Goal: Task Accomplishment & Management: Complete application form

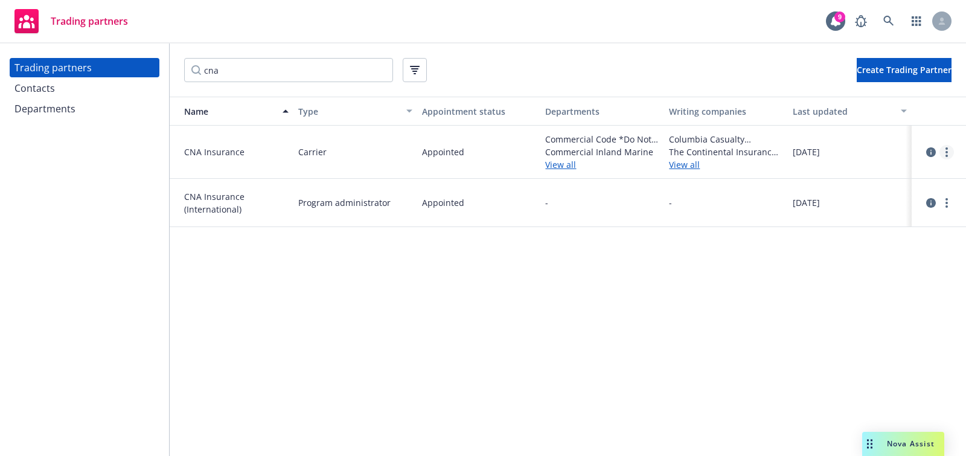
type input "cna"
click at [950, 153] on link "more" at bounding box center [947, 152] width 14 height 14
click at [879, 197] on link "View departments" at bounding box center [886, 201] width 135 height 24
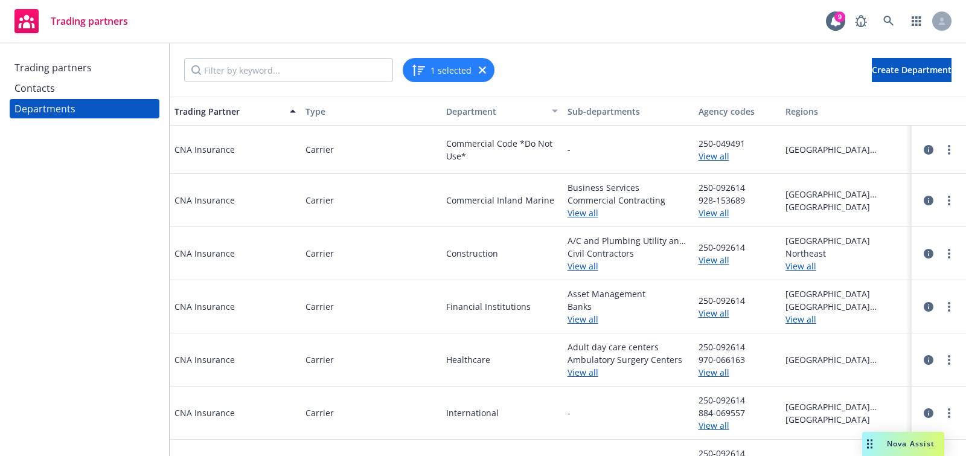
click at [712, 164] on div "250-049491 View all" at bounding box center [738, 150] width 88 height 48
click at [712, 155] on link "View all" at bounding box center [738, 156] width 78 height 13
click at [713, 211] on link "View all" at bounding box center [738, 213] width 78 height 13
click at [710, 247] on span "250-092614" at bounding box center [738, 247] width 78 height 13
click at [710, 256] on link "View all" at bounding box center [738, 260] width 78 height 13
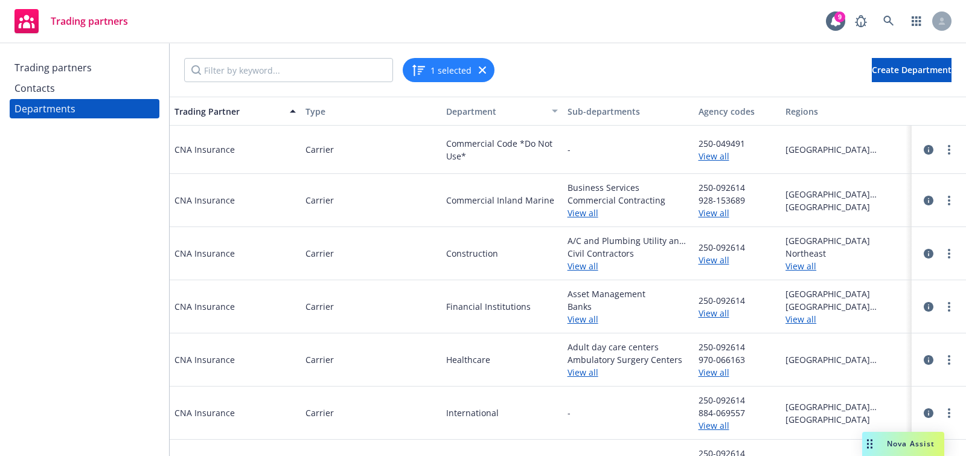
click at [712, 256] on link "View all" at bounding box center [738, 260] width 78 height 13
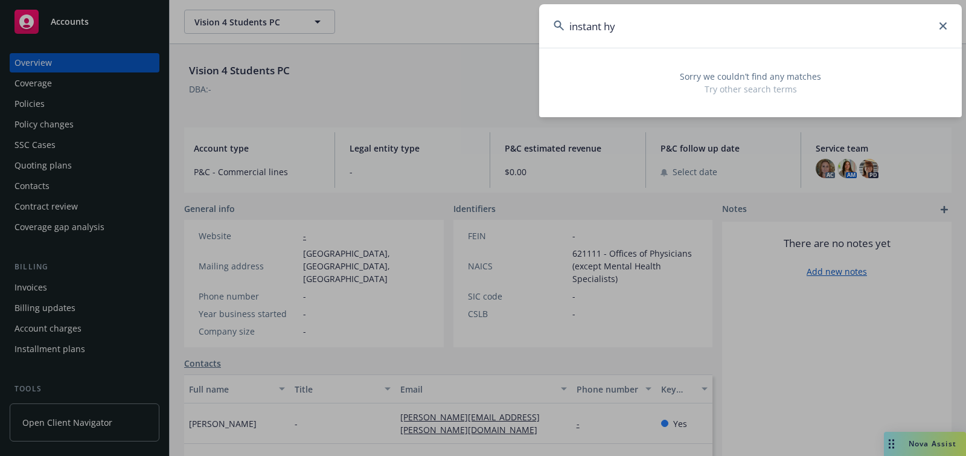
drag, startPoint x: 651, startPoint y: 28, endPoint x: 531, endPoint y: 28, distance: 120.2
click at [532, 28] on div "instant hy Sorry we couldn’t find any matches Try other search terms" at bounding box center [483, 228] width 966 height 456
paste input "Instant Hydration"
type input "Instant Hydration"
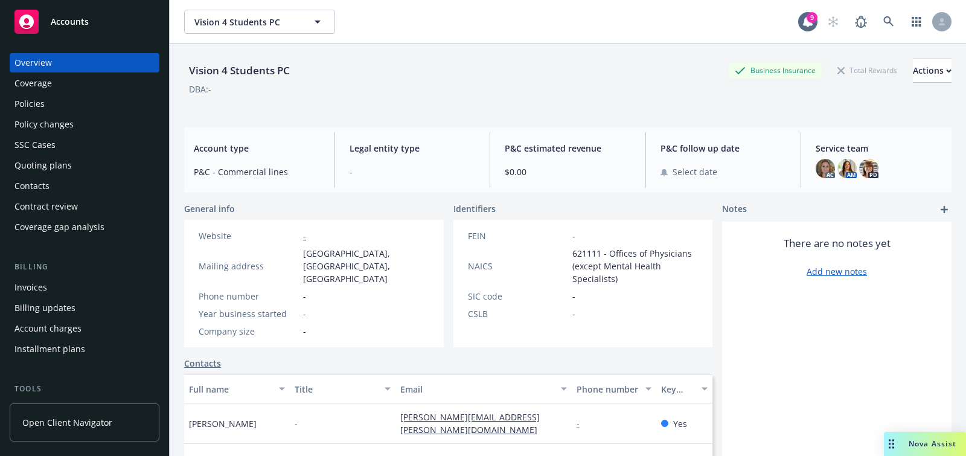
click at [106, 17] on div "Accounts" at bounding box center [84, 22] width 140 height 24
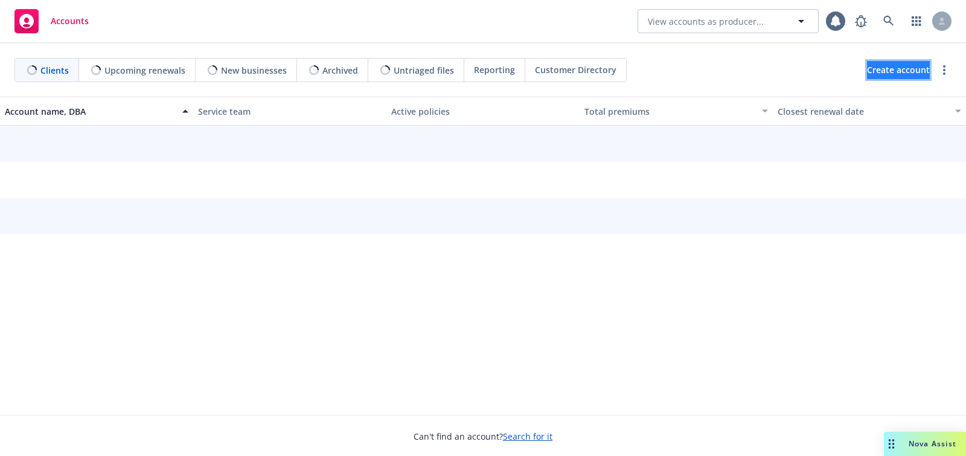
click at [870, 76] on span "Create account" at bounding box center [898, 70] width 63 height 23
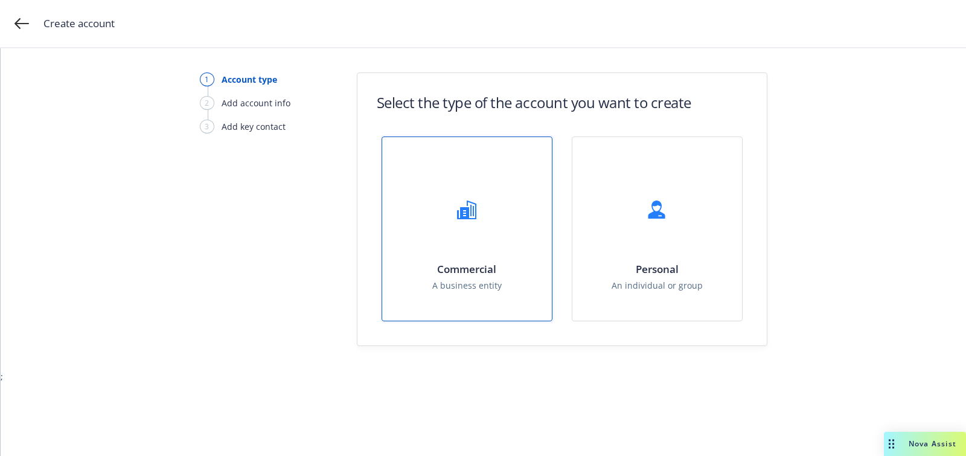
click at [504, 234] on div "Commercial A business entity" at bounding box center [467, 229] width 170 height 184
select select "US"
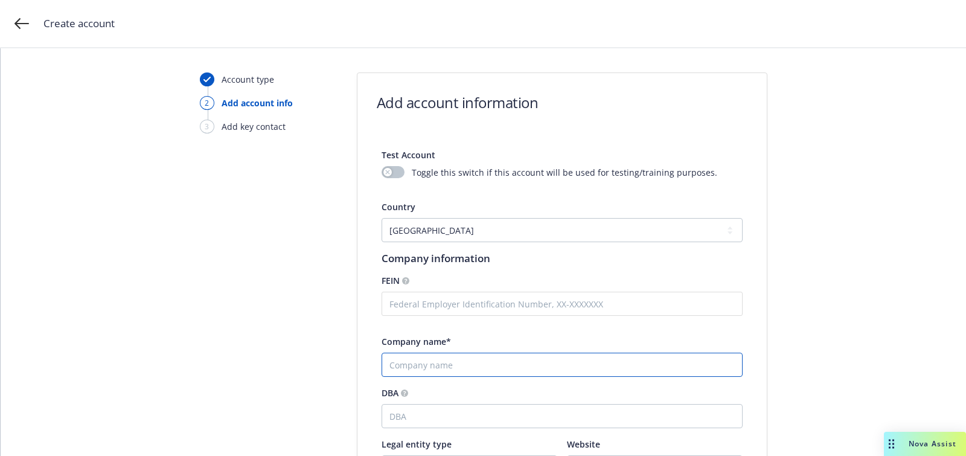
click at [507, 373] on input "Company name*" at bounding box center [562, 365] width 361 height 24
paste input "Instant Hydration"
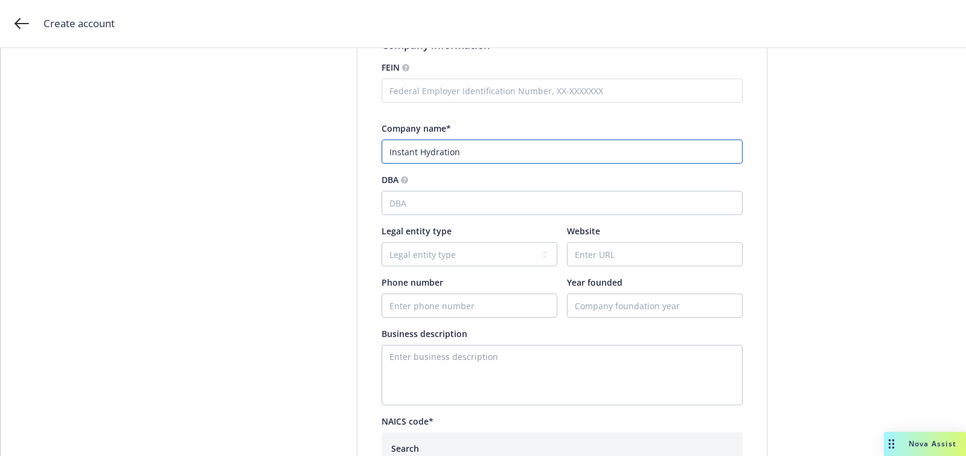
click at [390, 152] on input "Instant Hydration" at bounding box center [562, 152] width 361 height 24
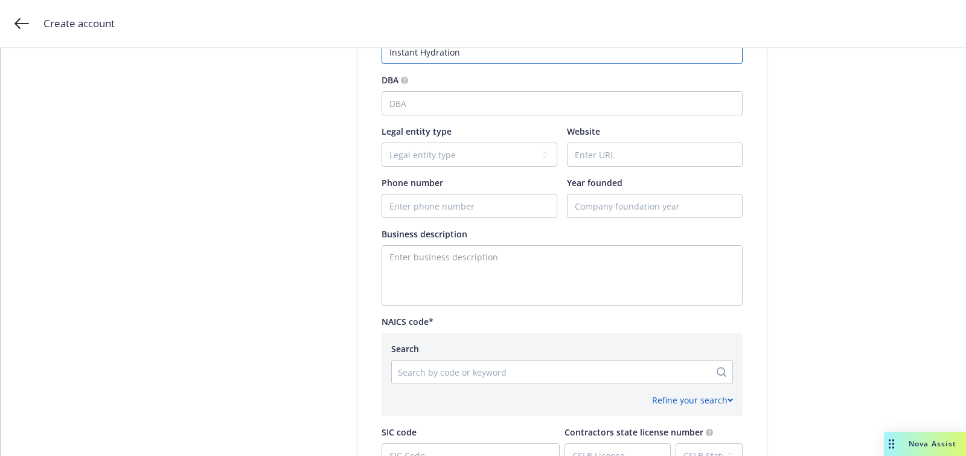
scroll to position [330, 0]
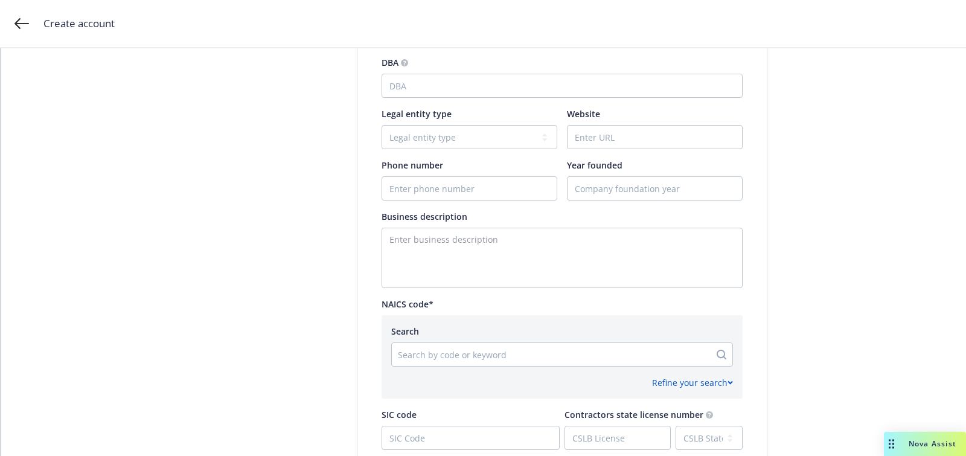
type input "Instant Hydration"
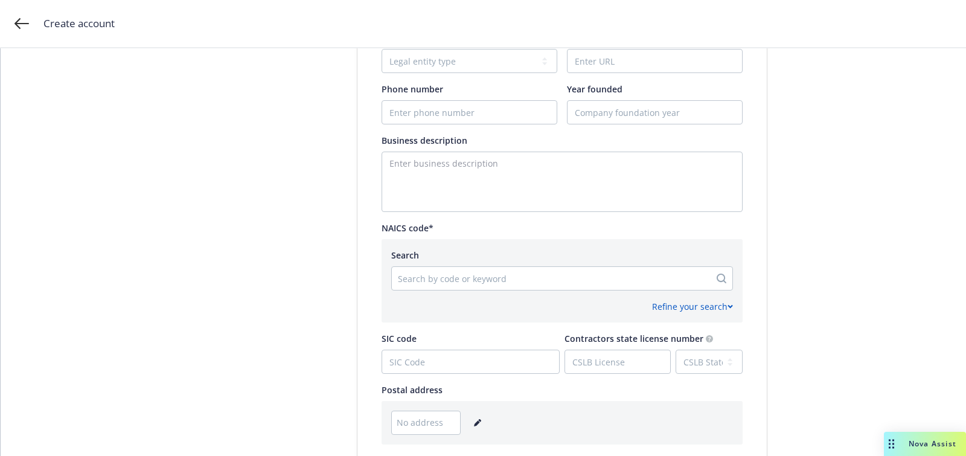
click at [437, 148] on div "Business description" at bounding box center [562, 173] width 361 height 78
paste textarea "Formulated with premium, all-natural and organic ingredients, Instant Hydration…"
click at [426, 178] on textarea "Enter business description" at bounding box center [562, 182] width 361 height 60
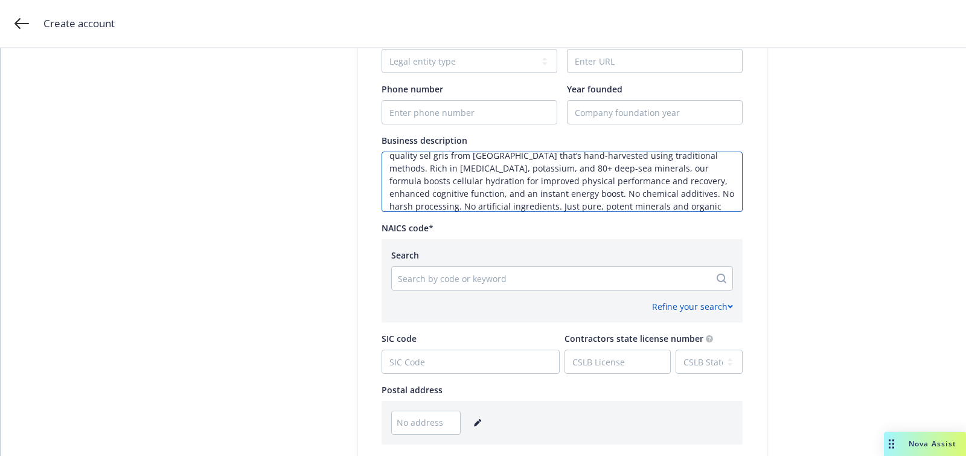
scroll to position [46, 0]
type textarea "Formulated with premium, all-natural and organic ingredients, Instant Hydration…"
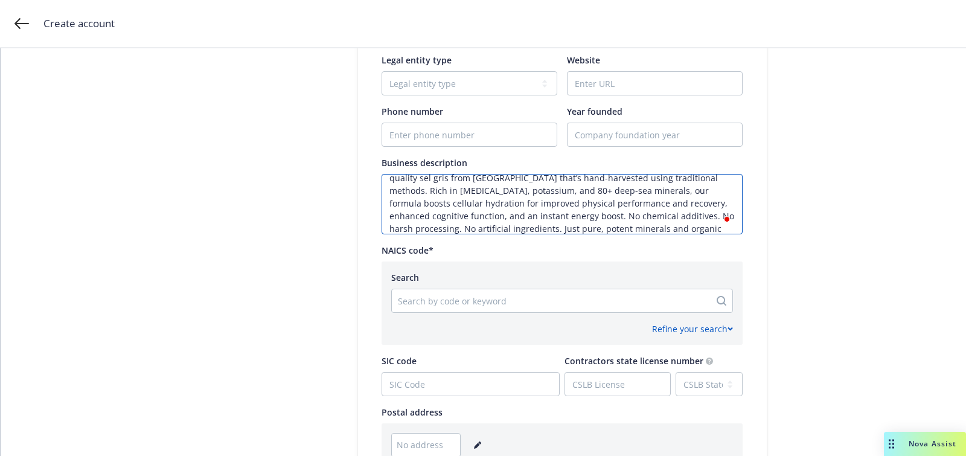
scroll to position [363, 0]
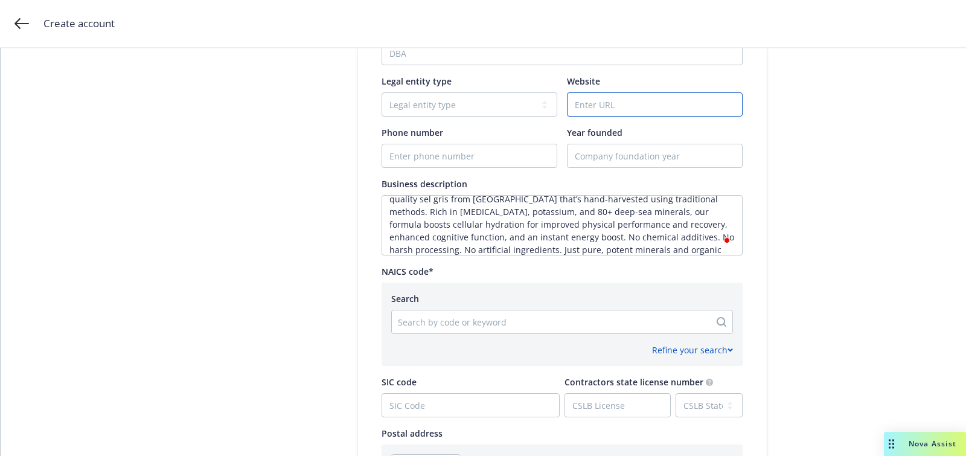
click at [629, 103] on input "Website" at bounding box center [655, 104] width 175 height 23
paste input "https://instanthydration.com/"
type input "https://instanthydration.com/"
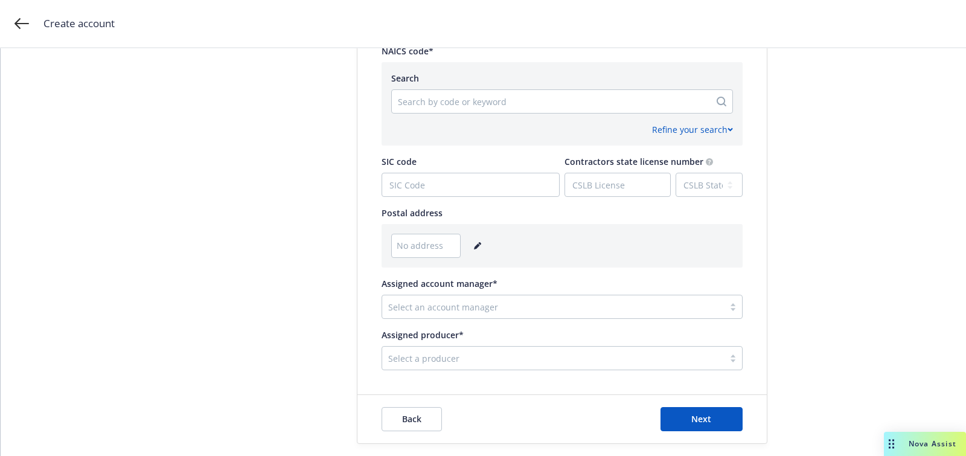
click at [476, 254] on div "No address" at bounding box center [562, 246] width 342 height 24
click at [475, 250] on link "editPencil" at bounding box center [478, 246] width 14 height 14
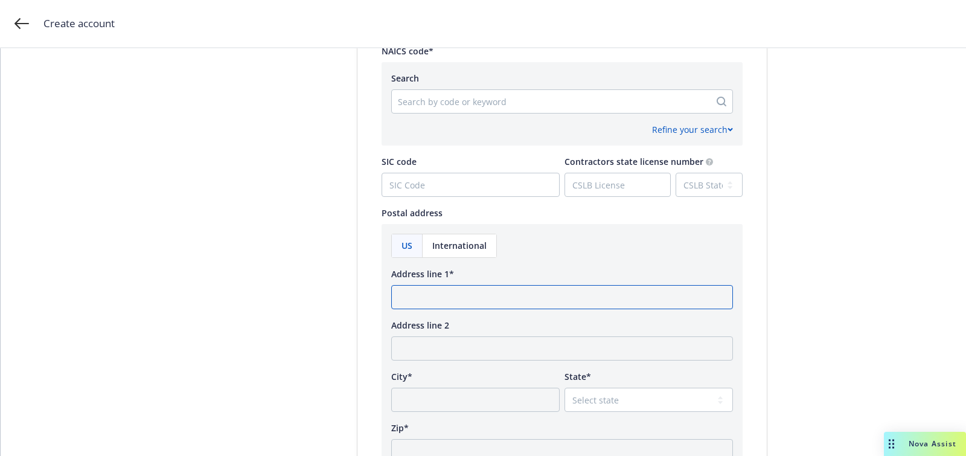
click at [472, 301] on input "Address line 1*" at bounding box center [562, 297] width 342 height 24
paste input "315 Avenida Encinas Ste 250 Carlsbad, CA 92008"
click at [581, 303] on input "315 Avenida Encinas Ste 250 Carlsbad, CA 92008" at bounding box center [562, 297] width 342 height 24
click at [575, 292] on input "315 Avenida Encinas Ste 250 Carlsbad, CA 92008" at bounding box center [562, 297] width 342 height 24
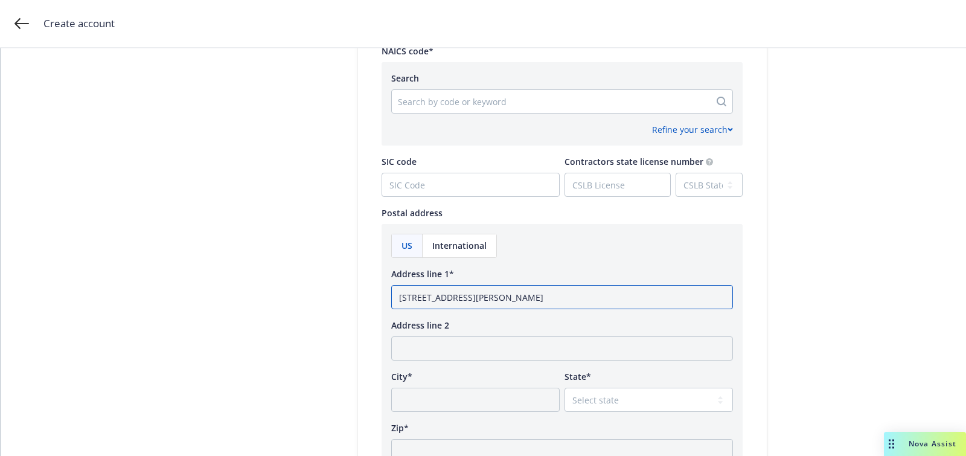
click at [575, 292] on input "315 Avenida Encinas Ste 250 Carlsbad, CA 92008" at bounding box center [562, 297] width 342 height 24
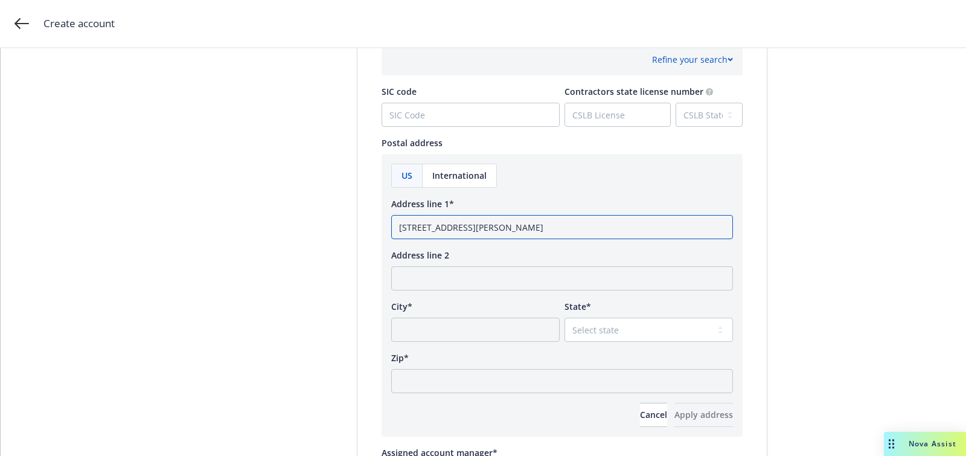
type input "315 Avenida Encinas Ste 250 Carlsbad, CA"
click at [526, 393] on div "US International Address line 1* 315 Avenida Encinas Ste 250 Carlsbad, CA Addre…" at bounding box center [562, 295] width 342 height 263
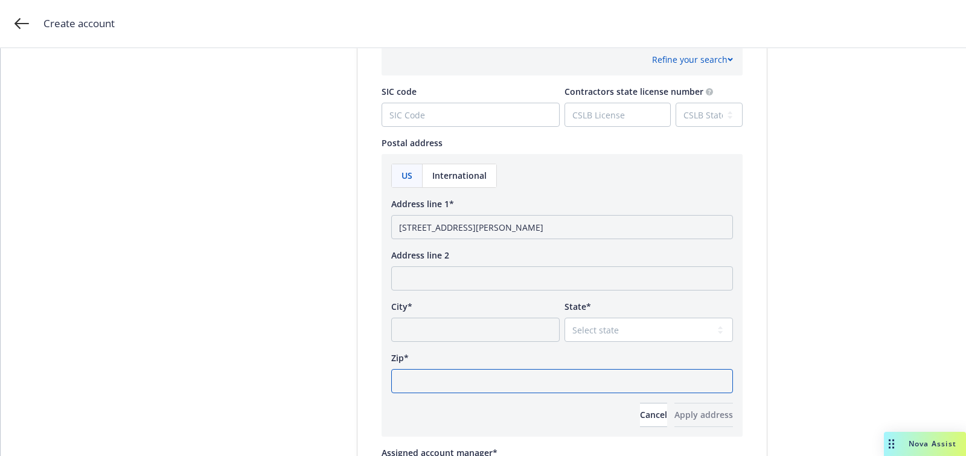
click at [545, 378] on input "Zip*" at bounding box center [562, 381] width 342 height 24
paste input "92008"
type input "92008"
click at [588, 321] on select "Select state Alabama Alaska American Samoa Arizona Arkansas Baker Island Califo…" at bounding box center [649, 330] width 169 height 24
select select "CA"
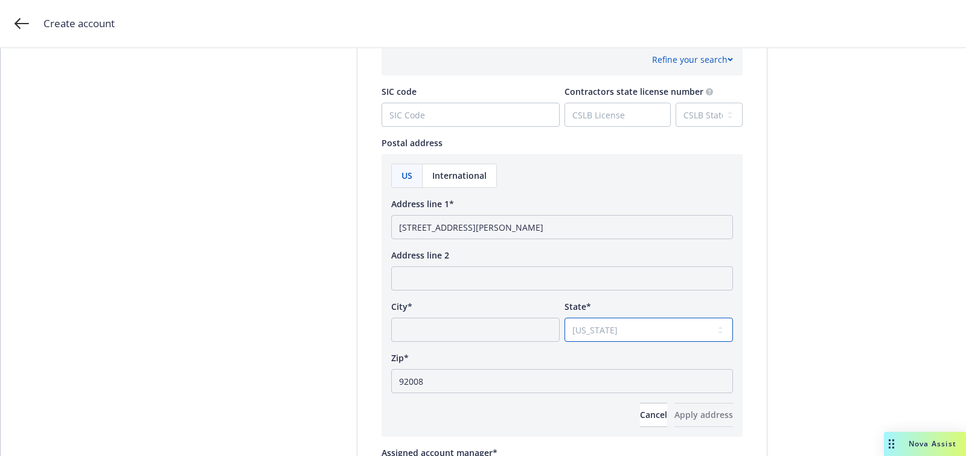
click at [565, 318] on select "Select state Alabama Alaska American Samoa Arizona Arkansas Baker Island Califo…" at bounding box center [649, 330] width 169 height 24
click at [530, 233] on input "315 Avenida Encinas Ste 250 Carlsbad, CA" at bounding box center [562, 227] width 342 height 24
click at [532, 224] on input "315 Avenida Encinas Ste 250 Carlsbad, CA" at bounding box center [562, 227] width 342 height 24
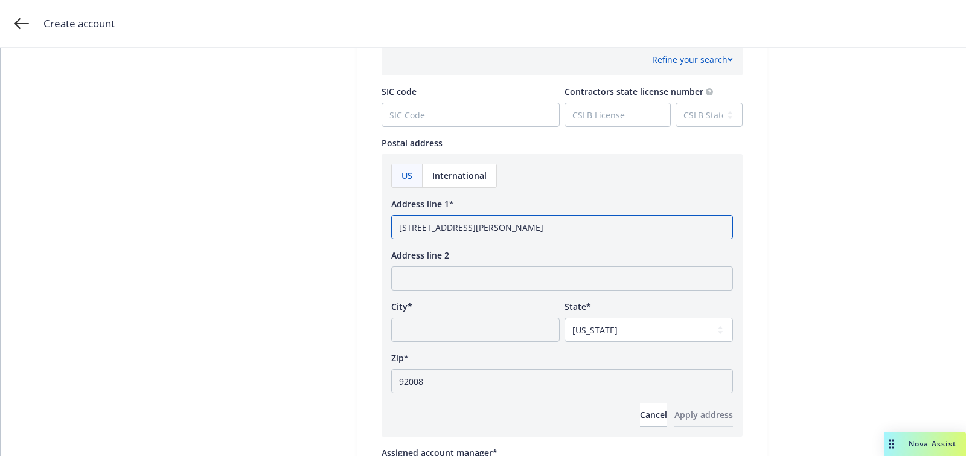
type input "315 Avenida Encinas Ste 250, CA"
click at [510, 330] on input "City*" at bounding box center [475, 330] width 169 height 24
paste input "Carlsbad"
type input "Carlsbad"
drag, startPoint x: 510, startPoint y: 226, endPoint x: 624, endPoint y: 222, distance: 114.2
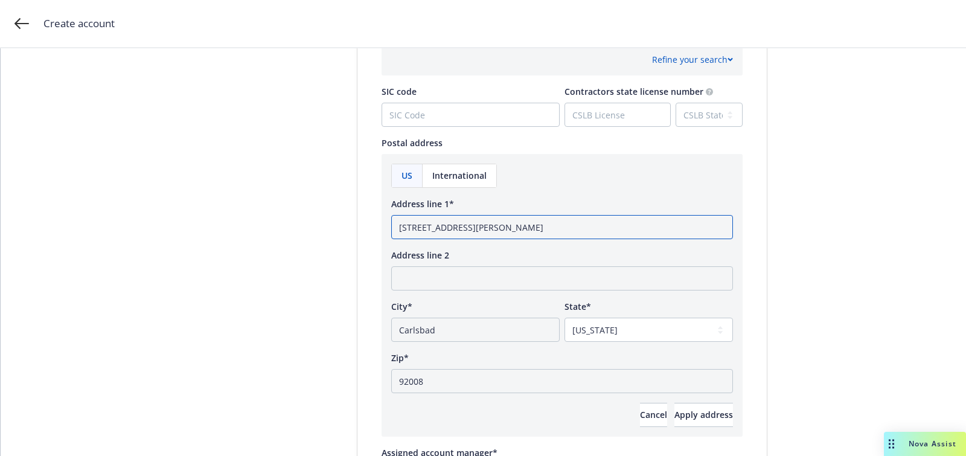
click at [583, 226] on input "315 Avenida Encinas Ste 250, CA" at bounding box center [562, 227] width 342 height 24
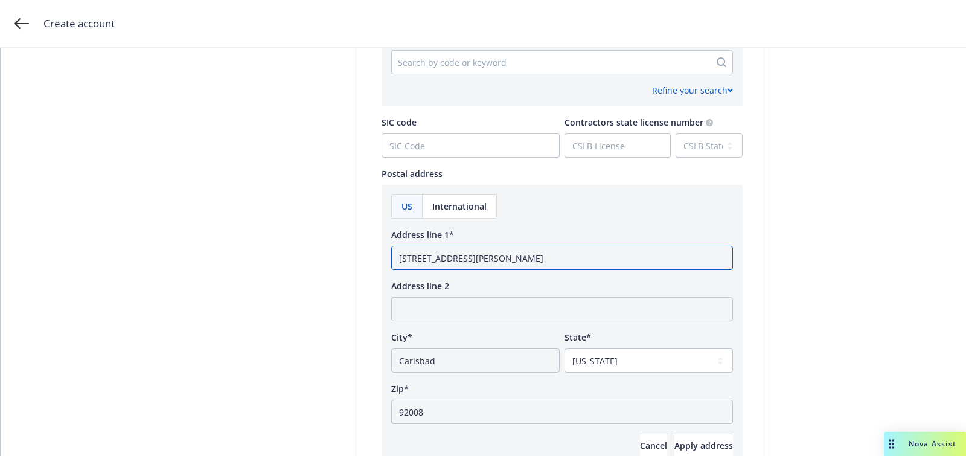
scroll to position [600, 0]
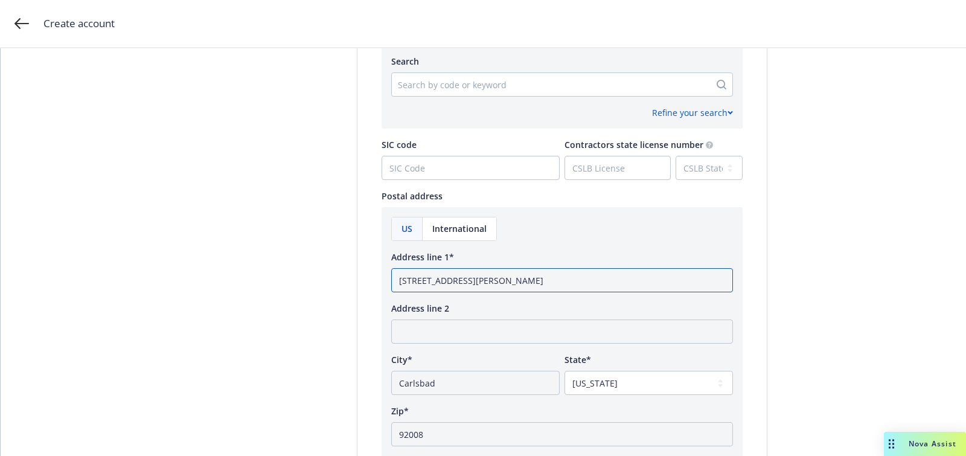
type input "315 Avenida Encinas Ste 250"
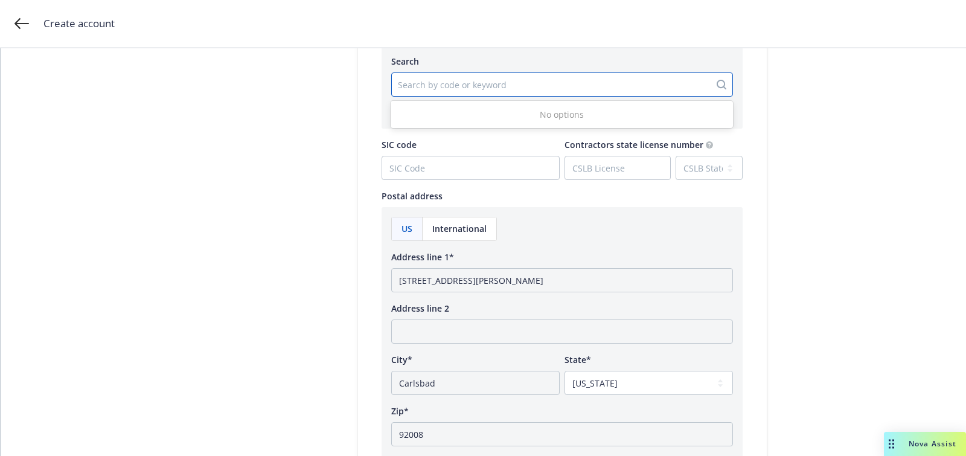
click at [468, 87] on div at bounding box center [551, 84] width 306 height 14
type input "food h"
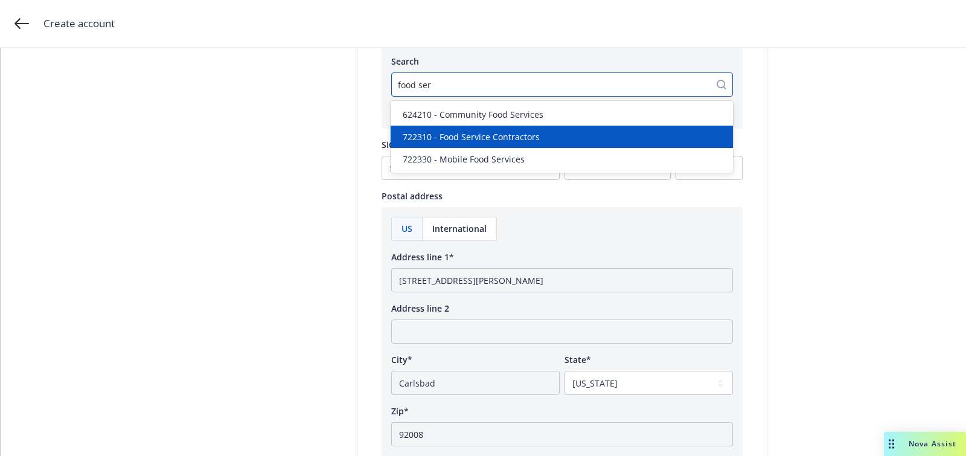
type input "food serv"
click at [468, 138] on span "722310 - Food Service Contractors" at bounding box center [471, 136] width 137 height 13
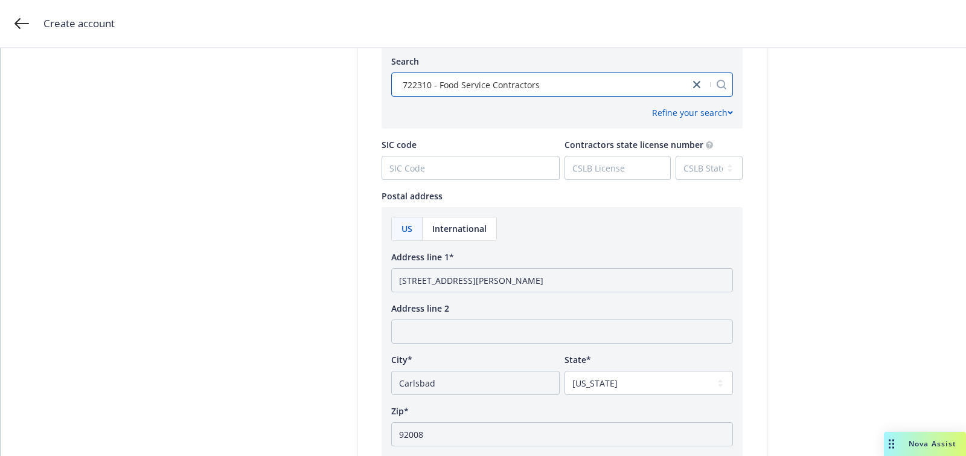
scroll to position [846, 0]
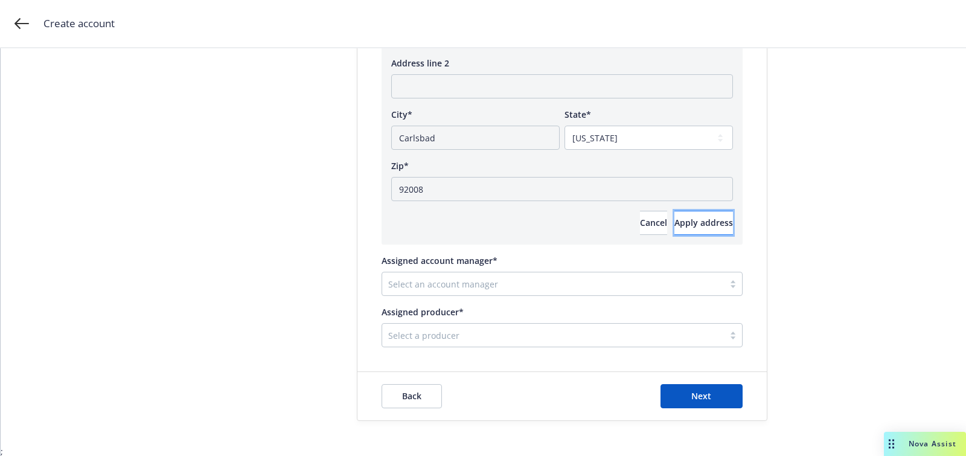
click at [675, 227] on span "Apply address" at bounding box center [704, 222] width 59 height 11
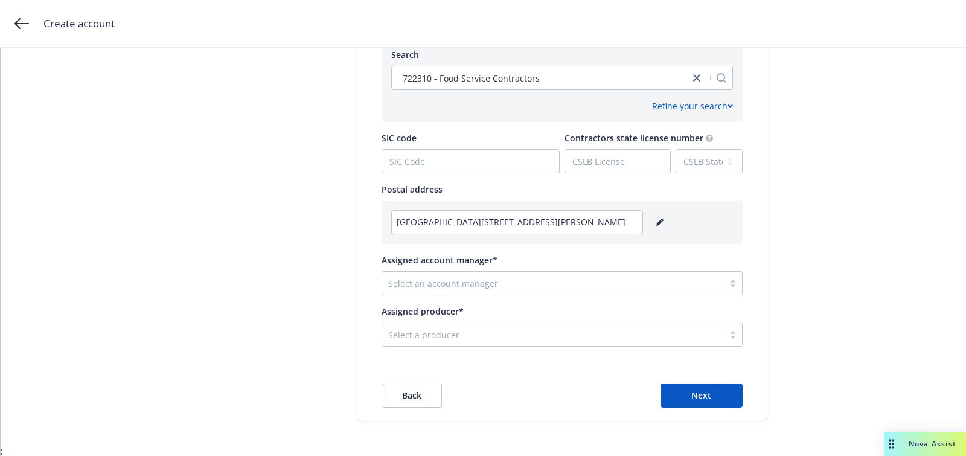
click at [466, 278] on div at bounding box center [553, 283] width 330 height 14
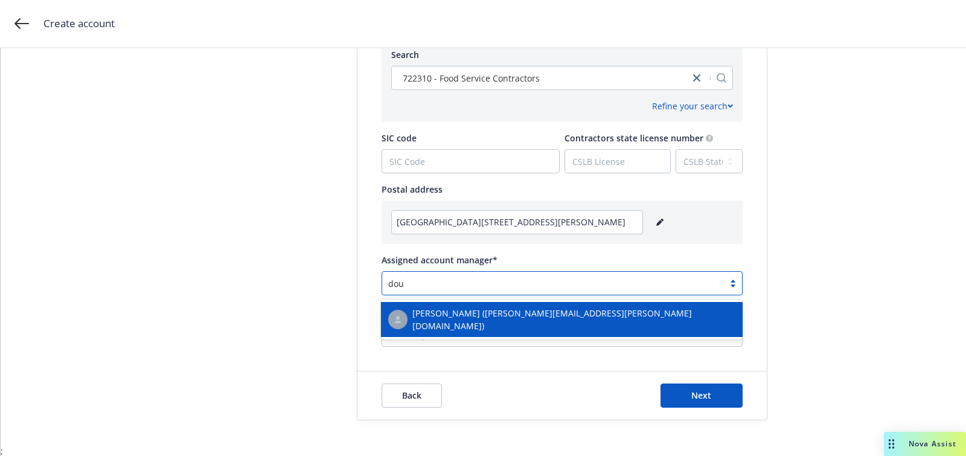
type input "doug"
click at [466, 315] on span "Doug Keidel (douglas.keidel@newfront.com)" at bounding box center [574, 319] width 323 height 25
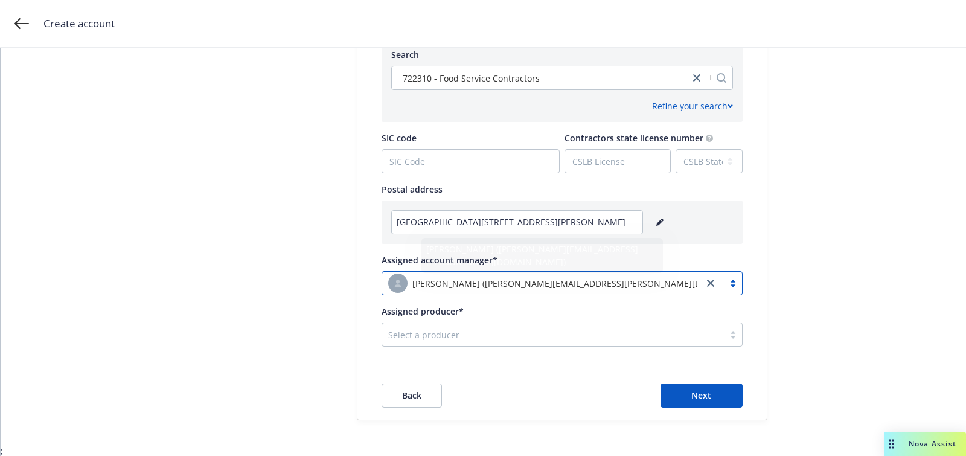
click at [476, 336] on div at bounding box center [553, 334] width 330 height 14
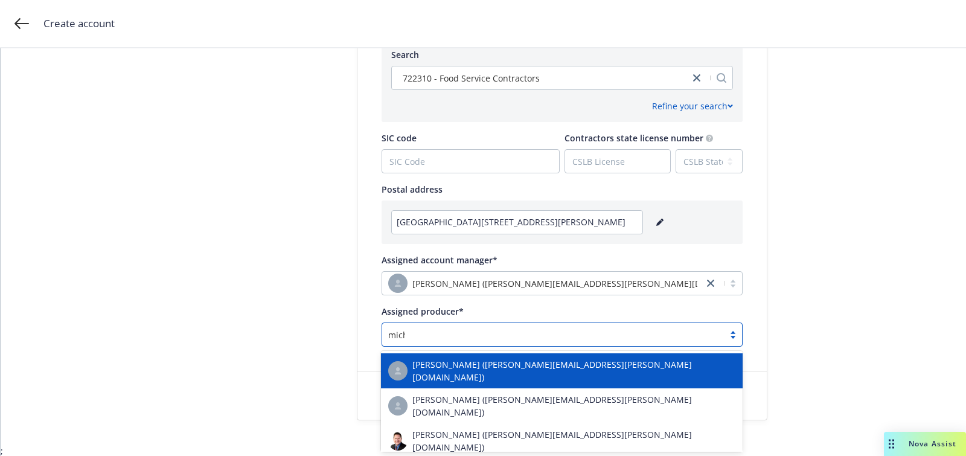
type input "miche"
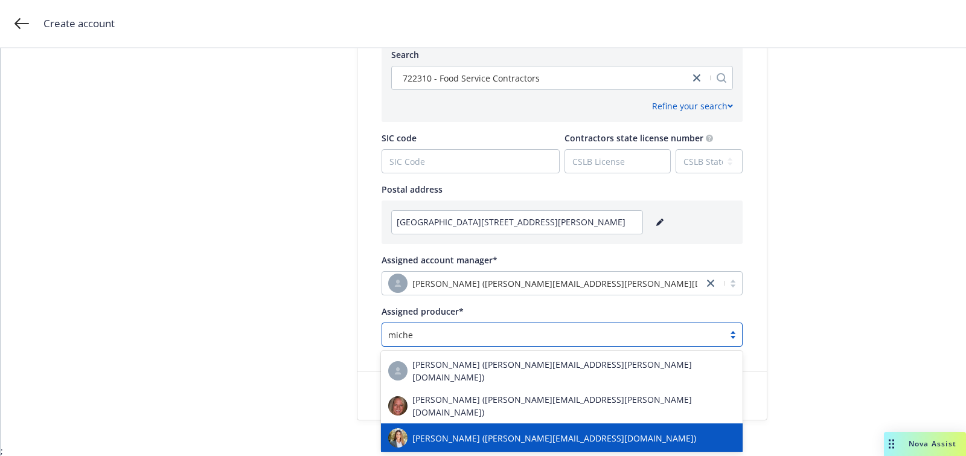
click at [498, 432] on span "Michelle Landver (michelle.landver@newfront.com)" at bounding box center [555, 438] width 284 height 13
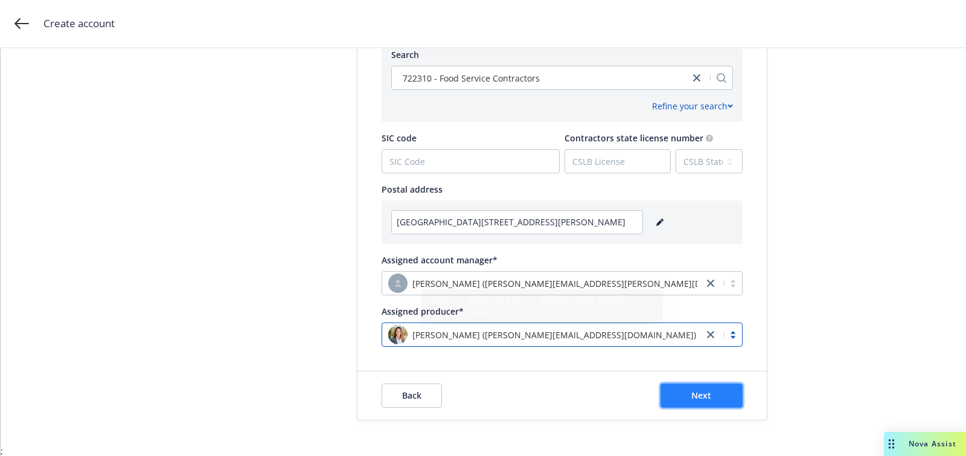
click at [689, 403] on button "Next" at bounding box center [702, 396] width 82 height 24
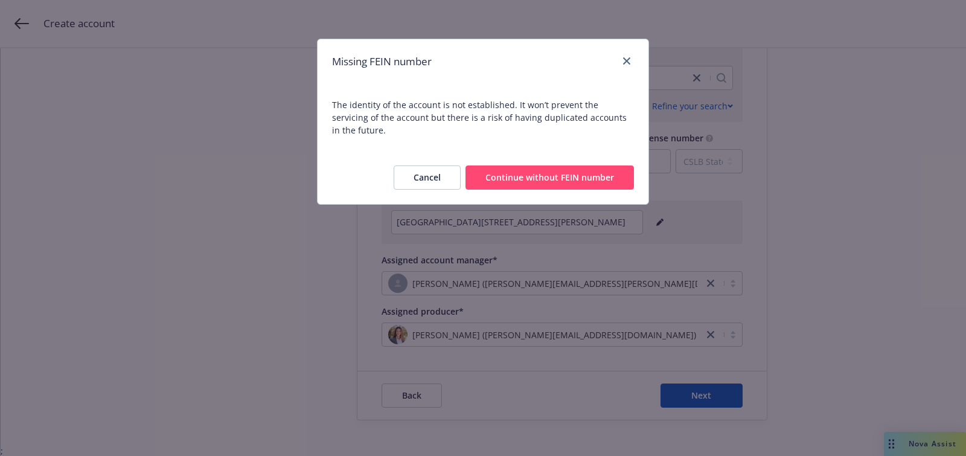
drag, startPoint x: 511, startPoint y: 167, endPoint x: 510, endPoint y: 152, distance: 15.1
click at [511, 167] on button "Continue without FEIN number" at bounding box center [550, 178] width 169 height 24
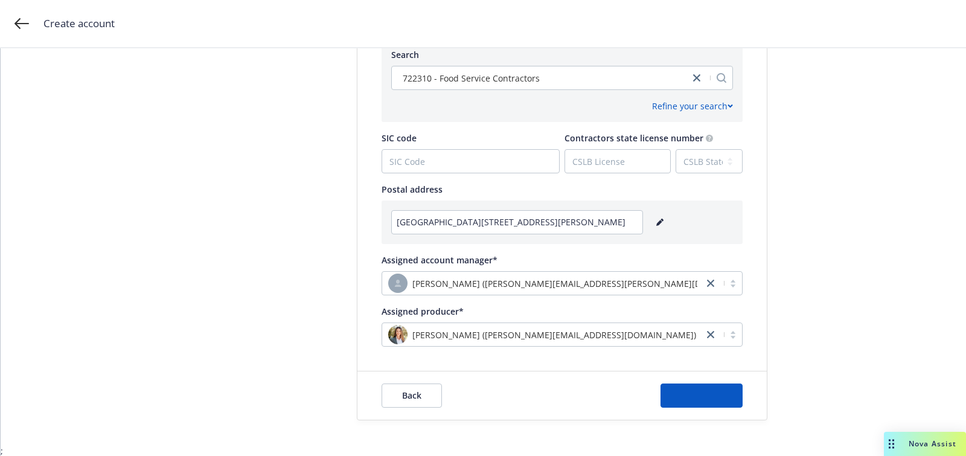
scroll to position [0, 0]
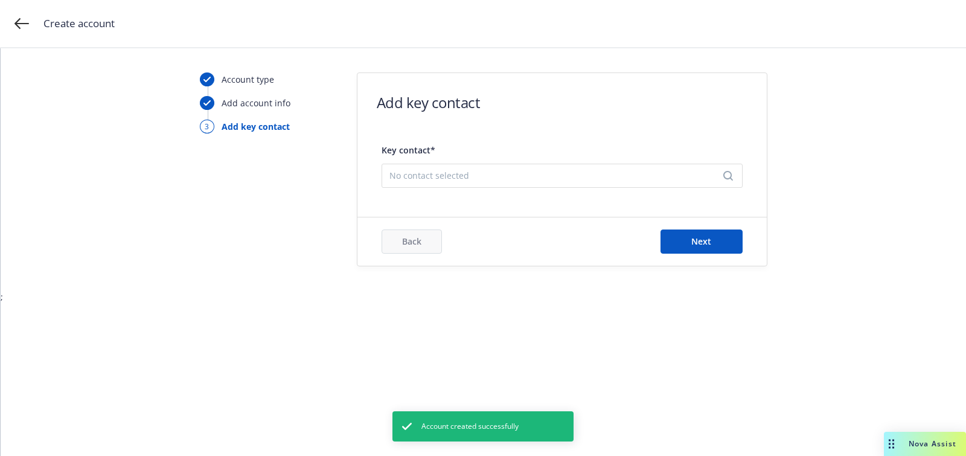
click at [555, 190] on div "Key contact* No contact selected" at bounding box center [562, 165] width 361 height 56
click at [554, 181] on div "No contact selected" at bounding box center [562, 176] width 361 height 24
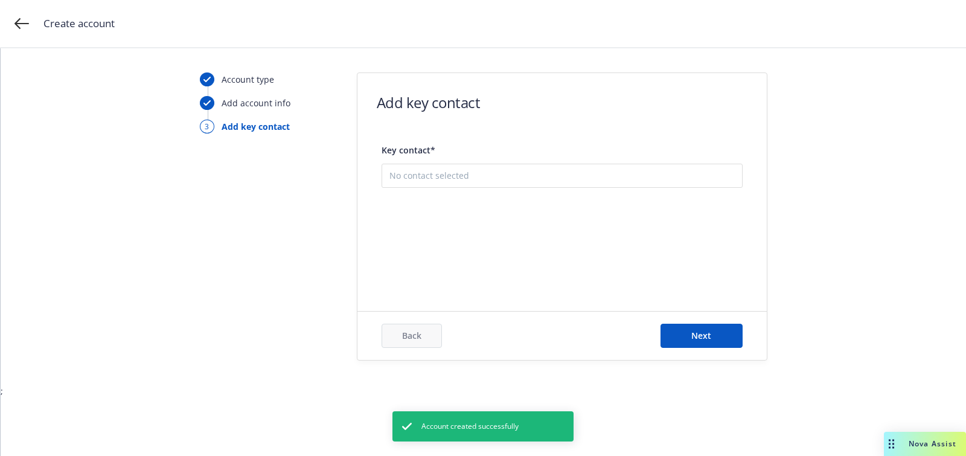
click at [540, 235] on button "Add new contact" at bounding box center [563, 236] width 346 height 24
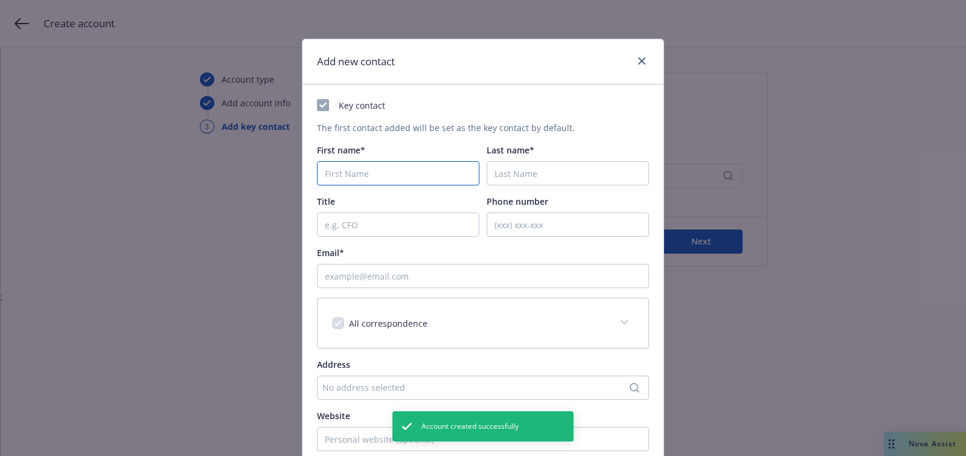
click at [374, 178] on input "First name*" at bounding box center [398, 173] width 162 height 24
paste input "Zachary"
type input "Zachary"
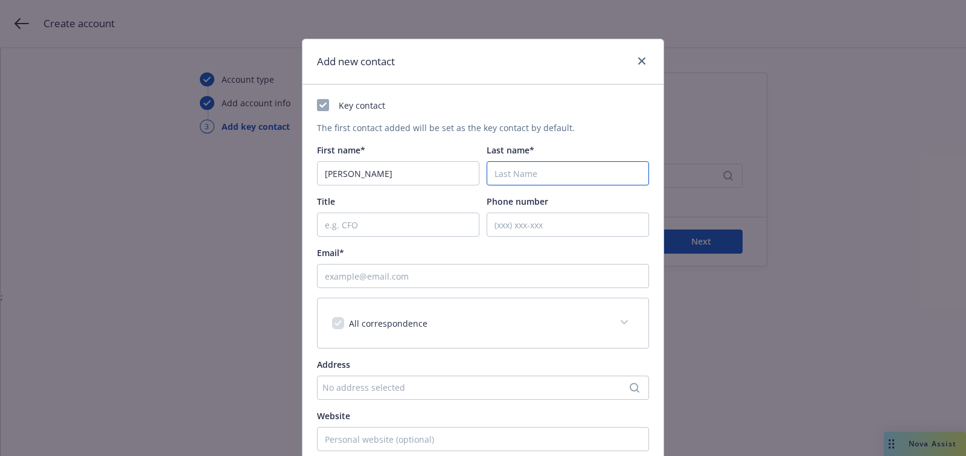
paste input "Gordan"
type input "Gordan"
click at [368, 276] on input "Email*" at bounding box center [483, 276] width 332 height 24
paste input "zach@instanthydration.com"
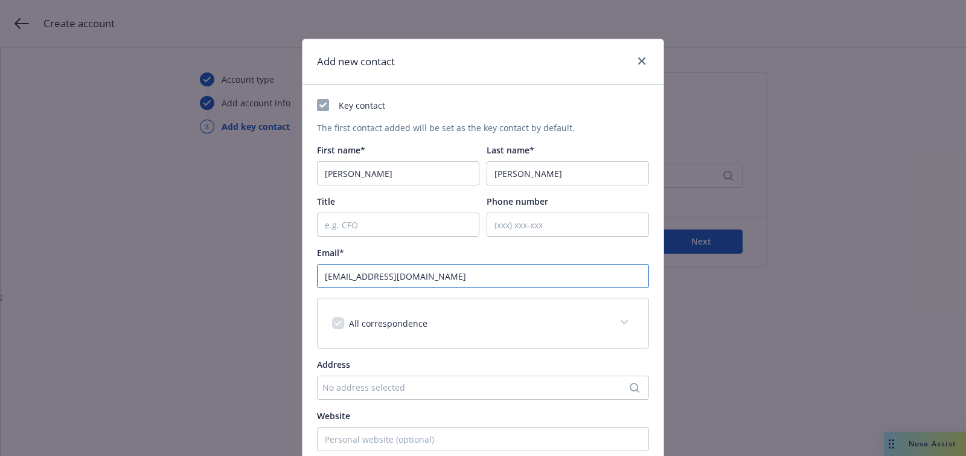
scroll to position [188, 0]
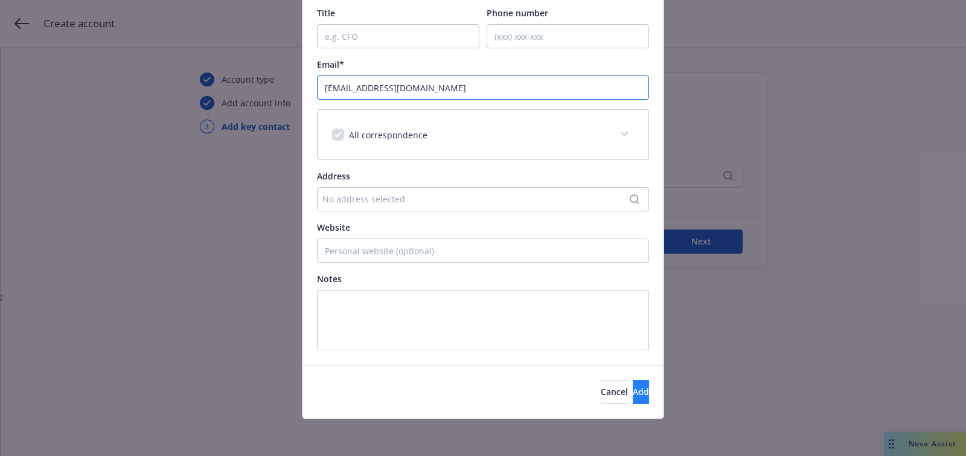
type input "zach@instanthydration.com"
click at [633, 381] on button "Add" at bounding box center [641, 392] width 16 height 24
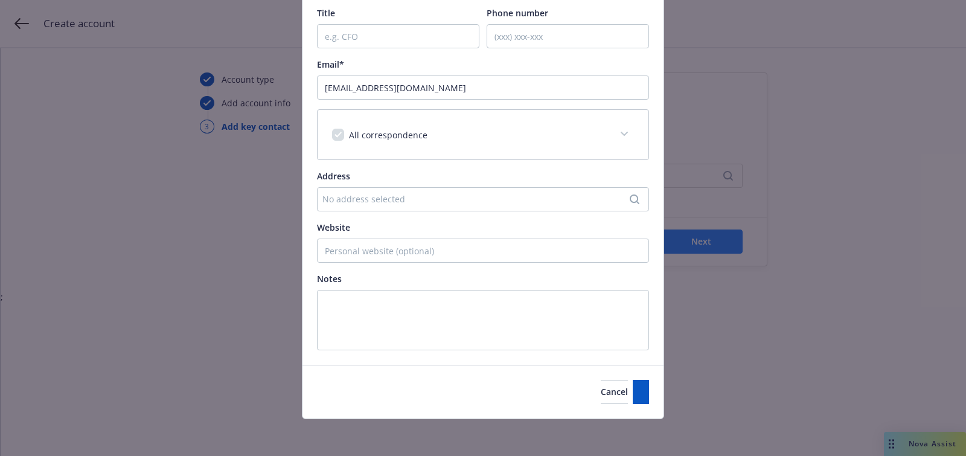
scroll to position [0, 0]
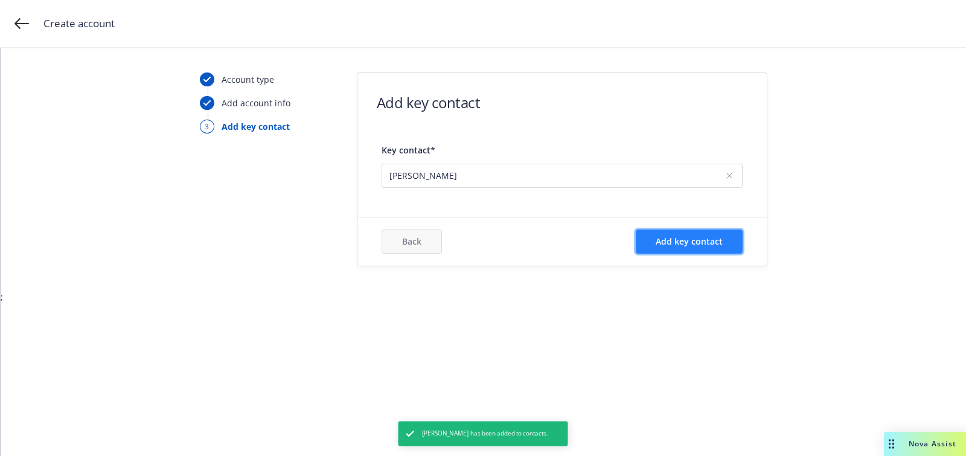
click at [686, 236] on span "Add key contact" at bounding box center [689, 241] width 67 height 11
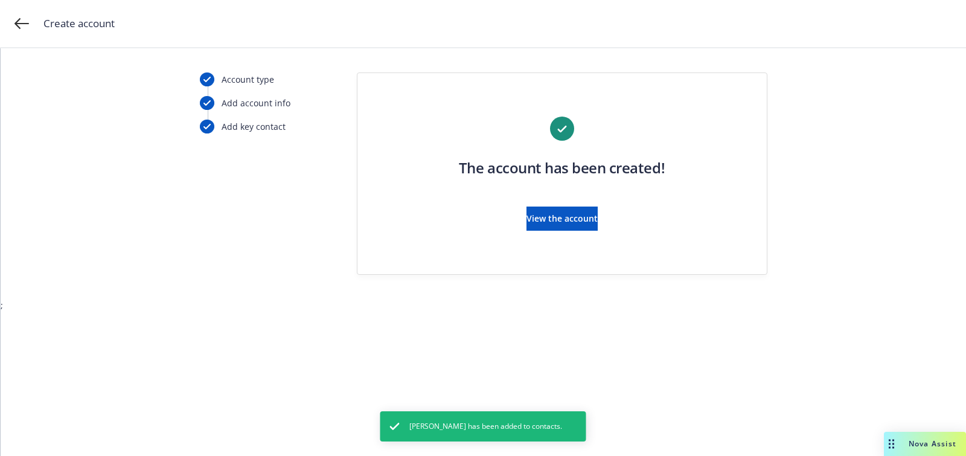
click at [583, 204] on div "The account has been created! View the account" at bounding box center [562, 181] width 361 height 129
click at [582, 207] on button "View the account" at bounding box center [562, 219] width 71 height 24
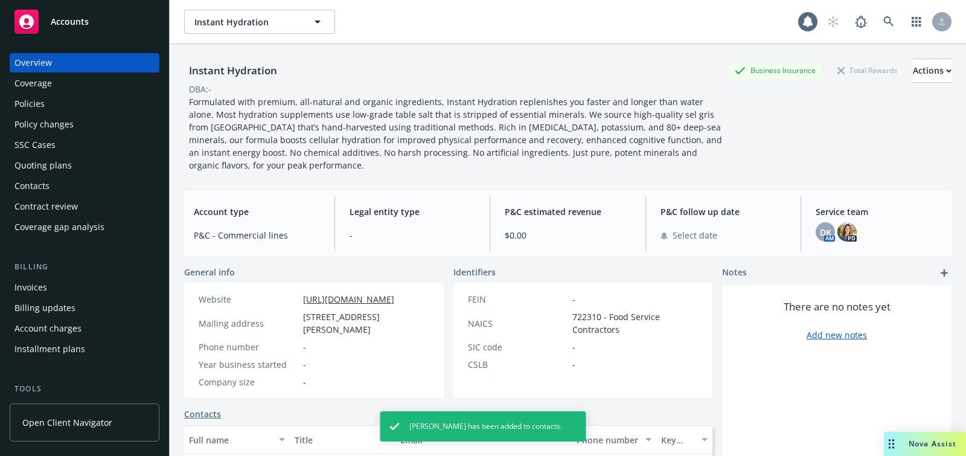
click at [56, 170] on div "Quoting plans" at bounding box center [42, 165] width 57 height 19
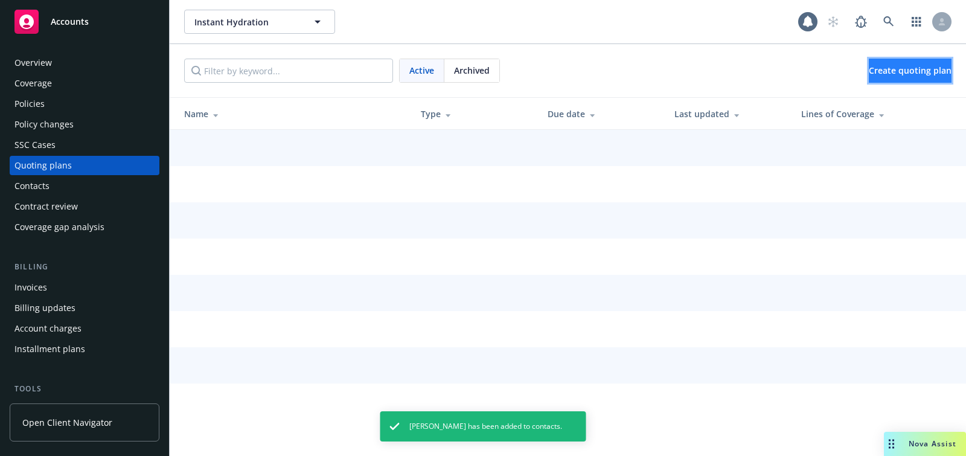
click at [884, 76] on link "Create quoting plan" at bounding box center [910, 71] width 83 height 24
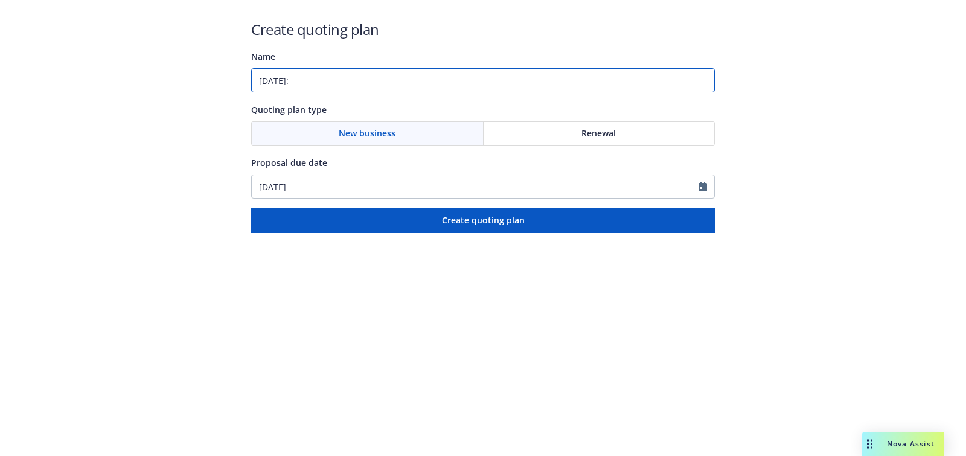
paste input "Directors and Officers;Employment Practices Liability;Fiduciary Liability"
click at [398, 79] on input "10/25/2025: Directors and Officers;Employment Practices Liability;Fiduciary Lia…" at bounding box center [483, 80] width 464 height 24
click at [525, 80] on input "10/25/2025: Directors and Officers, Employment Practices Liability;Fiduciary Li…" at bounding box center [483, 80] width 464 height 24
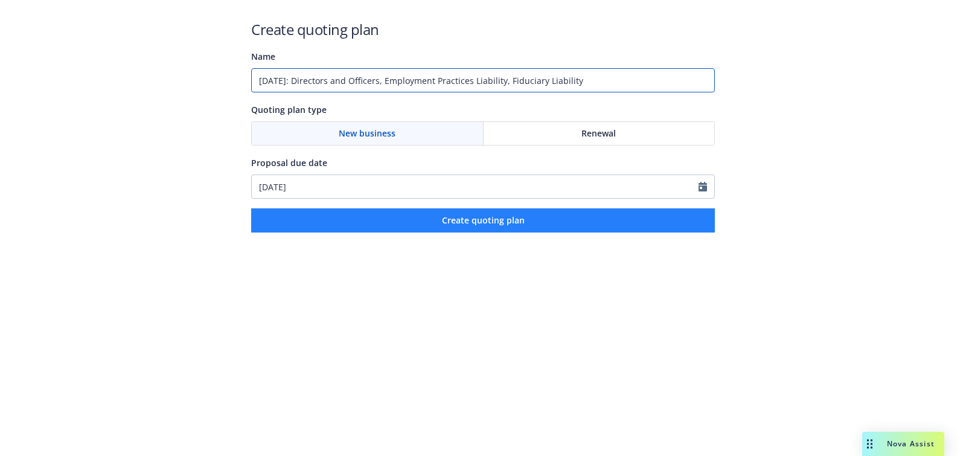
type input "10/25/2025: Directors and Officers, Employment Practices Liability, Fiduciary L…"
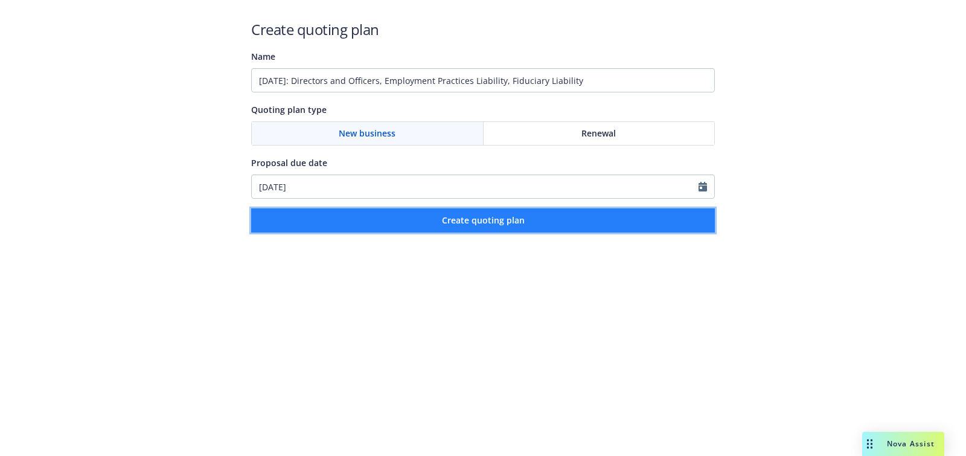
click at [513, 223] on span "Create quoting plan" at bounding box center [483, 219] width 83 height 11
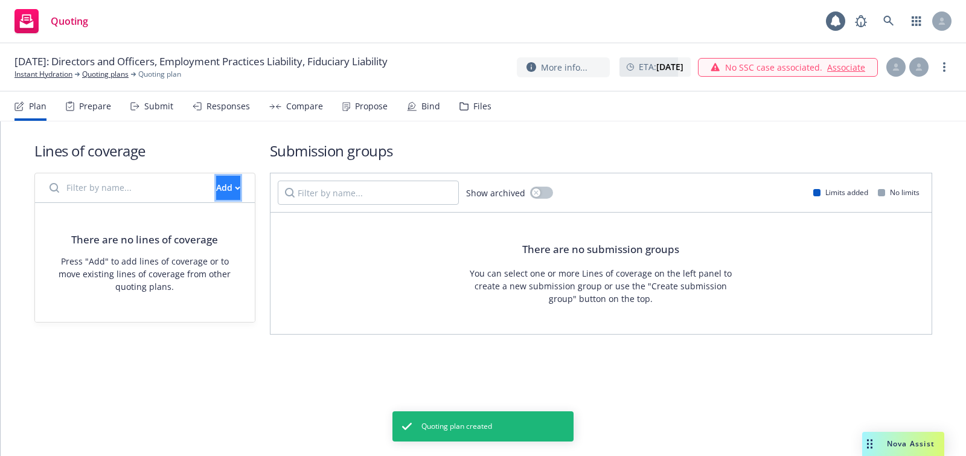
click at [221, 193] on button "Add" at bounding box center [228, 188] width 24 height 24
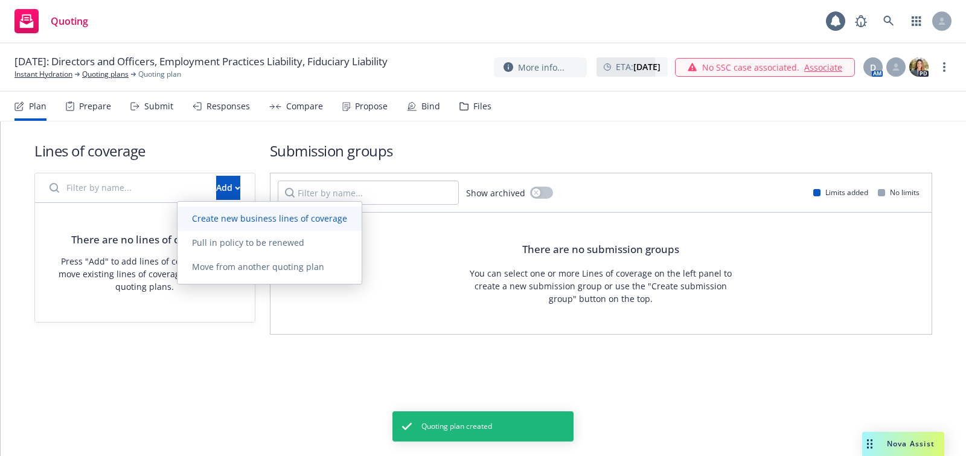
click at [258, 220] on span "Create new business lines of coverage" at bounding box center [270, 218] width 184 height 11
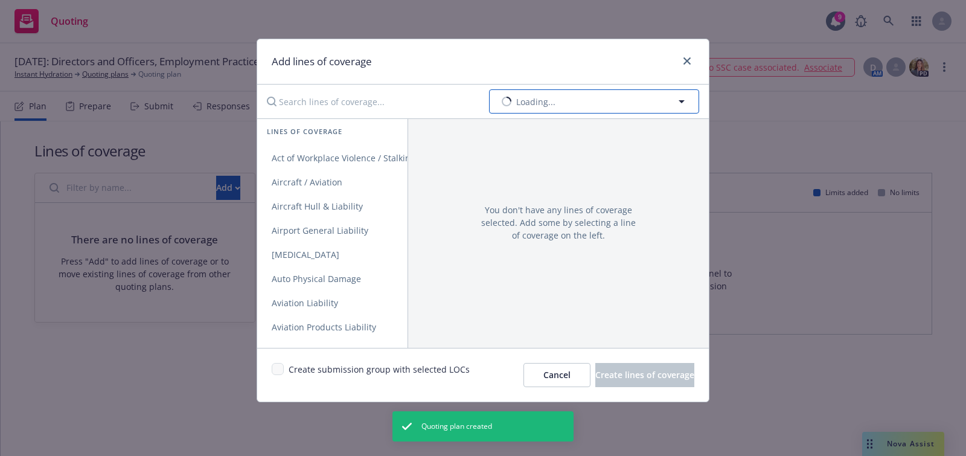
click at [562, 96] on button "Loading..." at bounding box center [594, 101] width 210 height 24
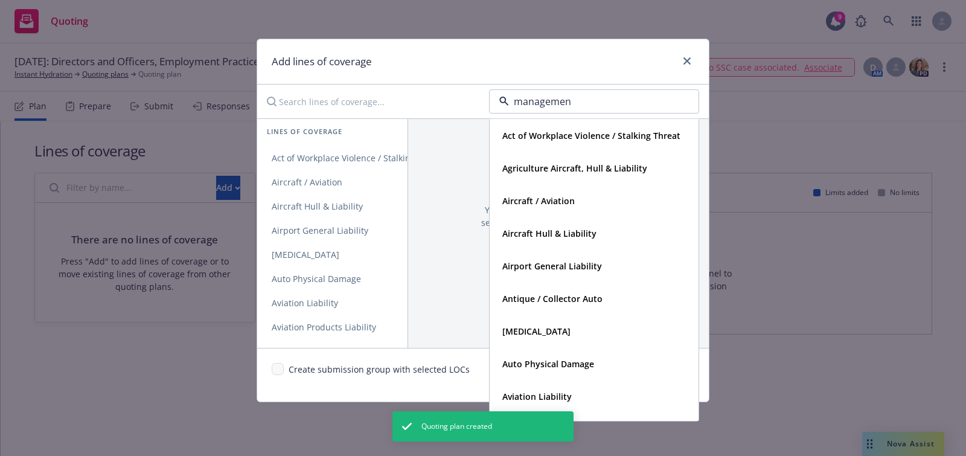
type input "management"
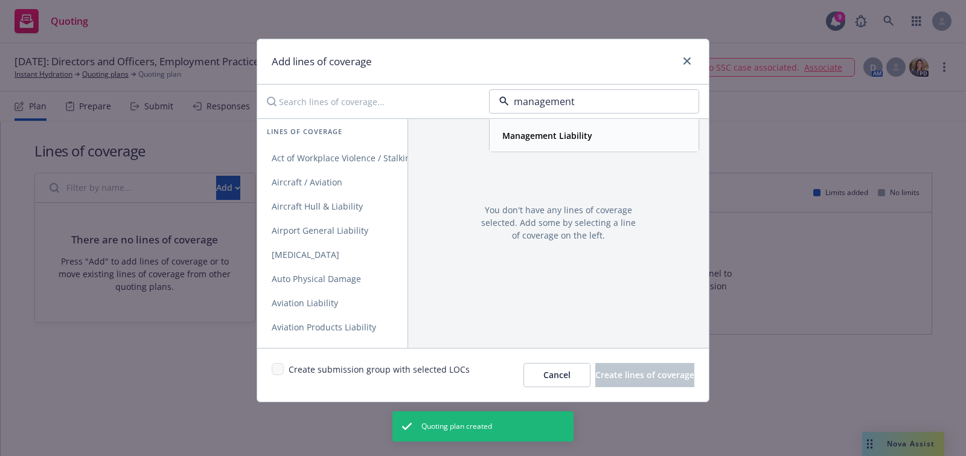
click at [568, 141] on div "Management Liability" at bounding box center [546, 136] width 97 height 18
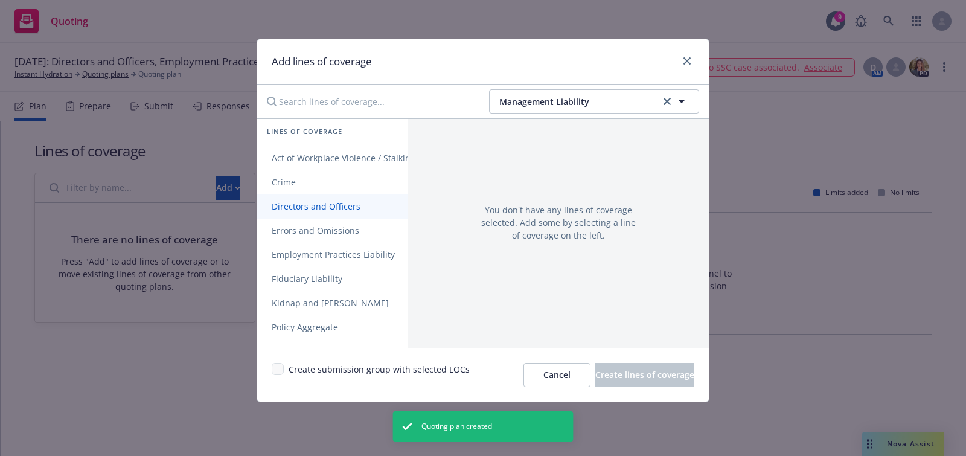
click at [351, 194] on link "Directors and Officers" at bounding box center [358, 206] width 202 height 24
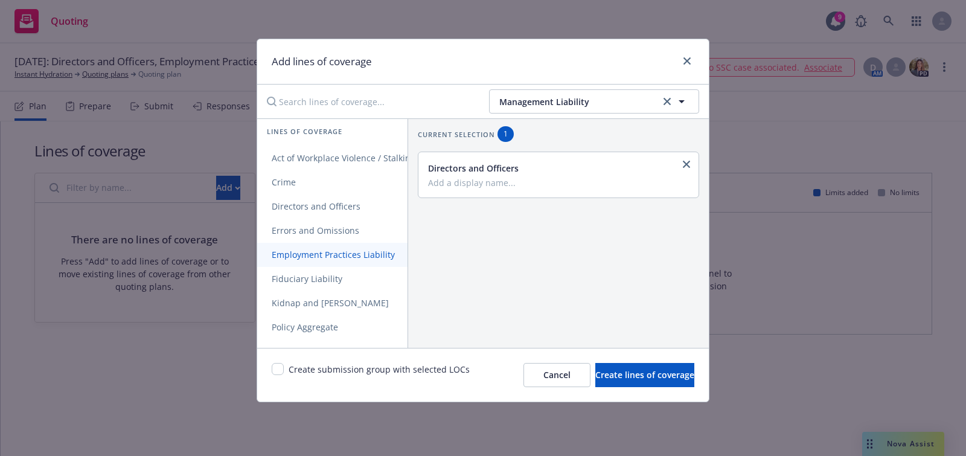
click at [349, 254] on span "Employment Practices Liability" at bounding box center [333, 254] width 152 height 11
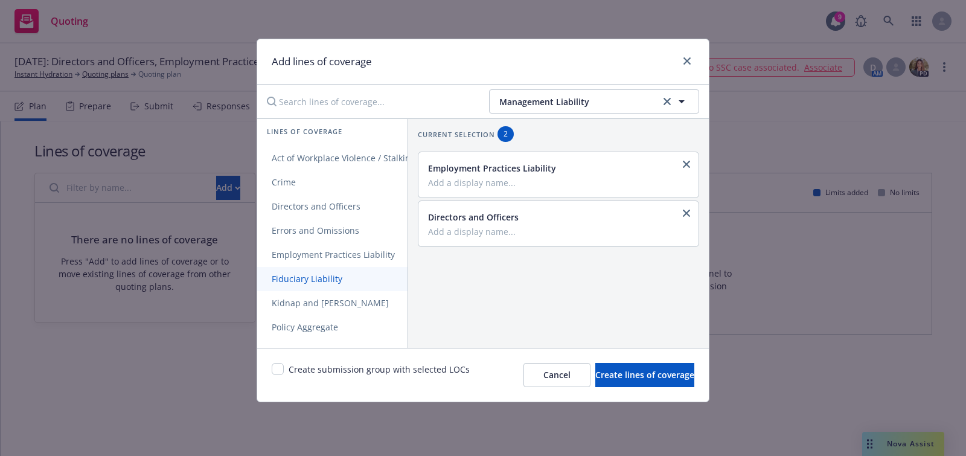
click at [344, 288] on link "Fiduciary Liability" at bounding box center [358, 279] width 202 height 24
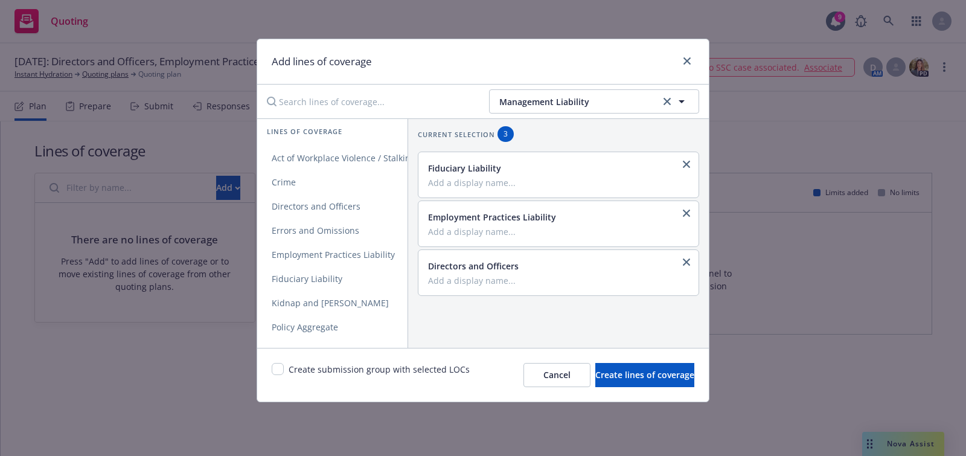
click at [288, 370] on div "Create submission group with selected LOCs" at bounding box center [371, 375] width 198 height 24
drag, startPoint x: 260, startPoint y: 365, endPoint x: 298, endPoint y: 365, distance: 38.1
click at [260, 365] on div "Create submission group with selected LOCs Cancel Create lines of coverage" at bounding box center [483, 375] width 452 height 54
click at [281, 364] on input "checkbox" at bounding box center [278, 369] width 12 height 12
checkbox input "true"
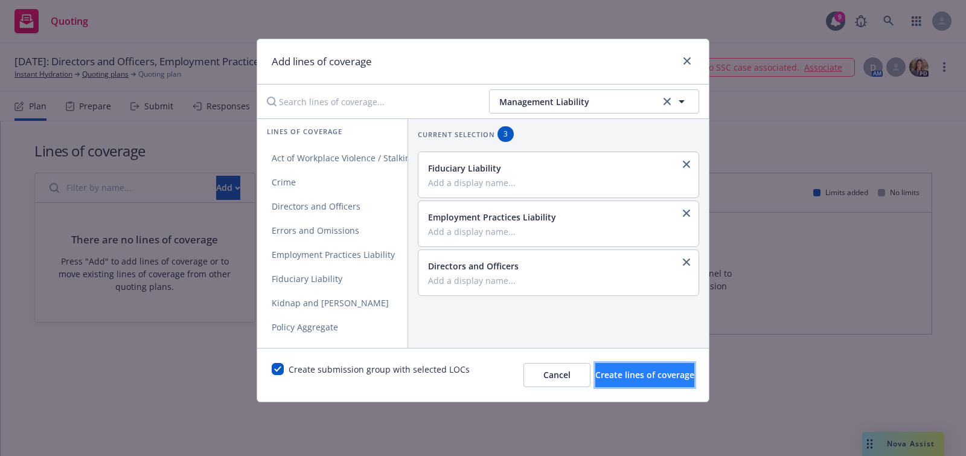
click at [620, 366] on button "Create lines of coverage" at bounding box center [645, 375] width 99 height 24
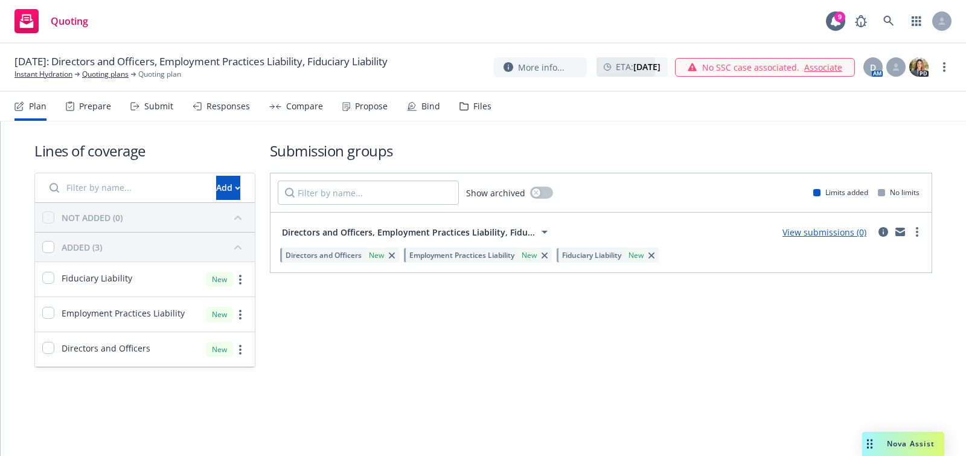
click at [56, 80] on div "10/25/2025: Directors and Officers, Employment Practices Liability, Fiduciary L…" at bounding box center [483, 67] width 966 height 48
click at [57, 68] on span "10/25/2025: Directors and Officers, Employment Practices Liability, Fiduciary L…" at bounding box center [200, 61] width 373 height 14
click at [53, 77] on link "Instant Hydration" at bounding box center [43, 74] width 58 height 11
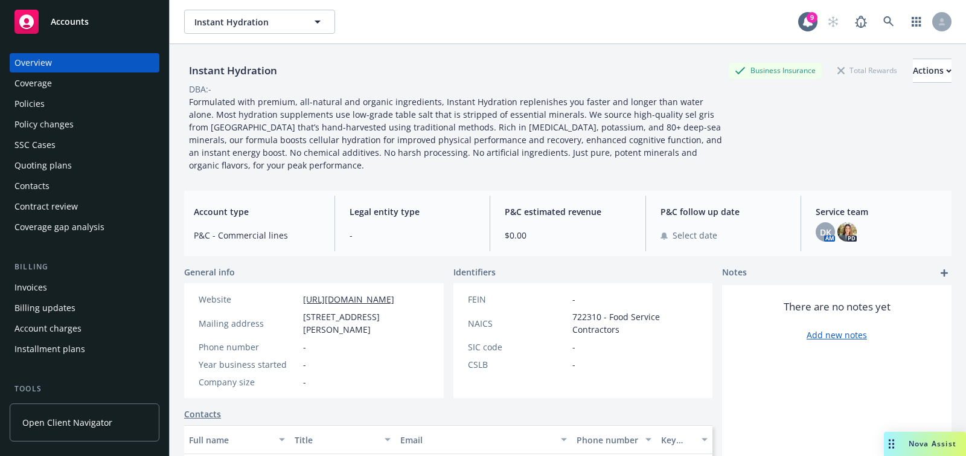
scroll to position [350, 0]
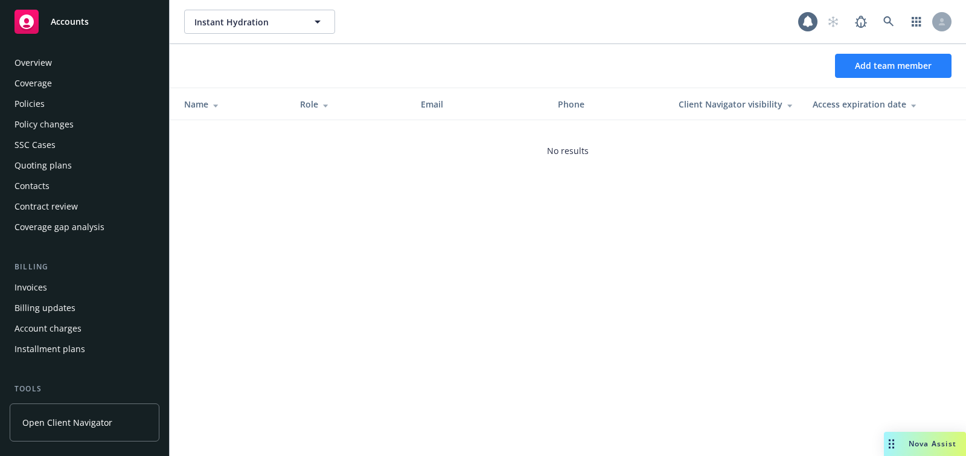
scroll to position [350, 0]
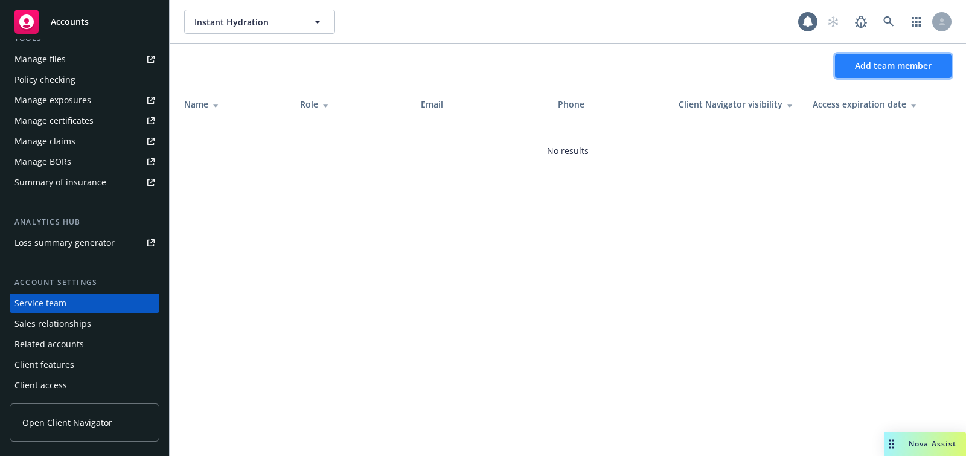
click at [861, 72] on button "Add team member" at bounding box center [893, 66] width 117 height 24
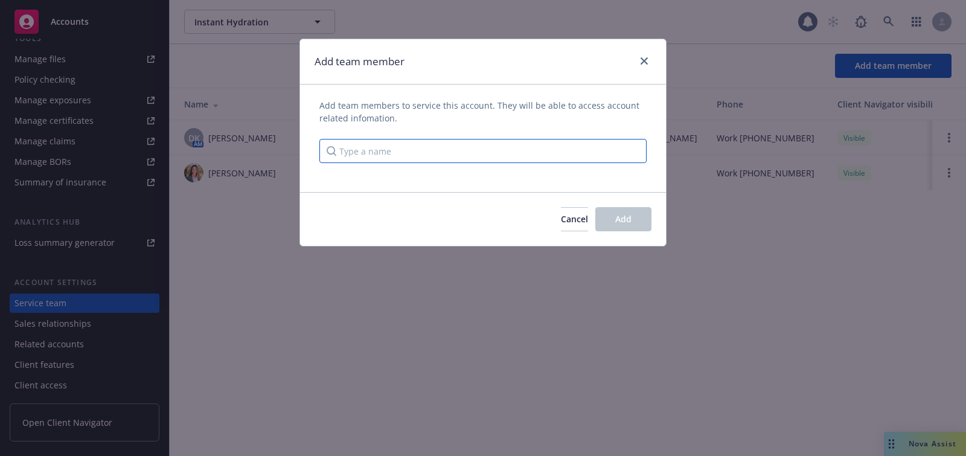
click at [547, 150] on input "Type a name" at bounding box center [483, 151] width 327 height 24
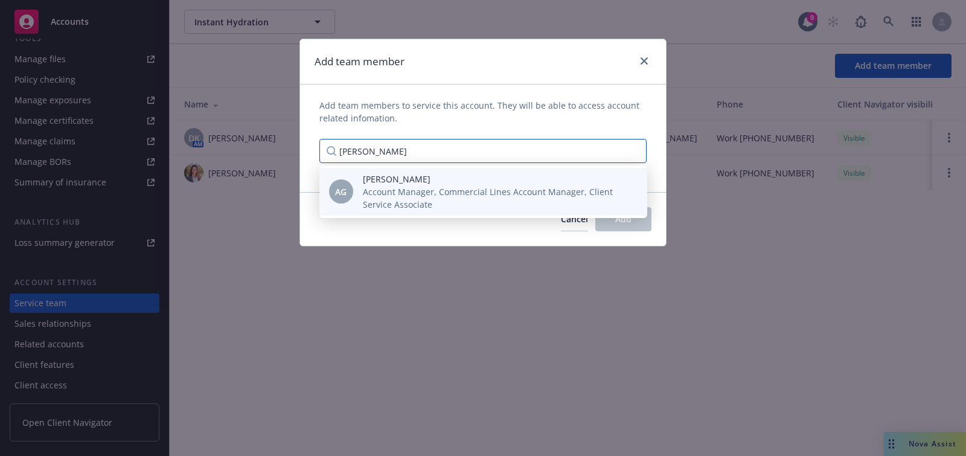
type input "anna gu"
click at [532, 174] on span "Anna Guard" at bounding box center [495, 179] width 265 height 13
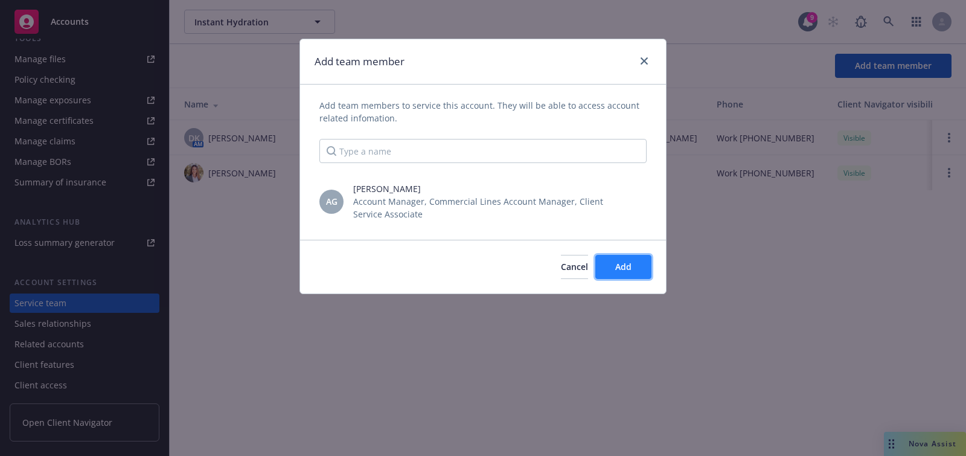
click at [631, 267] on span "Add" at bounding box center [623, 266] width 16 height 11
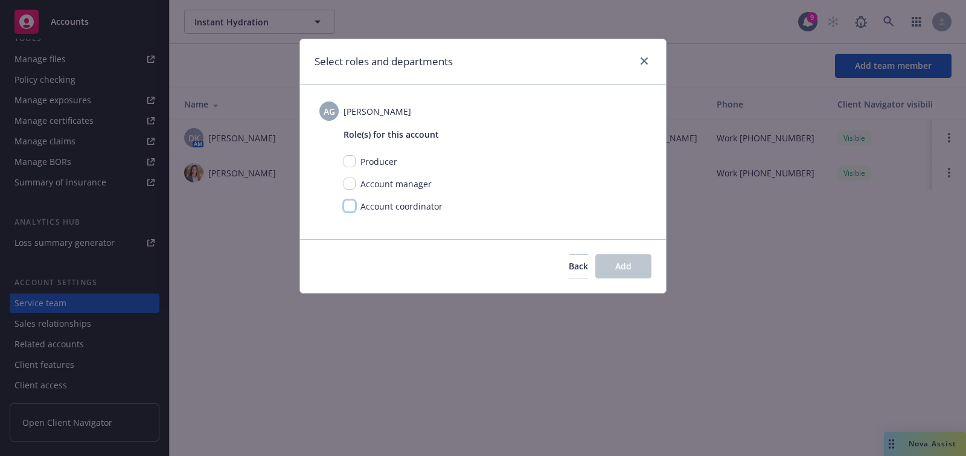
click at [352, 209] on input "checkbox" at bounding box center [350, 206] width 12 height 12
checkbox input "true"
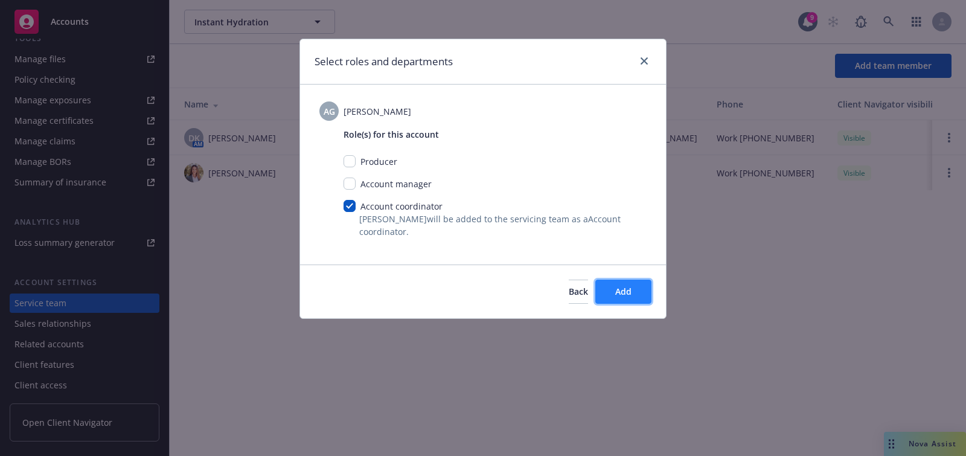
click at [628, 288] on span "Add" at bounding box center [623, 291] width 16 height 11
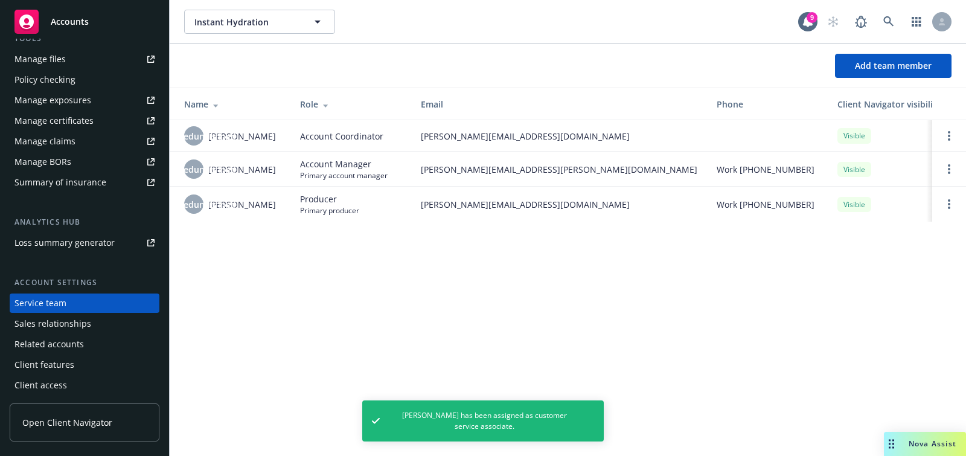
scroll to position [0, 0]
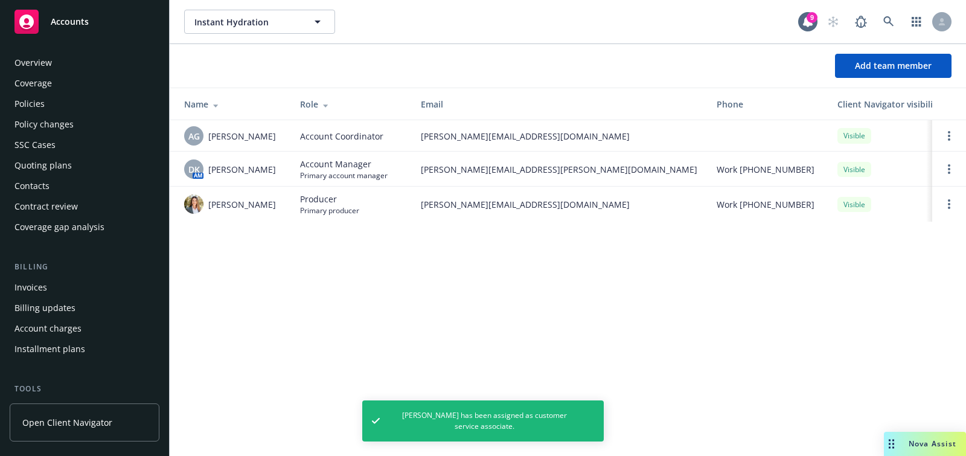
click at [66, 65] on div "Overview" at bounding box center [84, 62] width 140 height 19
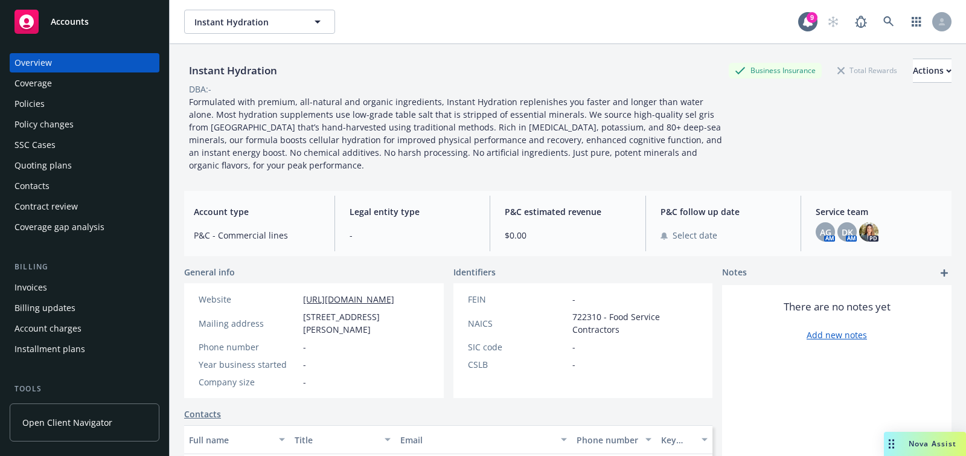
click at [144, 20] on div "Accounts" at bounding box center [84, 22] width 140 height 24
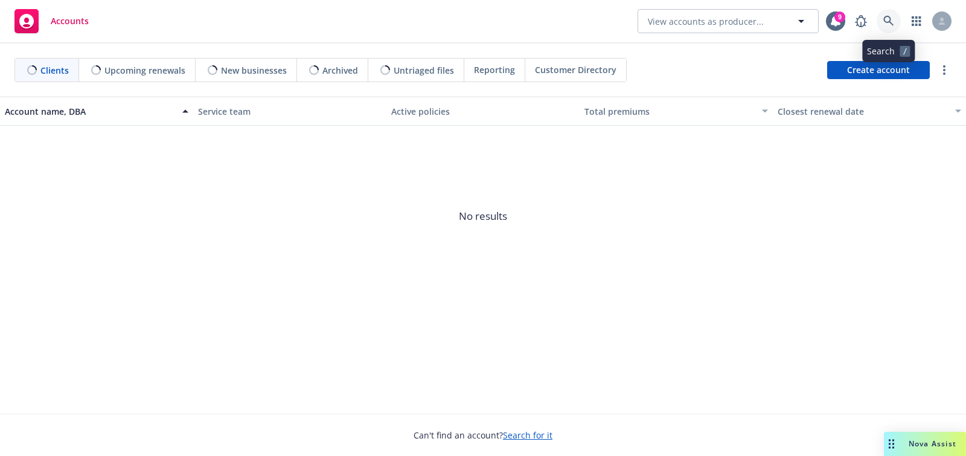
click at [885, 24] on icon at bounding box center [889, 21] width 11 height 11
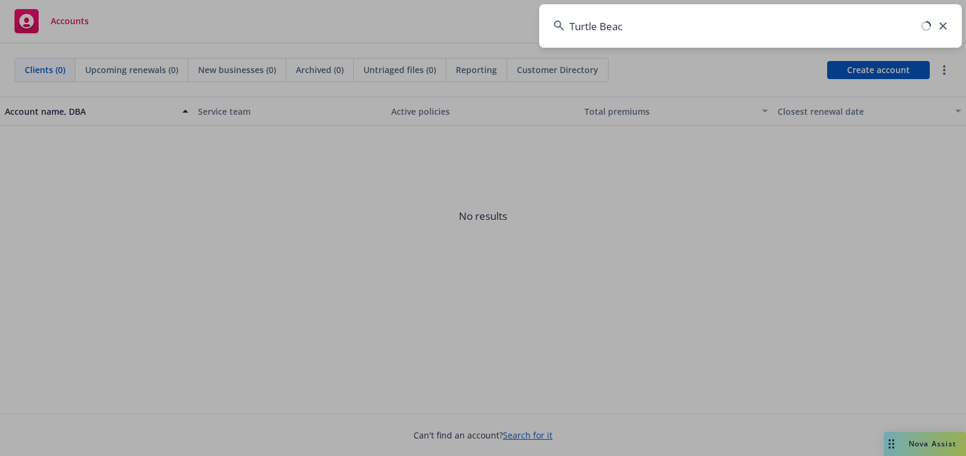
type input "[GEOGRAPHIC_DATA]"
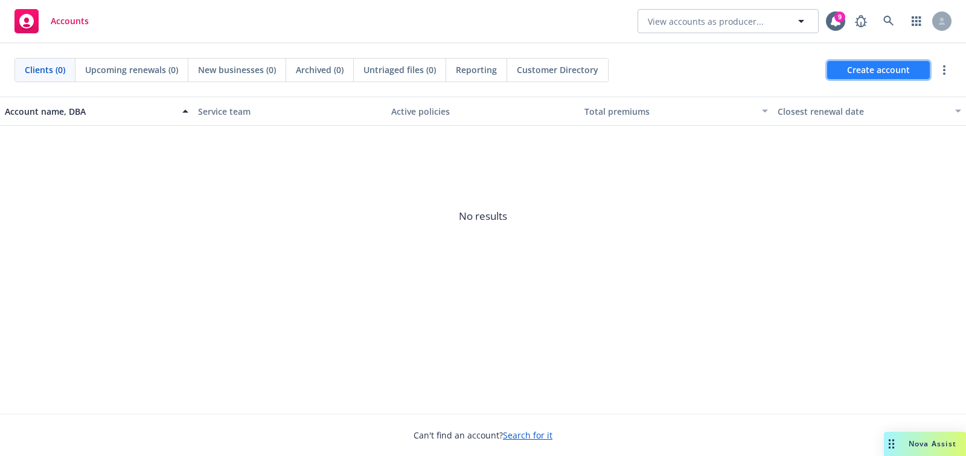
click at [857, 61] on span "Create account" at bounding box center [878, 70] width 63 height 23
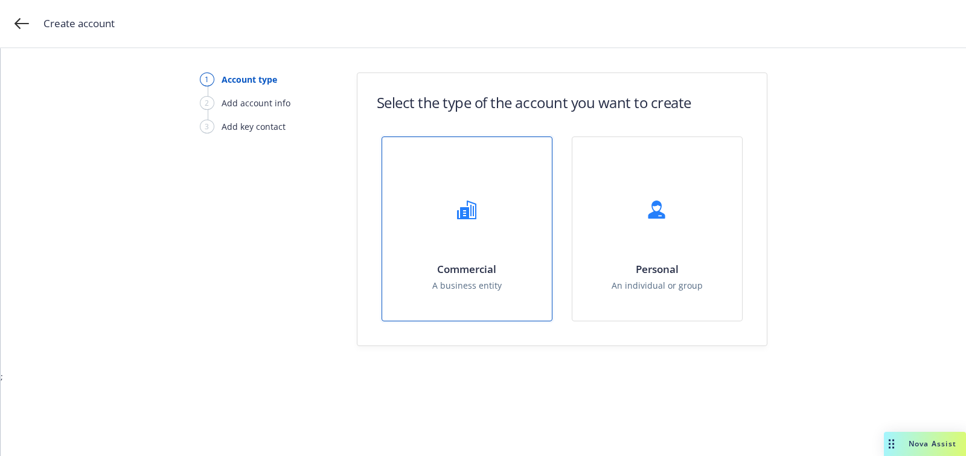
click at [497, 286] on span "A business entity" at bounding box center [466, 285] width 69 height 13
select select "US"
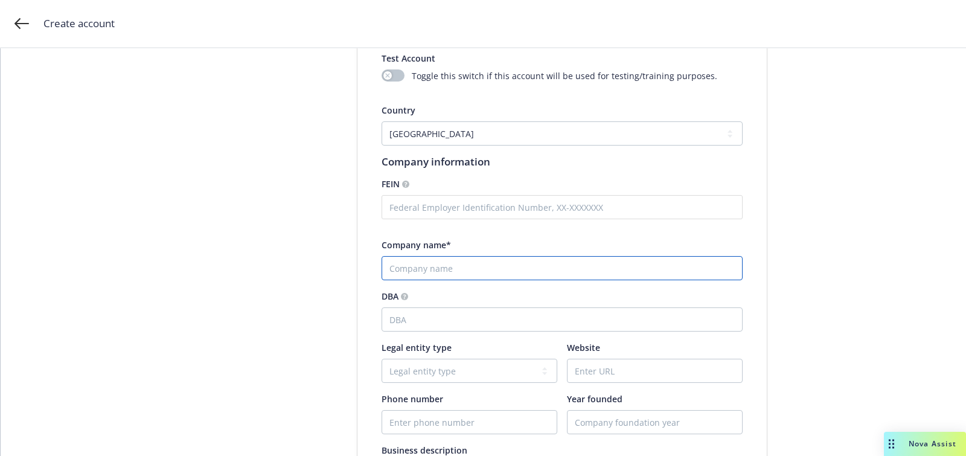
click at [480, 269] on input "Company name*" at bounding box center [562, 268] width 361 height 24
paste input "[GEOGRAPHIC_DATA]"
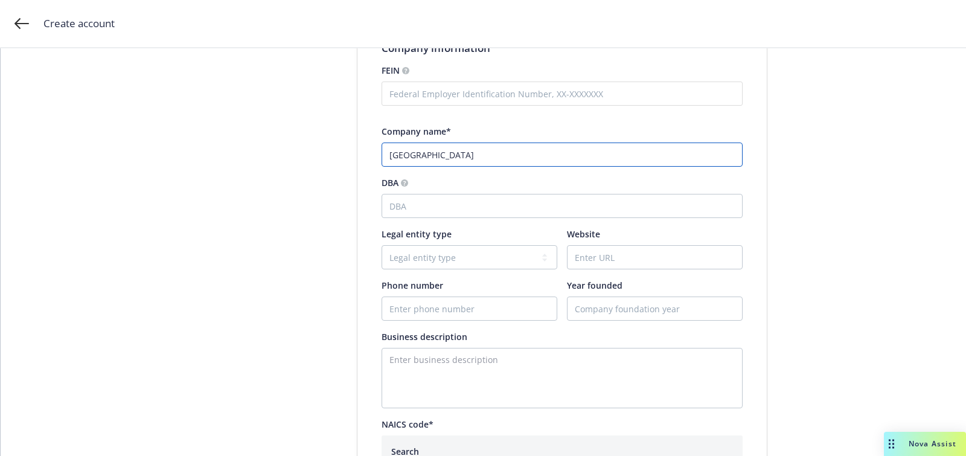
type input "[GEOGRAPHIC_DATA]"
click at [336, 115] on div "Account type 2 Add account info 3 Add key contact Add account information Test …" at bounding box center [483, 339] width 937 height 955
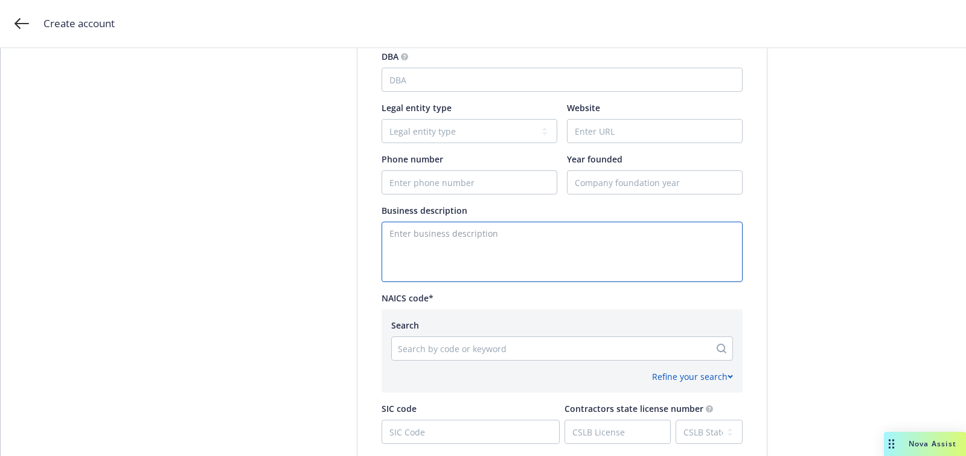
click at [413, 247] on textarea "Enter business description" at bounding box center [562, 252] width 361 height 60
paste textarea "Founded in 2010, Turtle Beach is gaming audio and accessory brand. The company …"
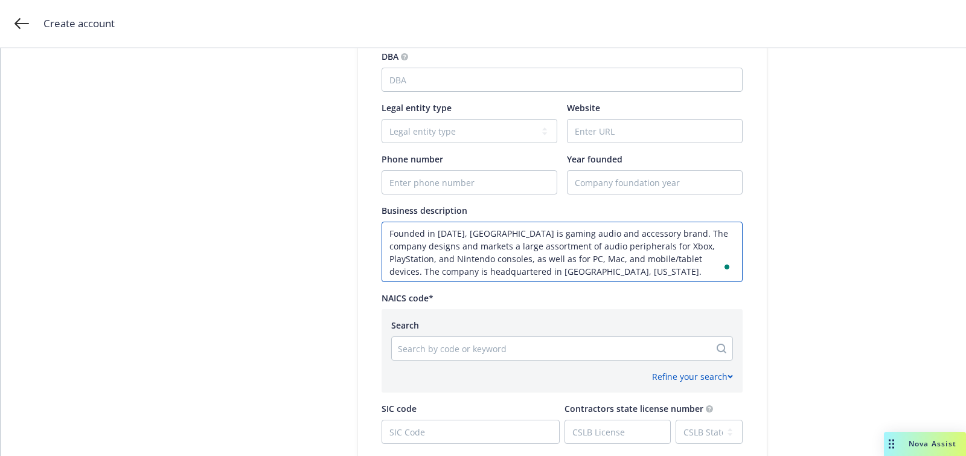
type textarea "Founded in 2010, Turtle Beach is gaming audio and accessory brand. The company …"
click at [599, 134] on input "Website" at bounding box center [655, 131] width 175 height 23
paste input "(888) 496-8001"
type input "(888) 496-8001"
paste input "(888) 496-8001"
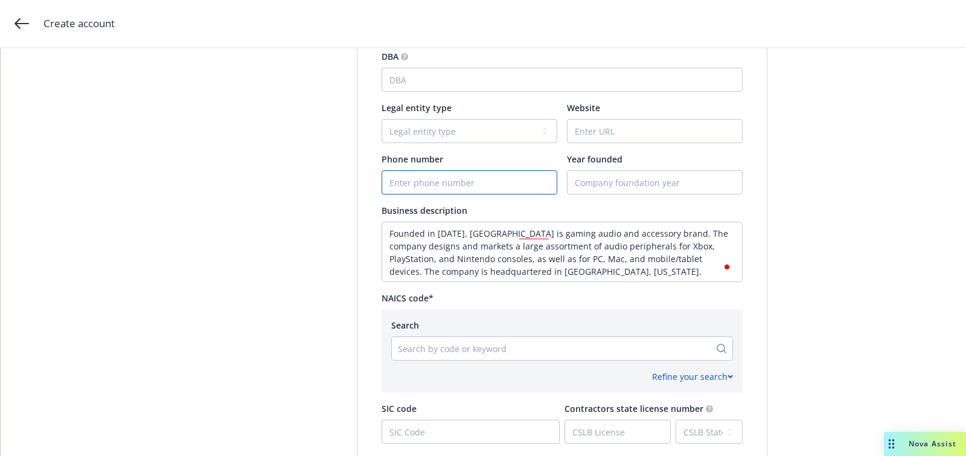
click at [485, 176] on input "Phone number" at bounding box center [469, 182] width 175 height 23
type input "(888) 496-8001"
click at [590, 126] on input "Website" at bounding box center [655, 131] width 175 height 23
paste input "corp.turtlebeach.com"
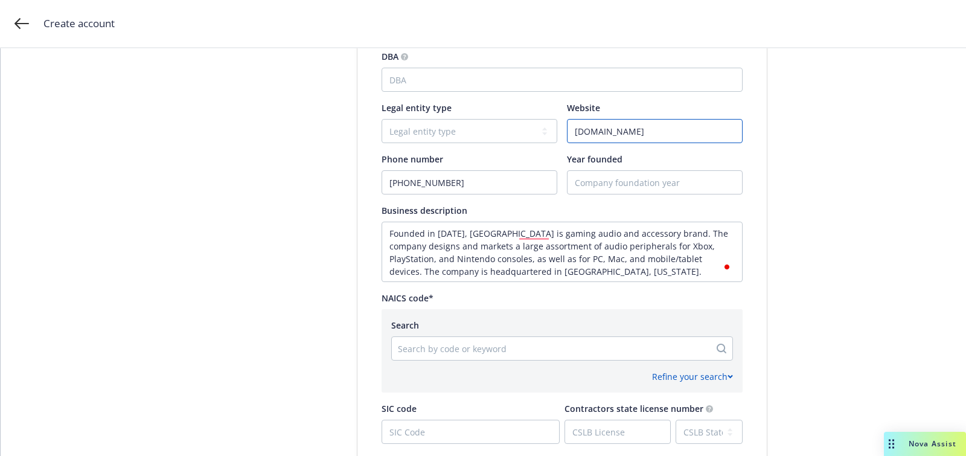
type input "corp.turtlebeach.com"
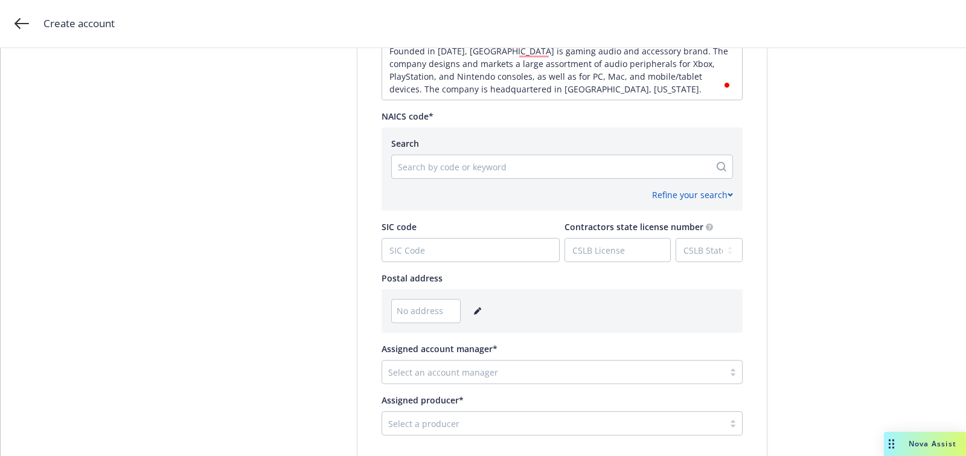
click at [471, 312] on link "editPencil" at bounding box center [478, 311] width 14 height 14
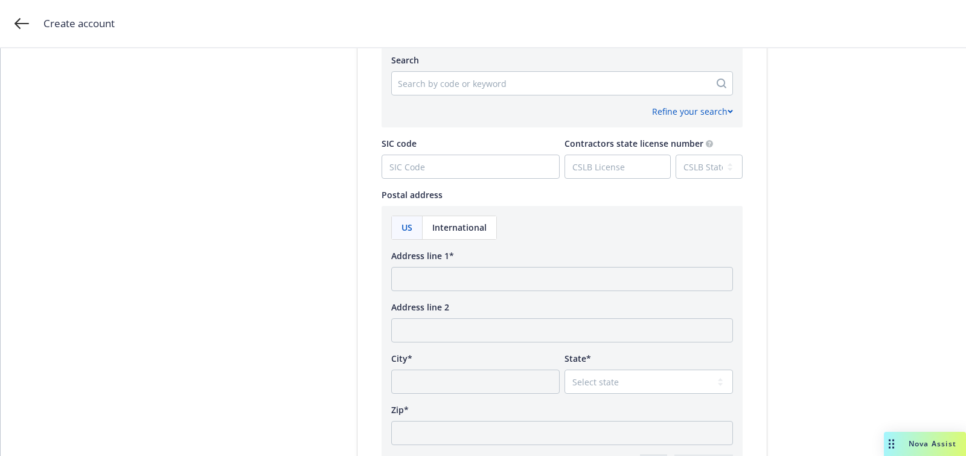
scroll to position [628, 0]
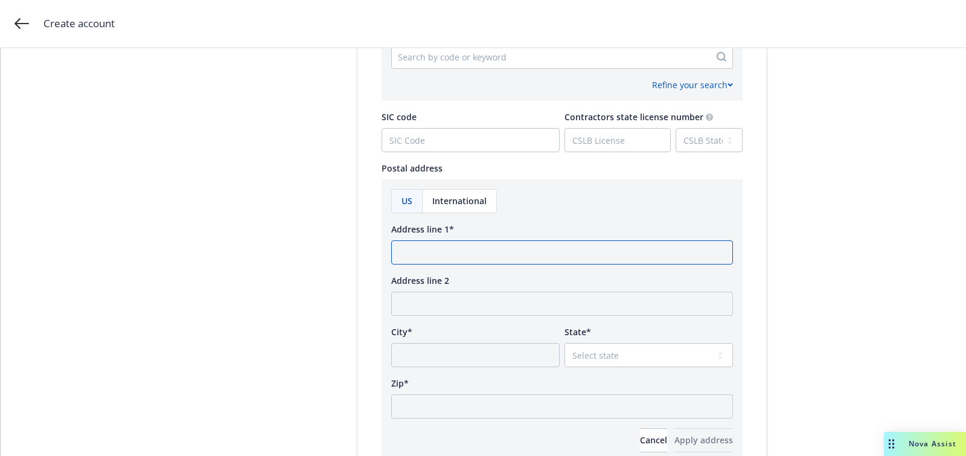
click at [424, 248] on input "Address line 1*" at bounding box center [562, 252] width 342 height 24
paste input "11011 Via Frontera, Ste a San Diego, California 92127"
click at [603, 254] on input "11011 Via Frontera, Ste a San Diego, California 92127" at bounding box center [562, 252] width 342 height 24
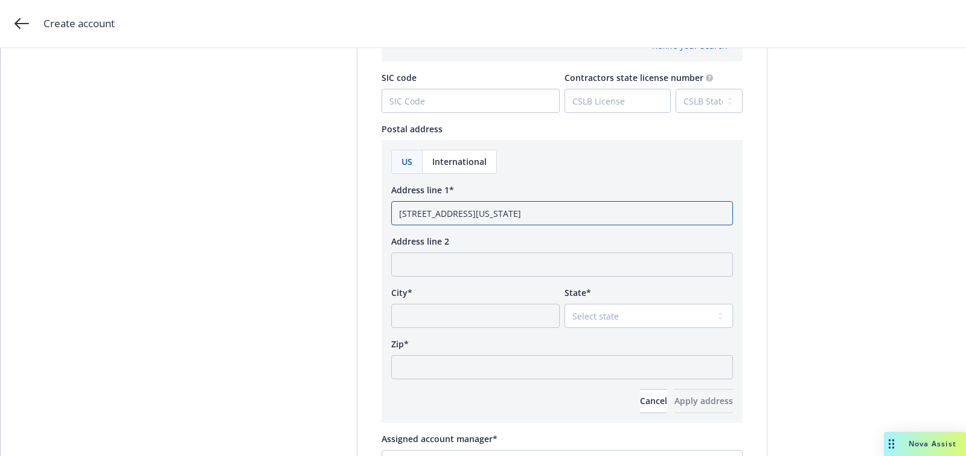
scroll to position [707, 0]
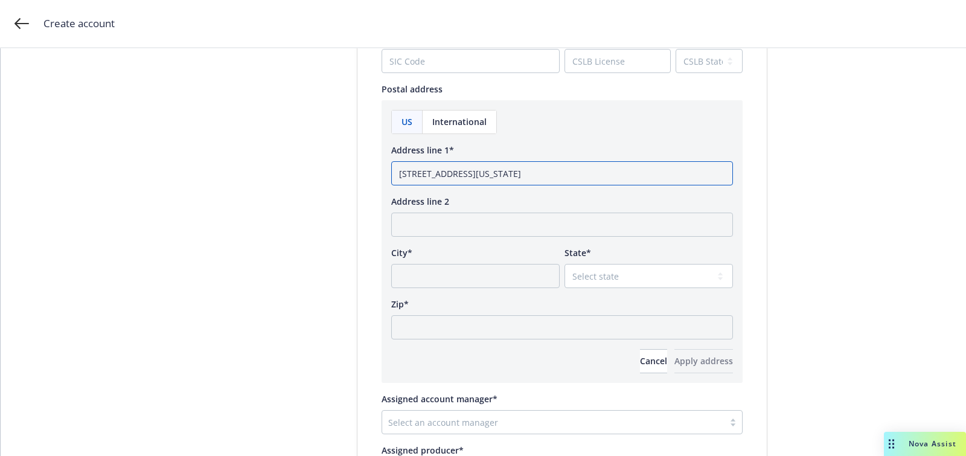
type input "11011 Via Frontera, Ste a San Diego, California"
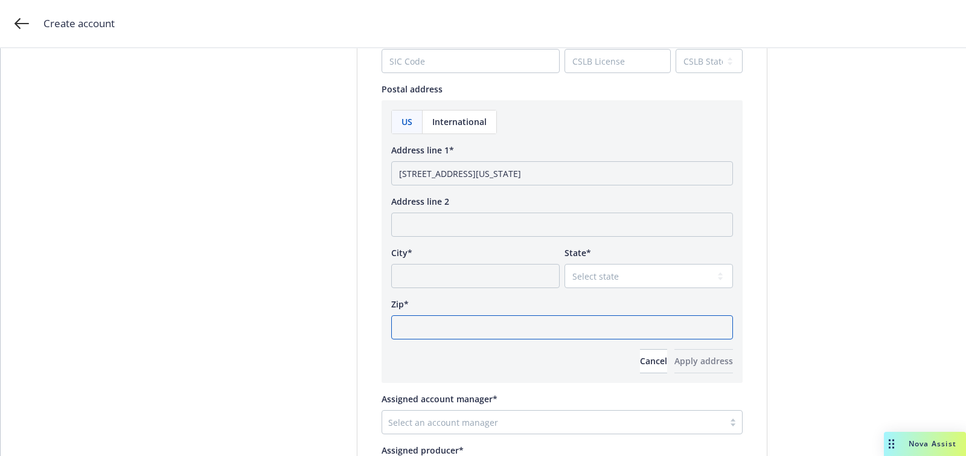
click at [503, 323] on input "Zip*" at bounding box center [562, 327] width 342 height 24
paste input "92127"
type input "92127"
click at [606, 269] on select "Select state" at bounding box center [649, 276] width 169 height 24
select select "CA"
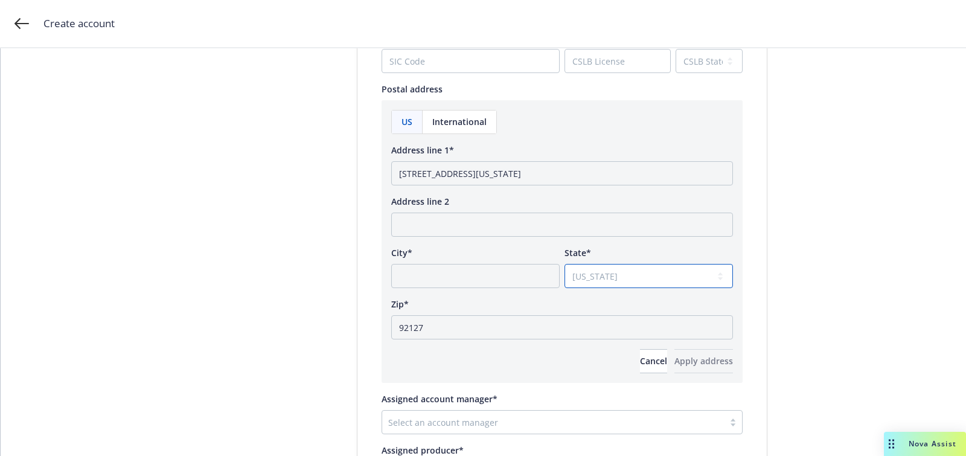
click at [565, 264] on select "Select state Alabama Alaska American Samoa Arizona Arkansas Baker Island Califo…" at bounding box center [649, 276] width 169 height 24
drag, startPoint x: 536, startPoint y: 176, endPoint x: 501, endPoint y: 175, distance: 34.5
click at [501, 175] on input "11011 Via Frontera, Ste a San Diego, California" at bounding box center [562, 173] width 342 height 24
type input "11011 Via Frontera, Ste a , California"
click at [468, 271] on input "City*" at bounding box center [475, 276] width 169 height 24
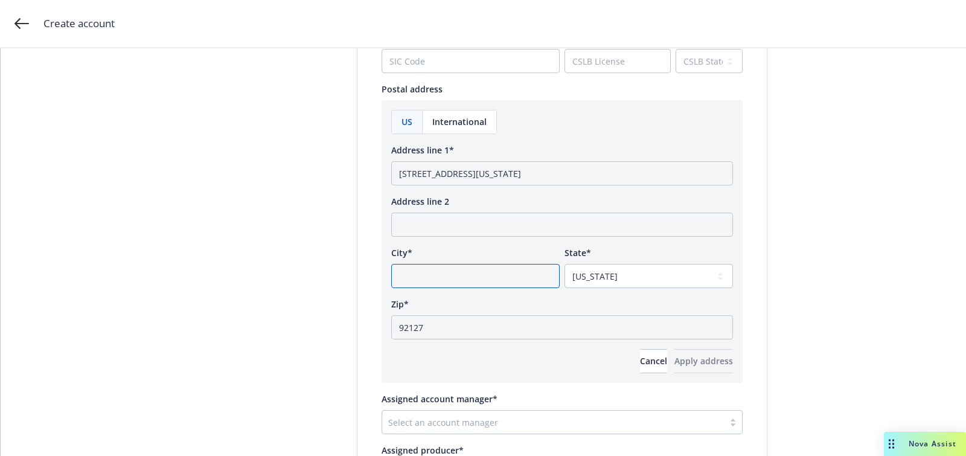
paste input "San Diego"
type input "San Diego"
drag, startPoint x: 498, startPoint y: 173, endPoint x: 710, endPoint y: 175, distance: 211.4
click at [710, 175] on body "Create account Account type 2 Add account info 3 Add key contact Add account in…" at bounding box center [483, 228] width 966 height 456
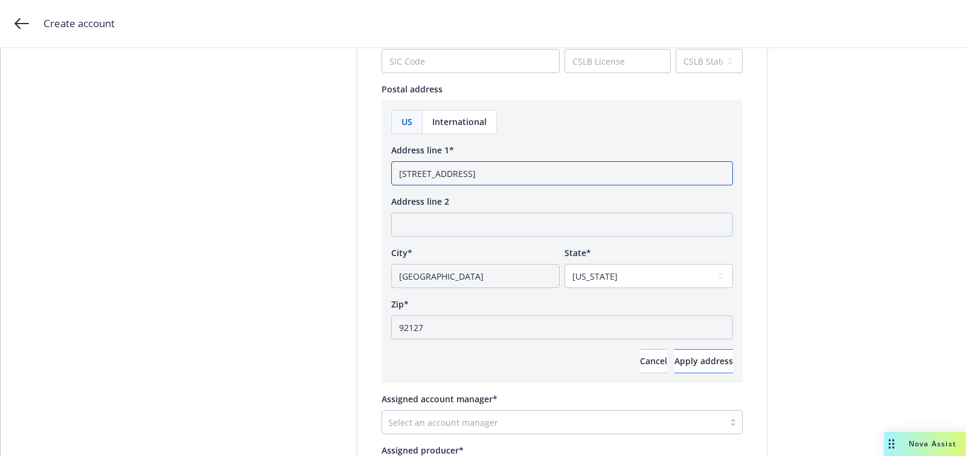
type input "11011 Via Frontera, Ste a"
click at [695, 368] on button "Apply address" at bounding box center [704, 361] width 59 height 24
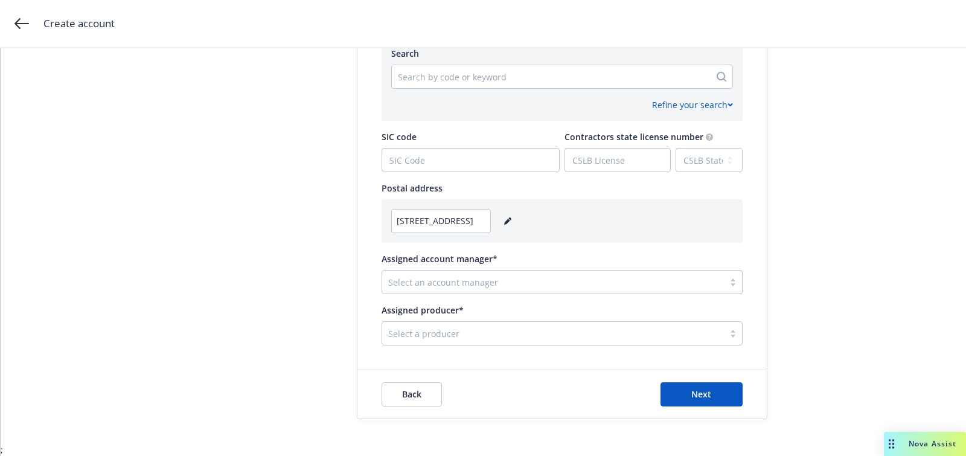
scroll to position [607, 0]
click at [507, 273] on div "Select an account manager" at bounding box center [562, 283] width 361 height 24
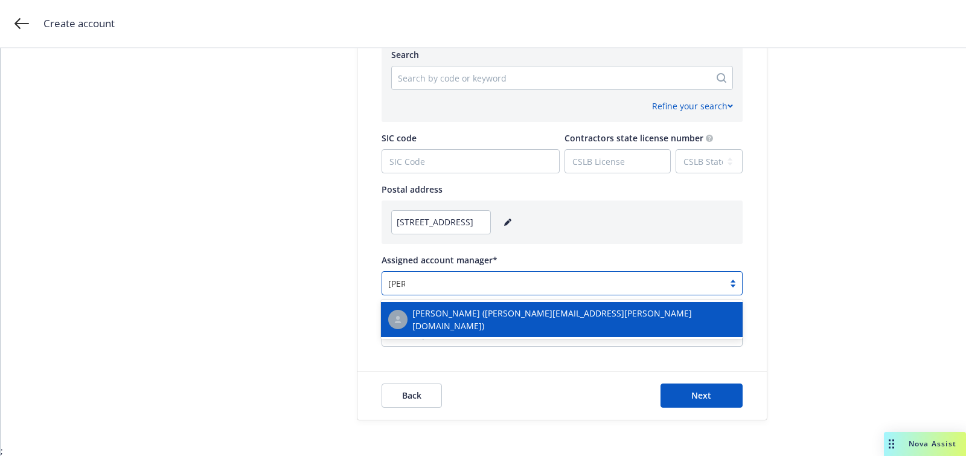
type input "lila s"
click at [503, 315] on span "Lila Smith (lila.smith@newfront.com)" at bounding box center [574, 319] width 323 height 25
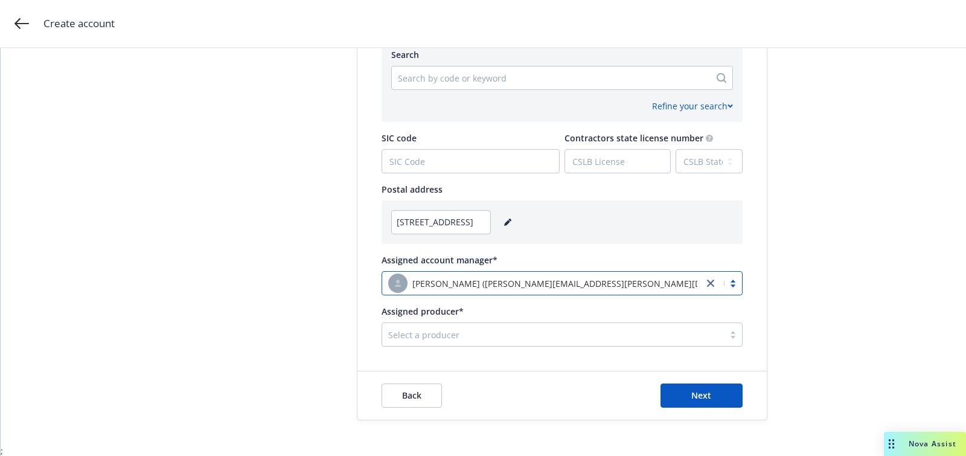
click at [497, 333] on div at bounding box center [553, 334] width 330 height 14
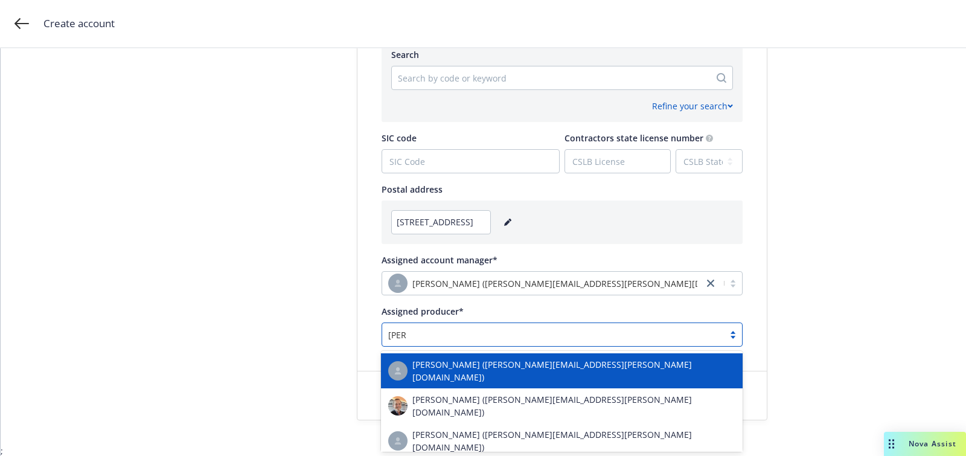
type input "tom w"
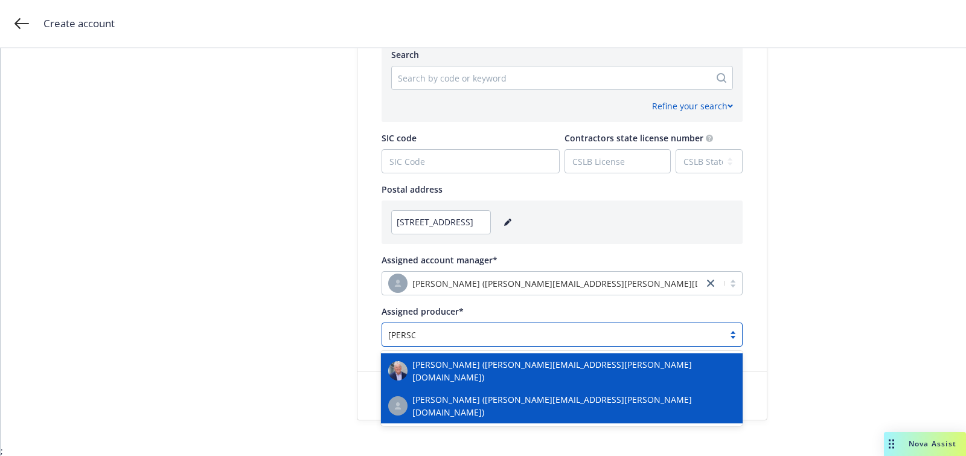
click at [477, 370] on span "Tom Whitenight (tom.whitenight@newfront.com)" at bounding box center [574, 370] width 323 height 25
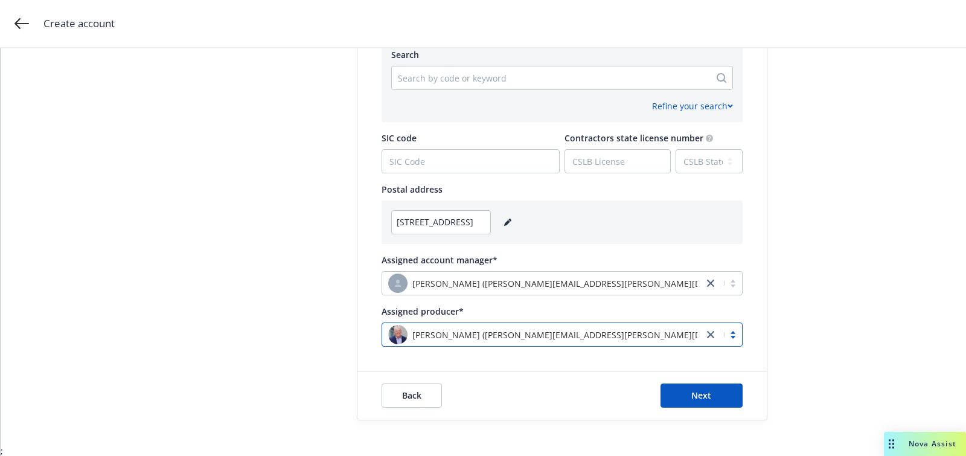
click at [482, 75] on div at bounding box center [551, 78] width 306 height 14
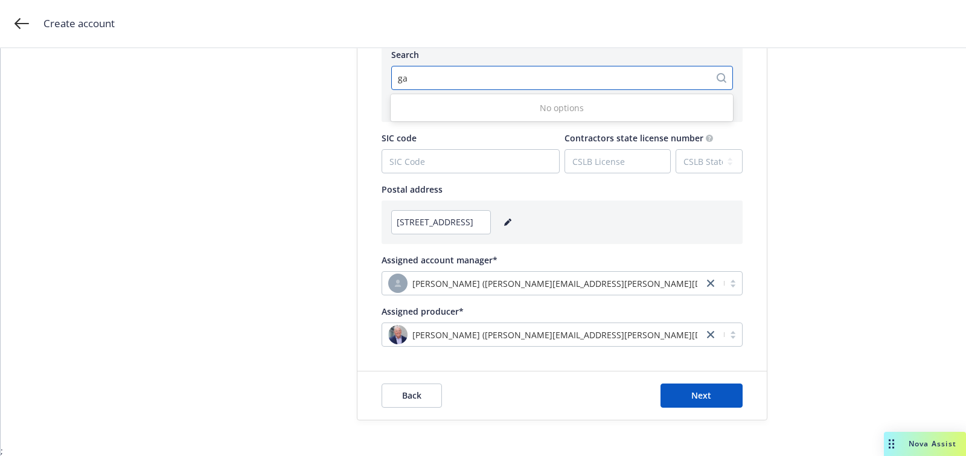
type input "g"
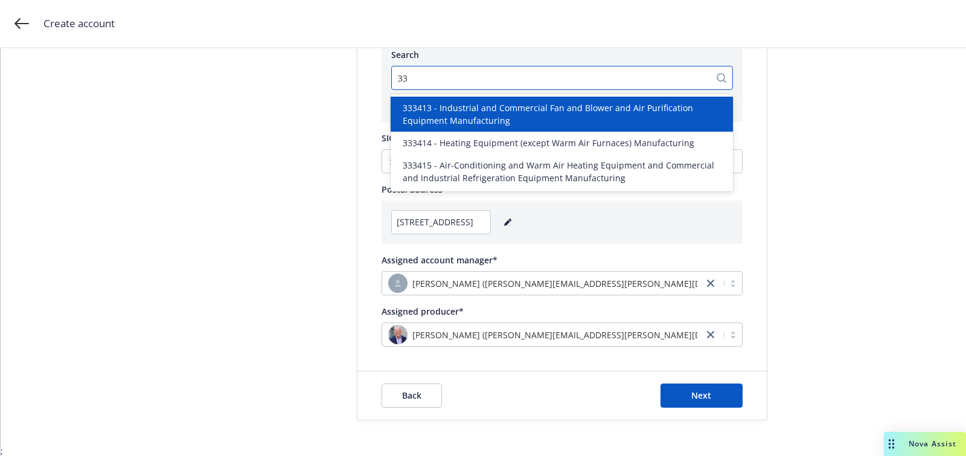
type input "334"
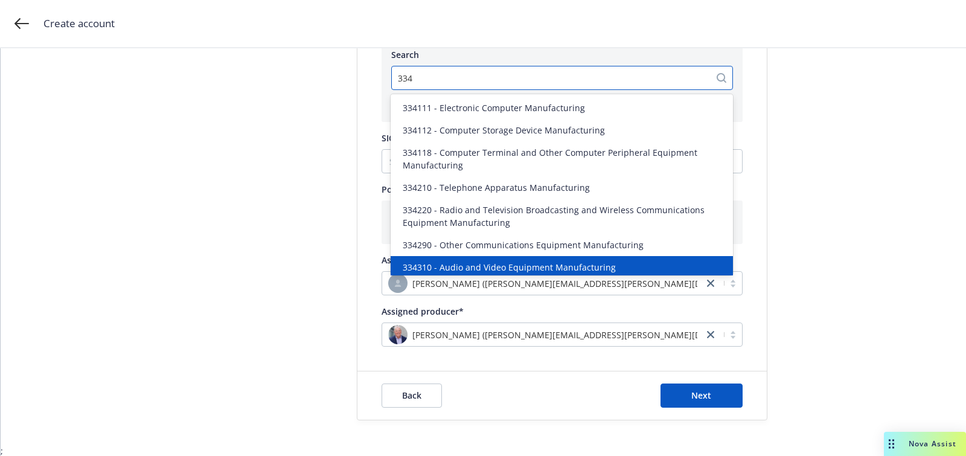
click at [479, 257] on div "334310 - Audio and Video Equipment Manufacturing" at bounding box center [562, 267] width 342 height 22
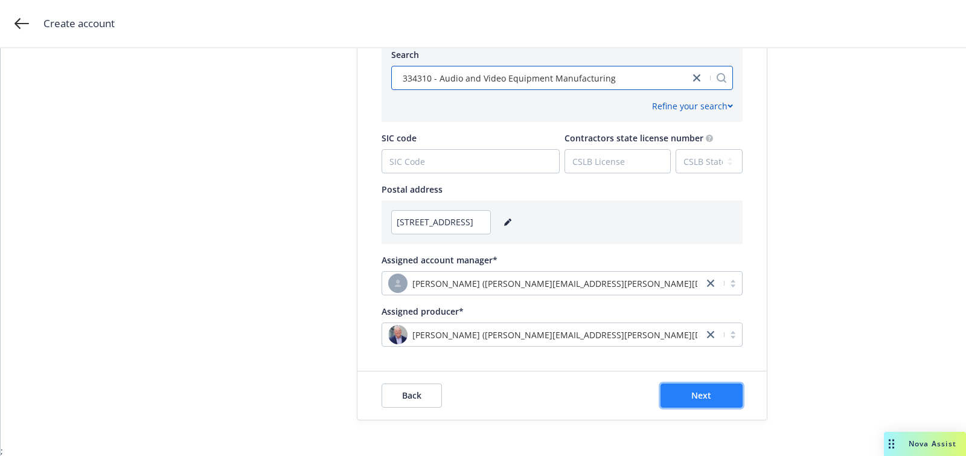
click at [729, 395] on button "Next" at bounding box center [702, 396] width 82 height 24
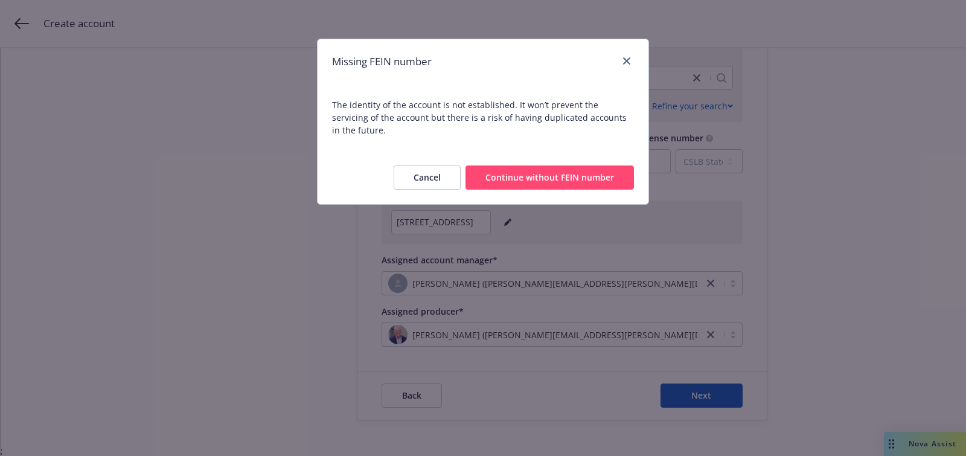
click at [581, 166] on button "Continue without FEIN number" at bounding box center [550, 178] width 169 height 24
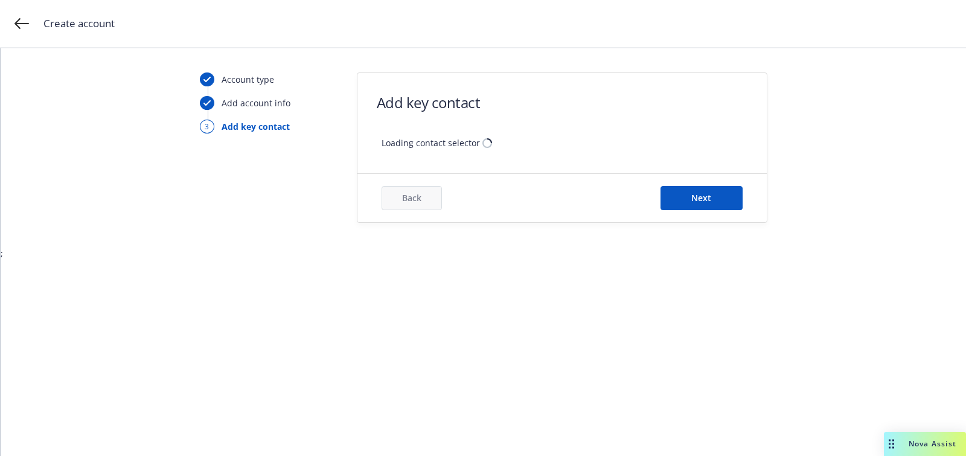
scroll to position [0, 0]
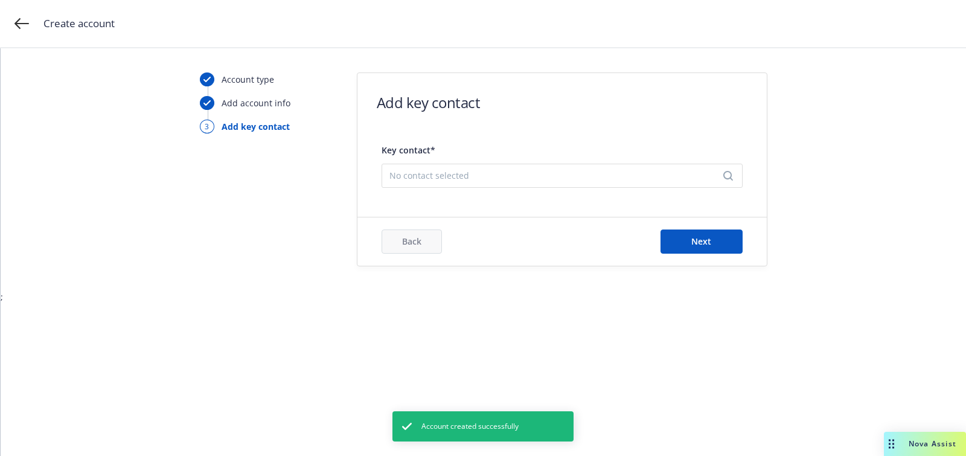
click at [484, 169] on span "No contact selected" at bounding box center [558, 175] width 336 height 13
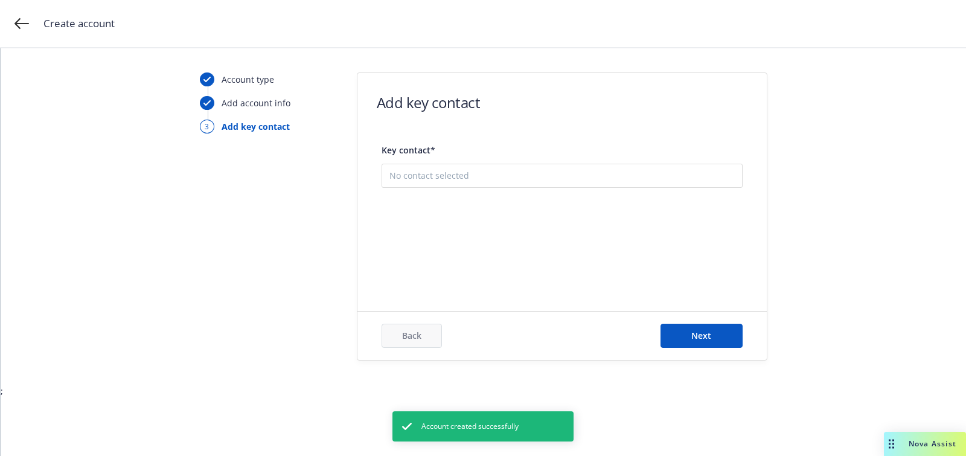
click at [484, 242] on button "Add new contact" at bounding box center [563, 236] width 346 height 24
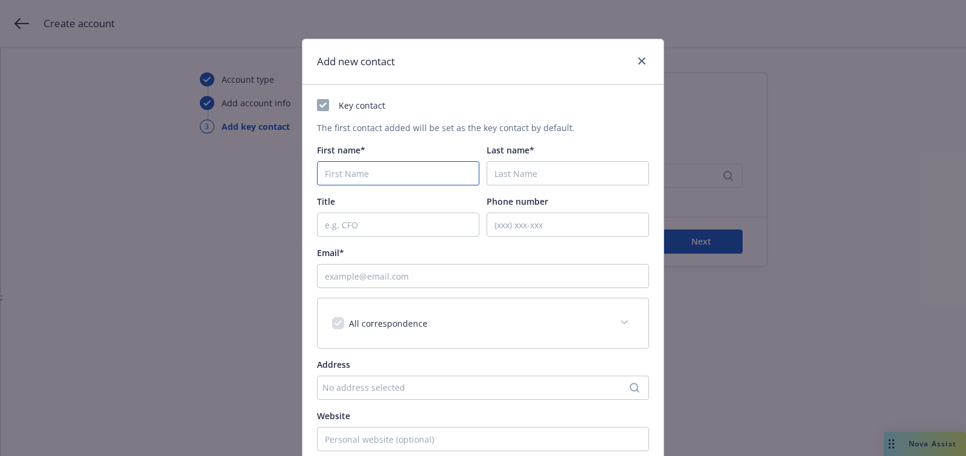
click at [367, 184] on input "First name*" at bounding box center [398, 173] width 162 height 24
paste input "Mark"
type input "Mark"
paste input "Weinswig"
type input "Weinswig"
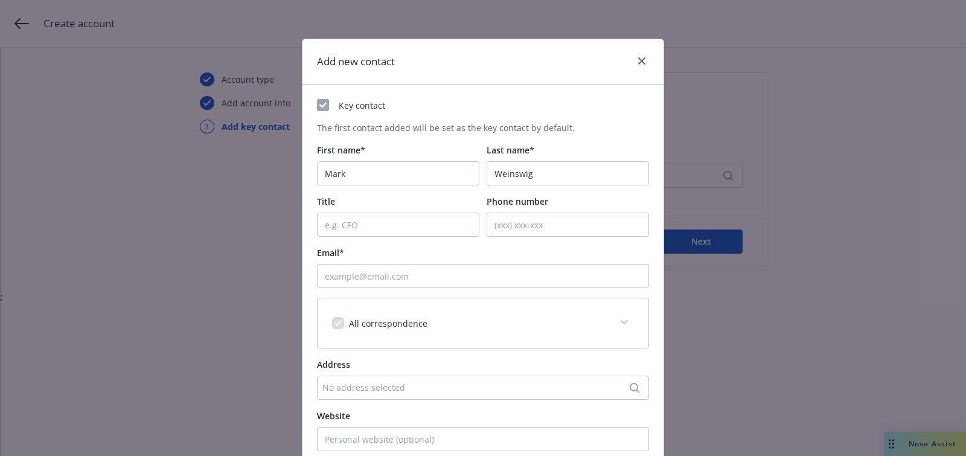
click at [388, 292] on div "Key contact The first contact added will be set as the key contact by default. …" at bounding box center [483, 319] width 332 height 440
click at [388, 286] on input "Email*" at bounding box center [483, 276] width 332 height 24
paste input "mark_weinswig@emcore.com"
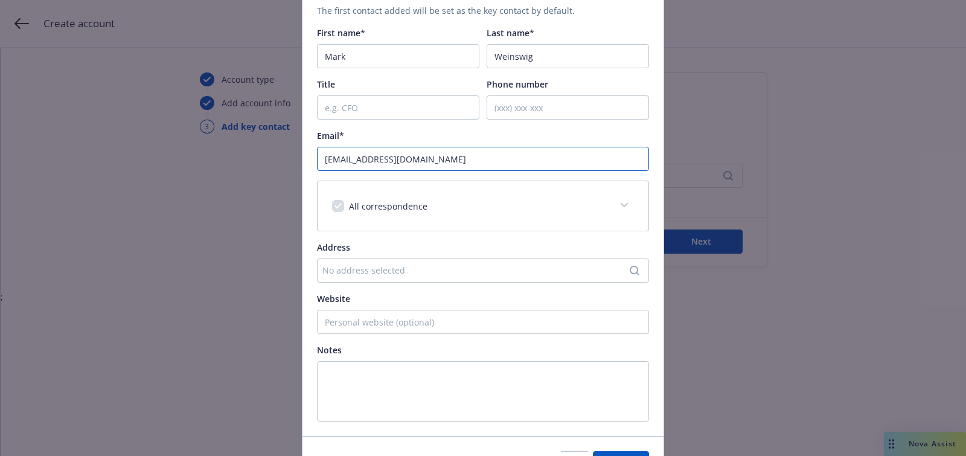
scroll to position [188, 0]
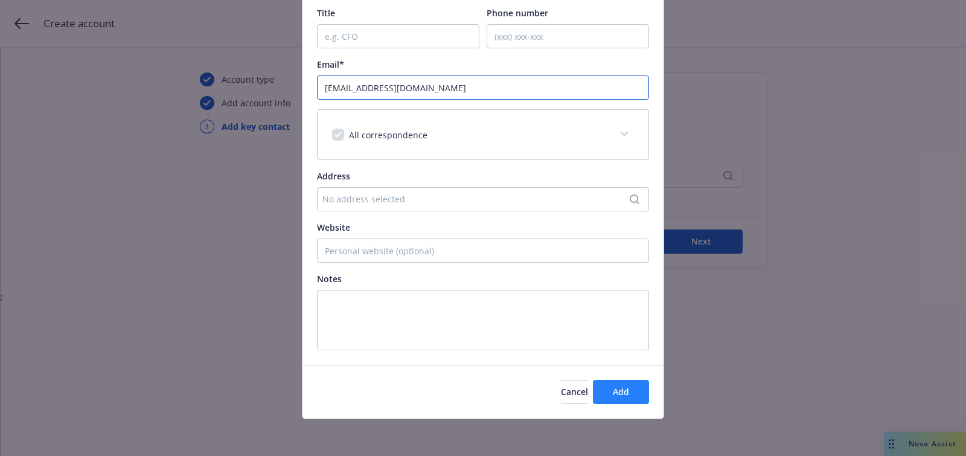
type input "mark_weinswig@emcore.com"
click at [608, 397] on button "Add" at bounding box center [621, 392] width 56 height 24
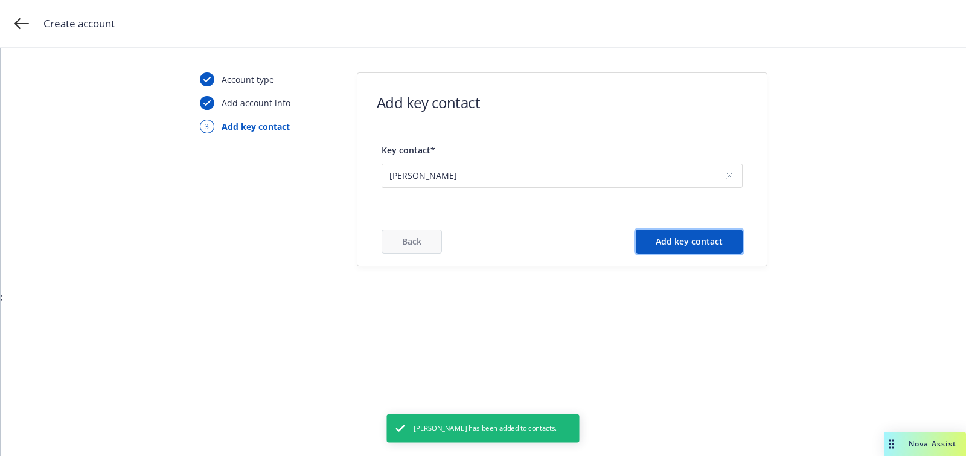
click at [664, 245] on span "Add key contact" at bounding box center [689, 241] width 67 height 11
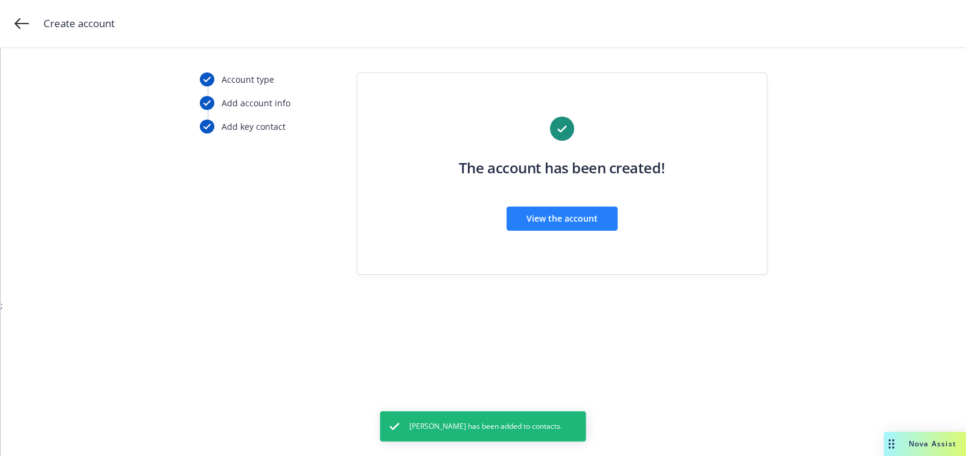
click at [532, 213] on span "View the account" at bounding box center [562, 218] width 71 height 11
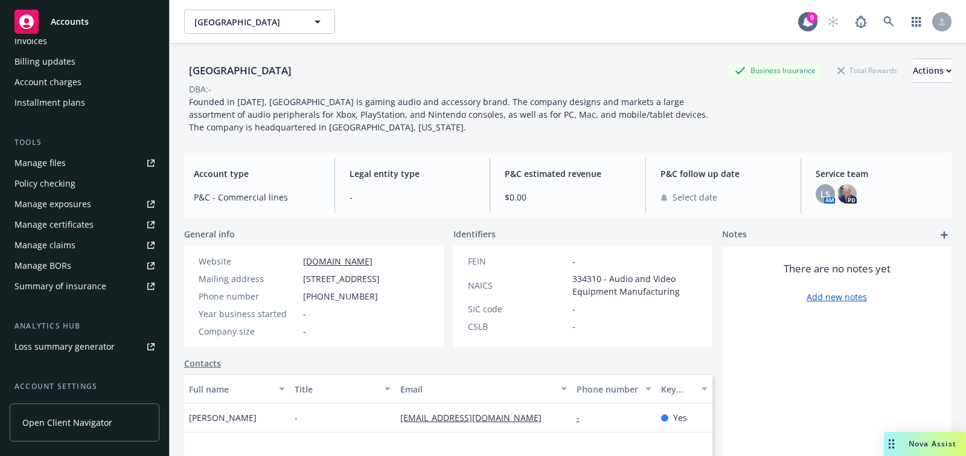
scroll to position [350, 0]
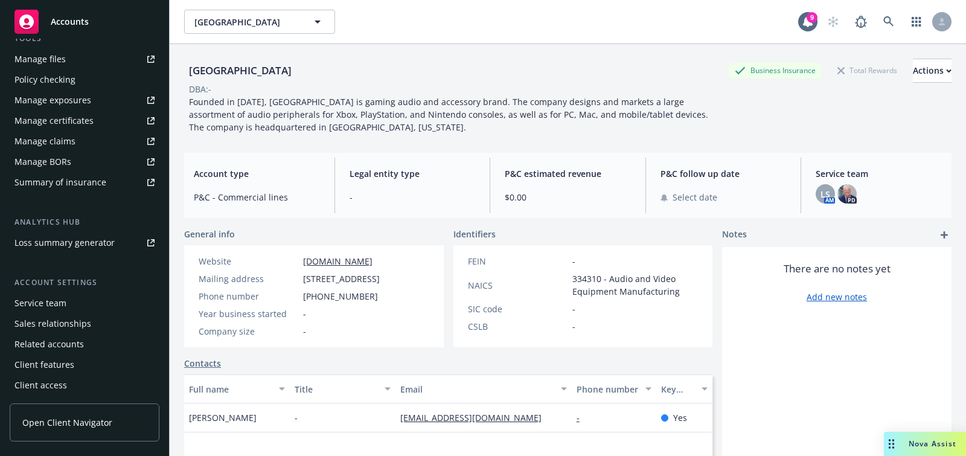
click at [91, 297] on div "Service team" at bounding box center [84, 303] width 140 height 19
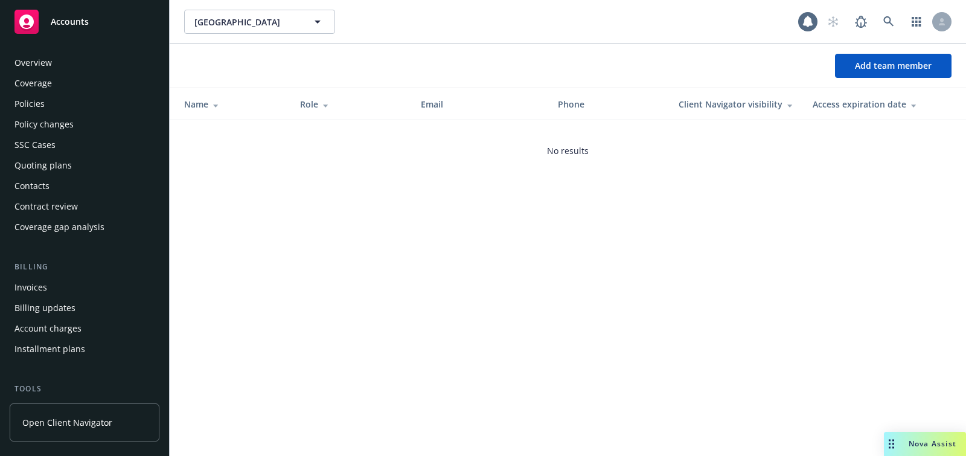
scroll to position [350, 0]
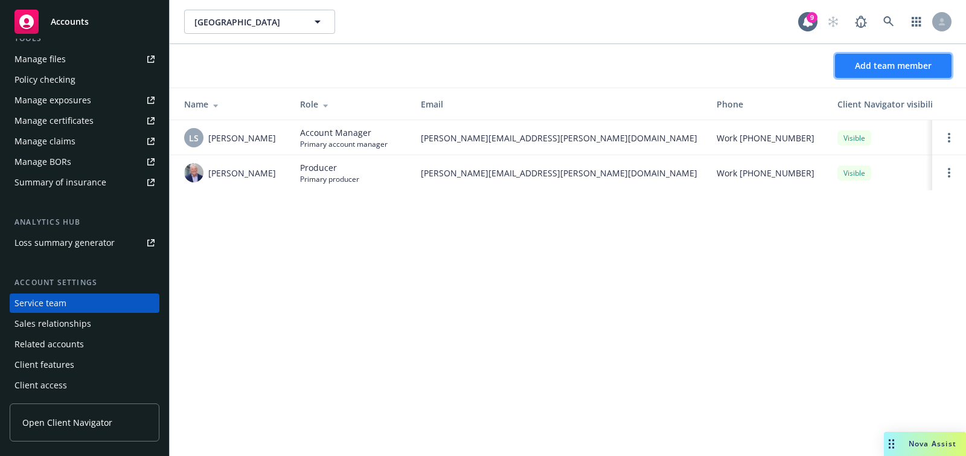
click at [866, 62] on span "Add team member" at bounding box center [893, 65] width 77 height 11
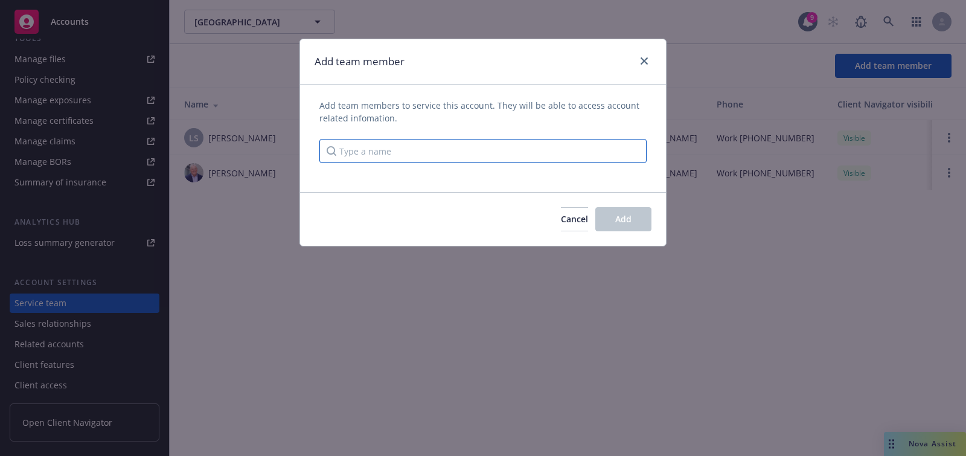
click at [395, 150] on input "Type a name" at bounding box center [483, 151] width 327 height 24
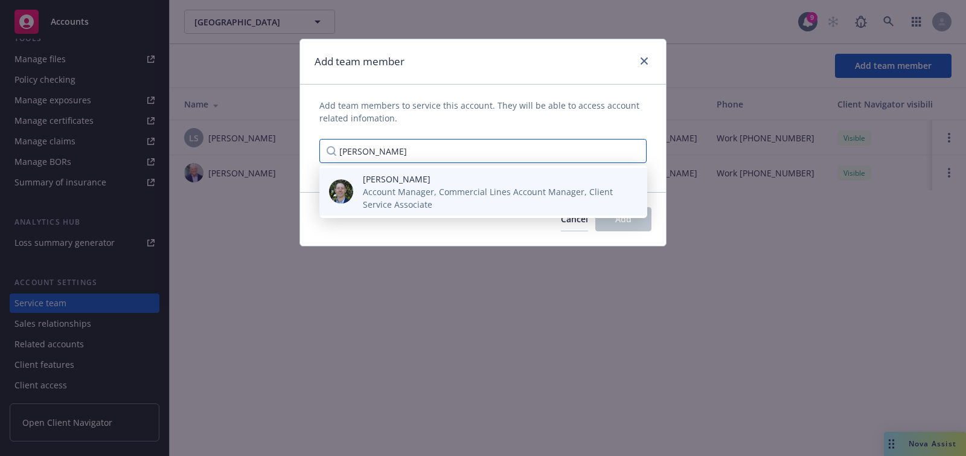
type input "dan lin"
click at [393, 188] on span "Account Manager, Commercial Lines Account Manager, Client Service Associate" at bounding box center [495, 197] width 265 height 25
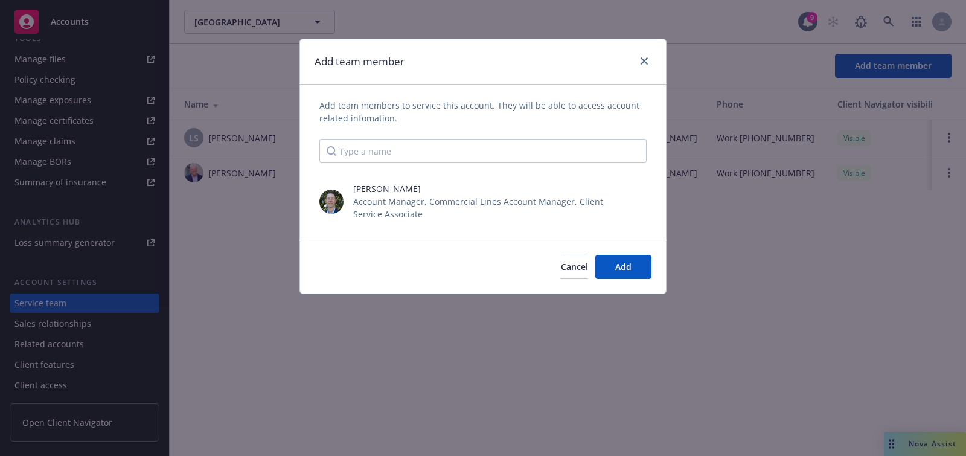
click at [636, 280] on div "Cancel Add" at bounding box center [483, 267] width 366 height 54
click at [622, 272] on button "Add" at bounding box center [624, 267] width 56 height 24
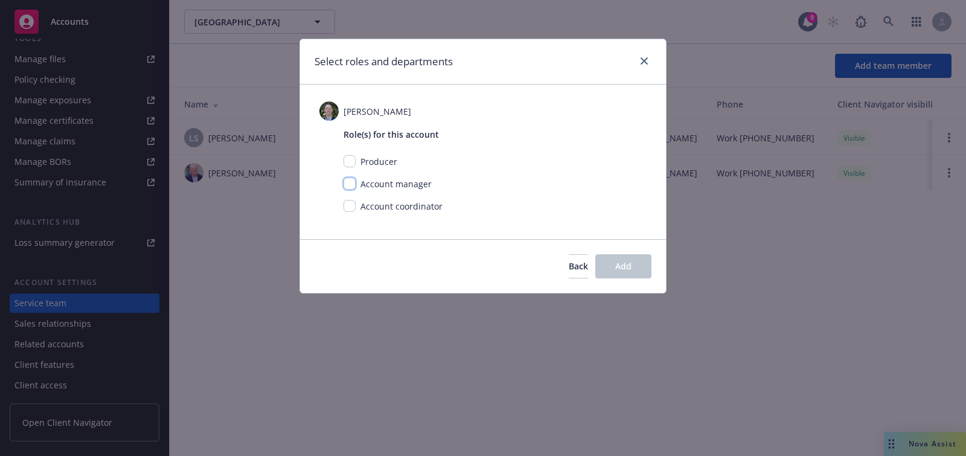
click at [344, 179] on input "checkbox" at bounding box center [350, 184] width 12 height 12
checkbox input "true"
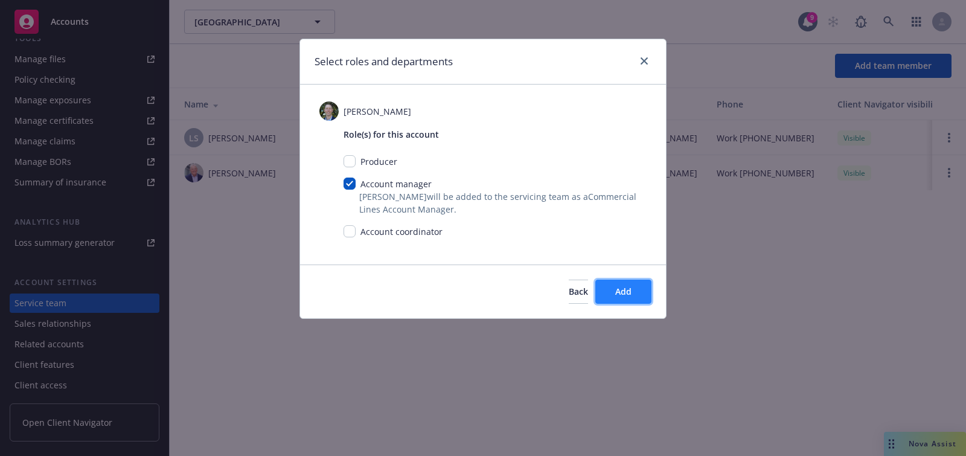
click at [617, 291] on span "Add" at bounding box center [623, 291] width 16 height 11
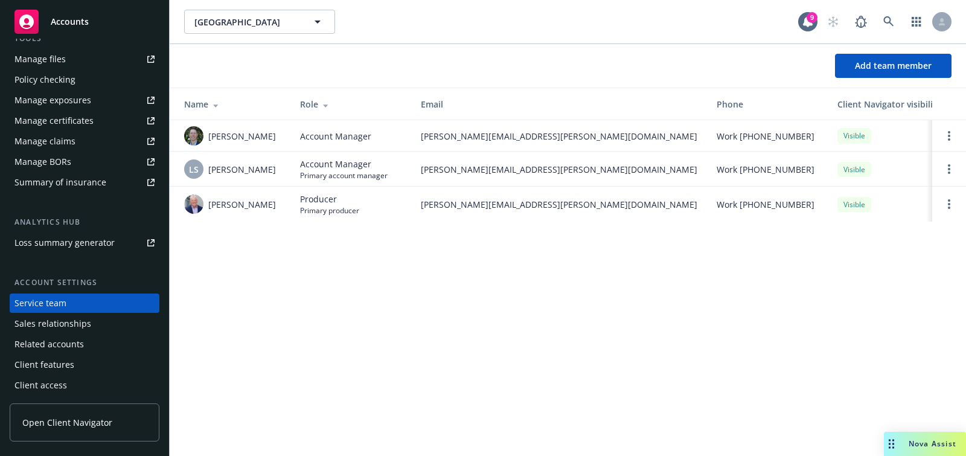
scroll to position [0, 0]
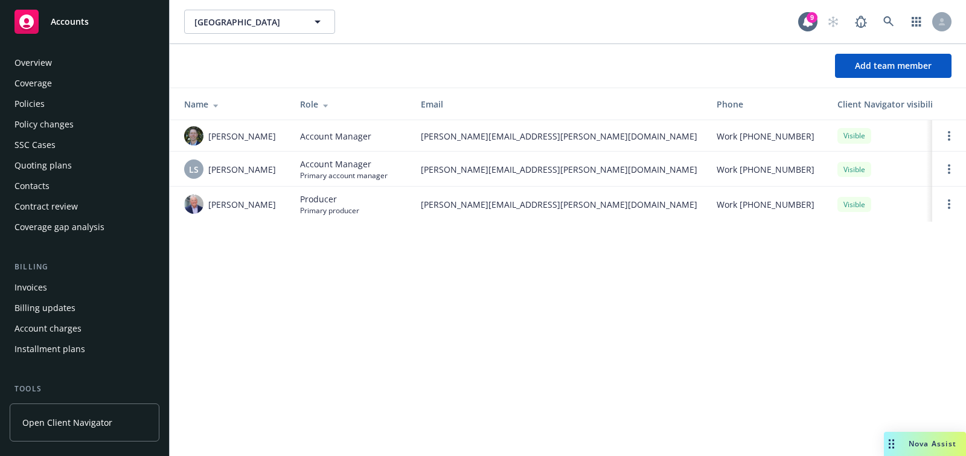
click at [64, 157] on div "Quoting plans" at bounding box center [42, 165] width 57 height 19
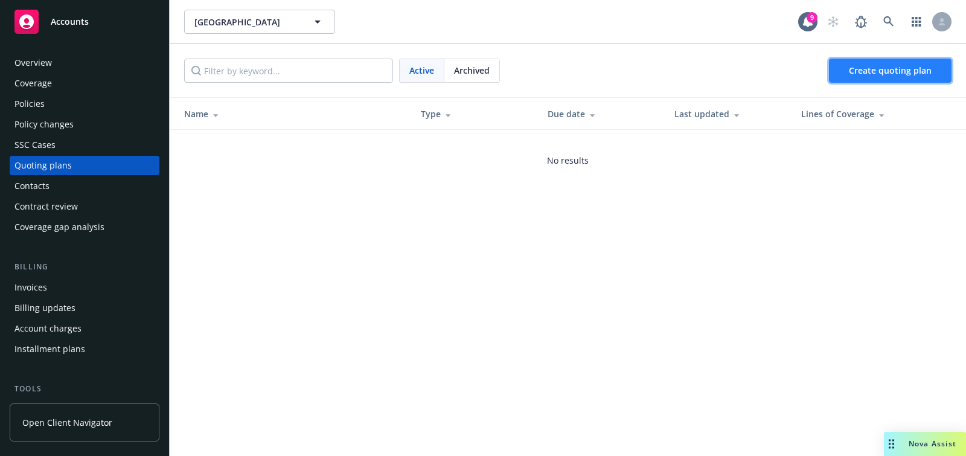
click at [876, 62] on link "Create quoting plan" at bounding box center [890, 71] width 123 height 24
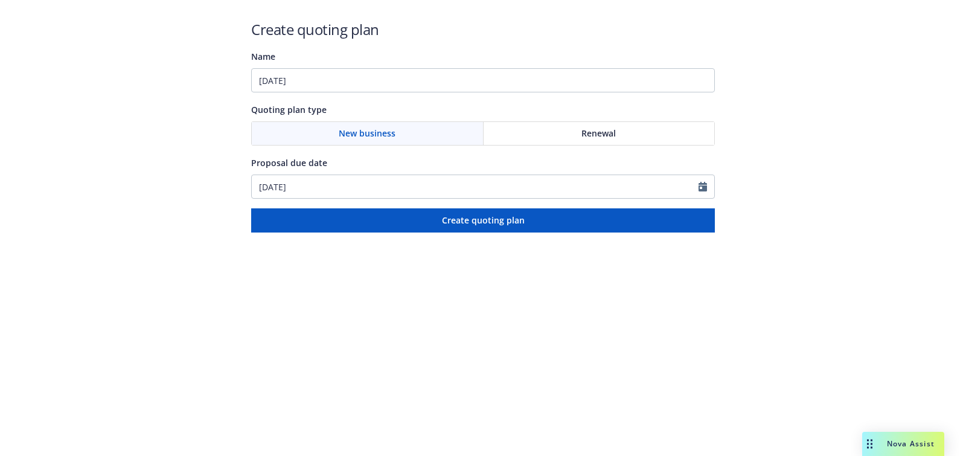
type input "[DATE]"
select select "10"
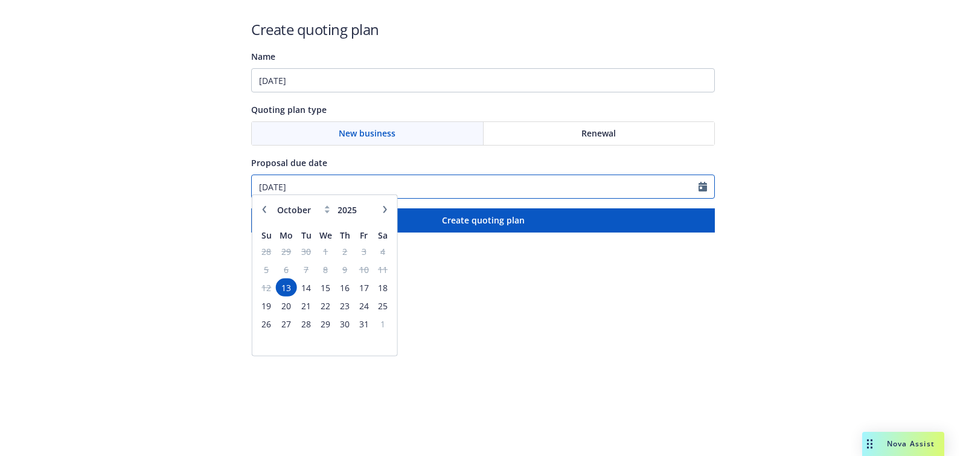
click at [399, 175] on input "[DATE]" at bounding box center [475, 186] width 447 height 23
paste input "[DATE]"
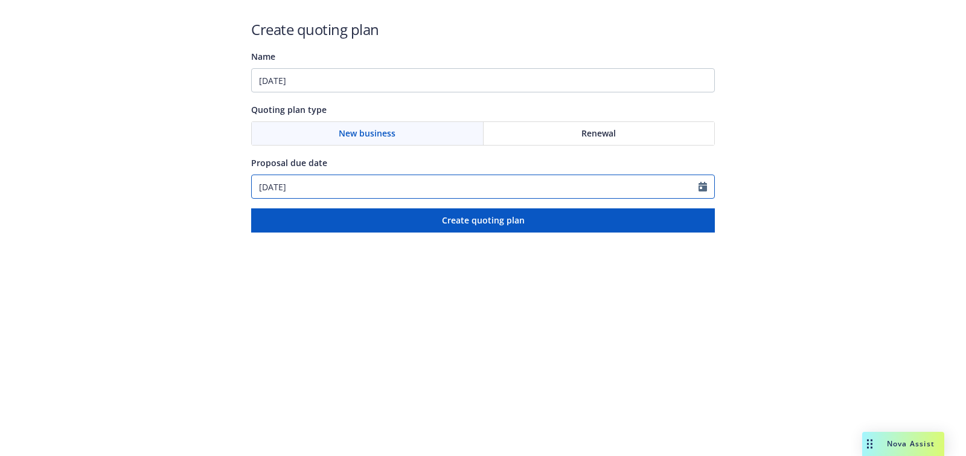
type input "[DATE]"
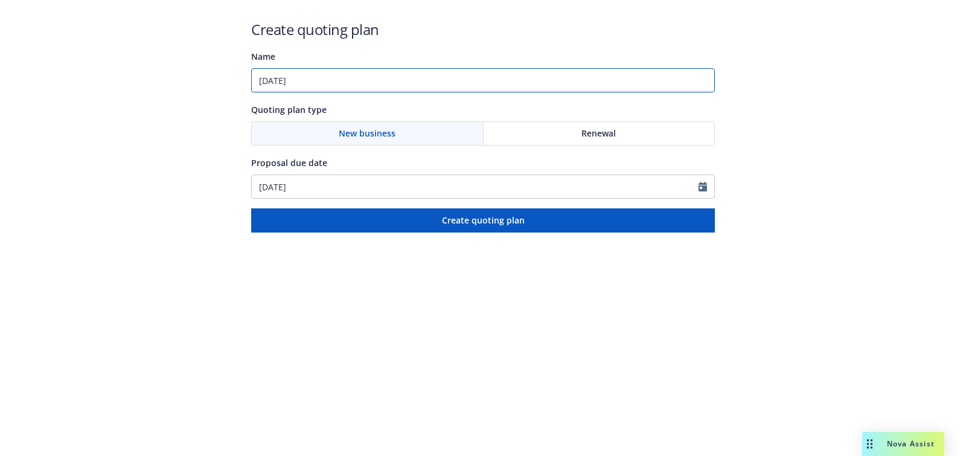
click at [407, 80] on input "[DATE]" at bounding box center [483, 80] width 464 height 24
type input "[DATE]: Workers' Compensation, Commercial Package"
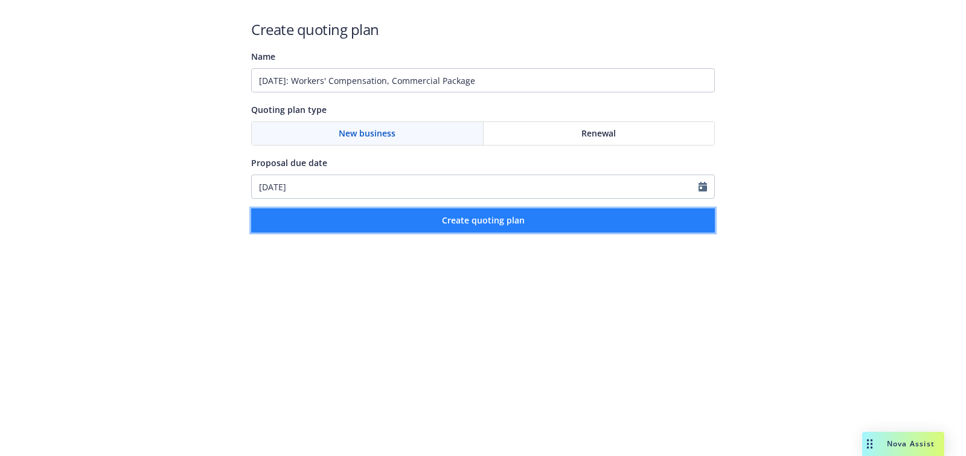
click at [446, 208] on button "Create quoting plan" at bounding box center [483, 220] width 464 height 24
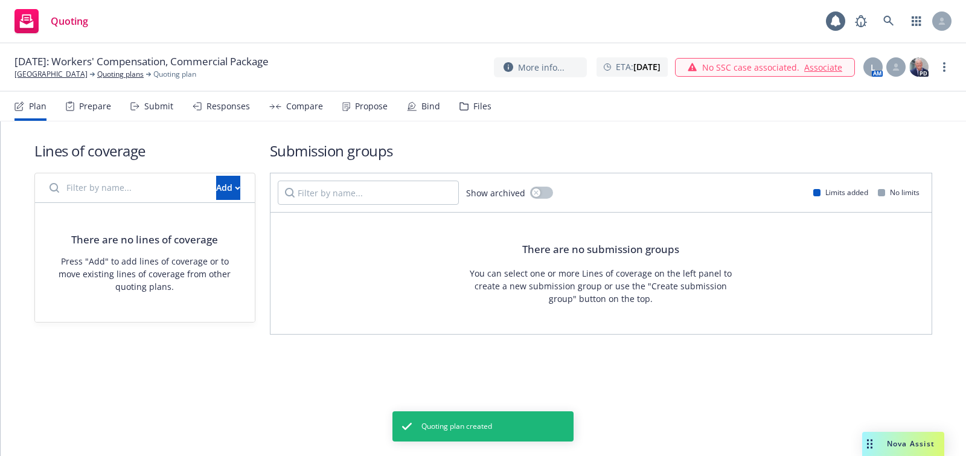
click at [213, 206] on div "There are no lines of coverage Press "Add" to add lines of coverage or to move …" at bounding box center [145, 262] width 220 height 119
click at [216, 190] on div "Add" at bounding box center [228, 187] width 24 height 23
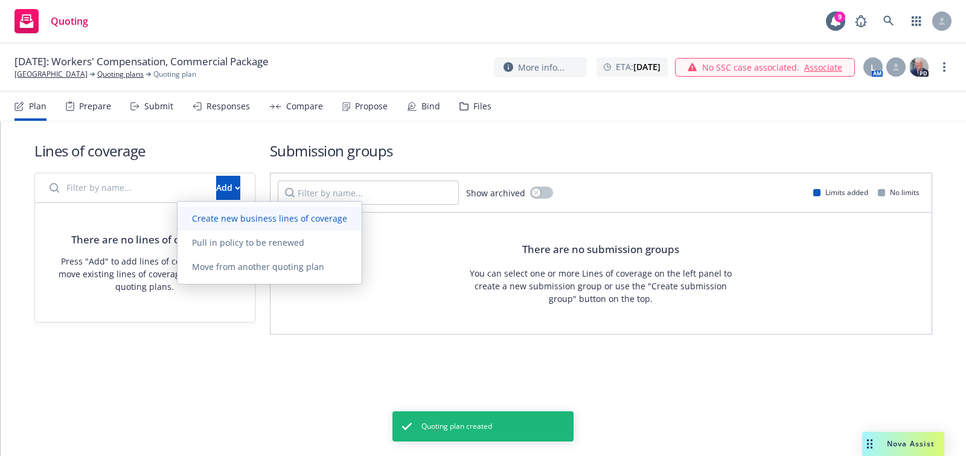
click at [243, 220] on span "Create new business lines of coverage" at bounding box center [270, 218] width 184 height 11
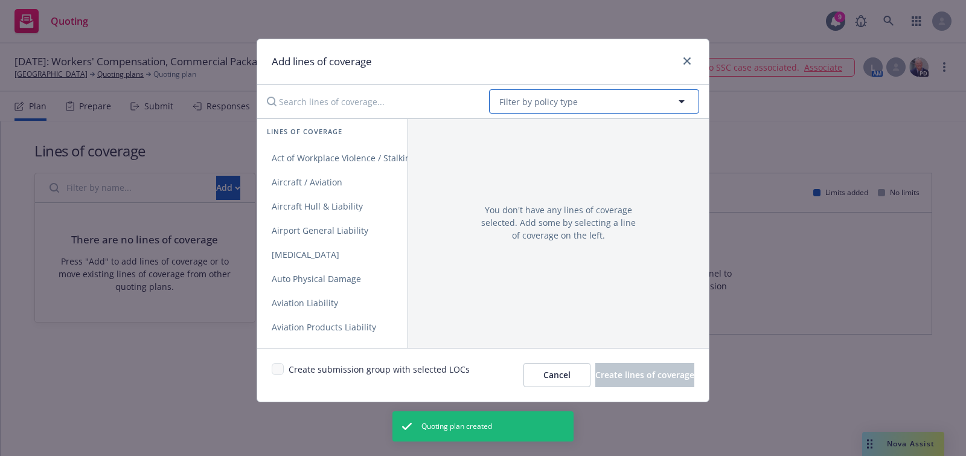
click at [593, 107] on button "Filter by policy type" at bounding box center [594, 101] width 210 height 24
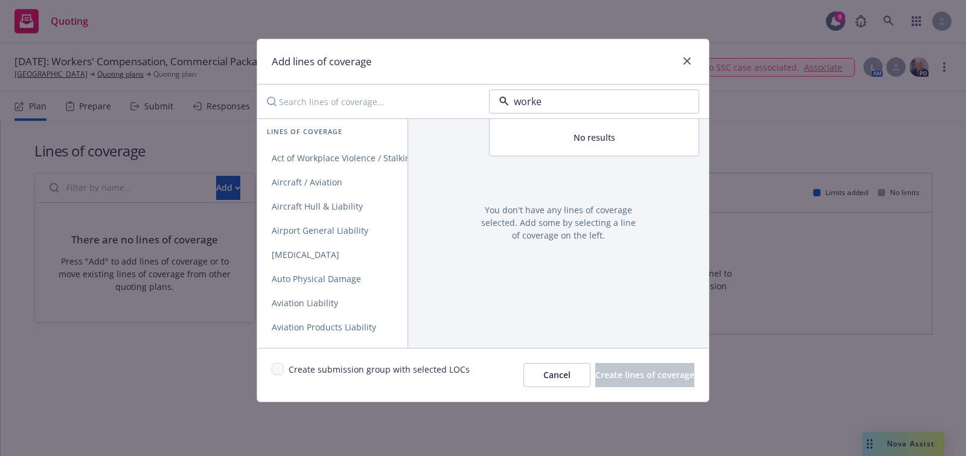
type input "worker"
click at [565, 140] on strong "Workers' Compensation" at bounding box center [552, 135] width 99 height 11
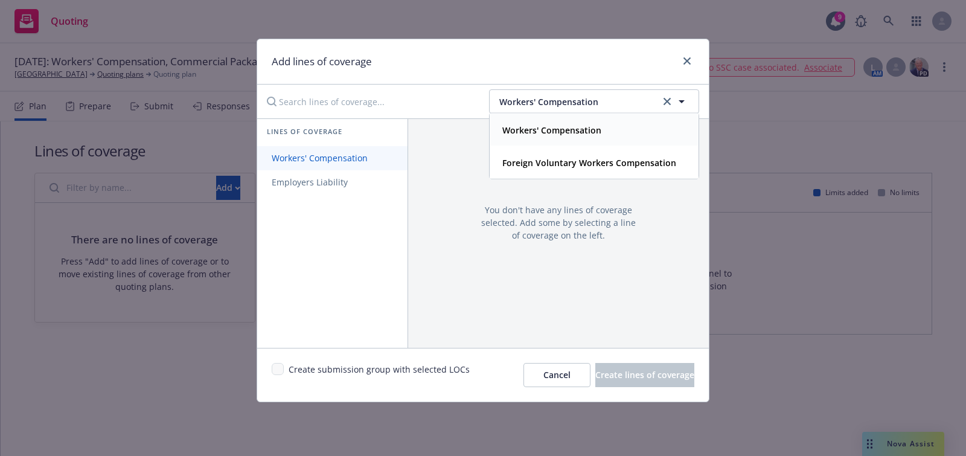
click at [405, 155] on link "Workers' Compensation" at bounding box center [332, 158] width 150 height 24
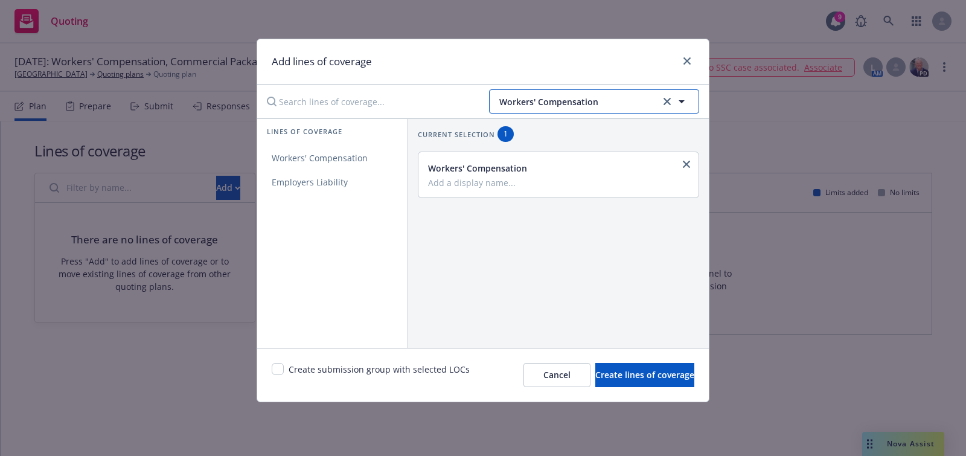
click at [521, 112] on button "Workers' Compensation" at bounding box center [594, 101] width 210 height 24
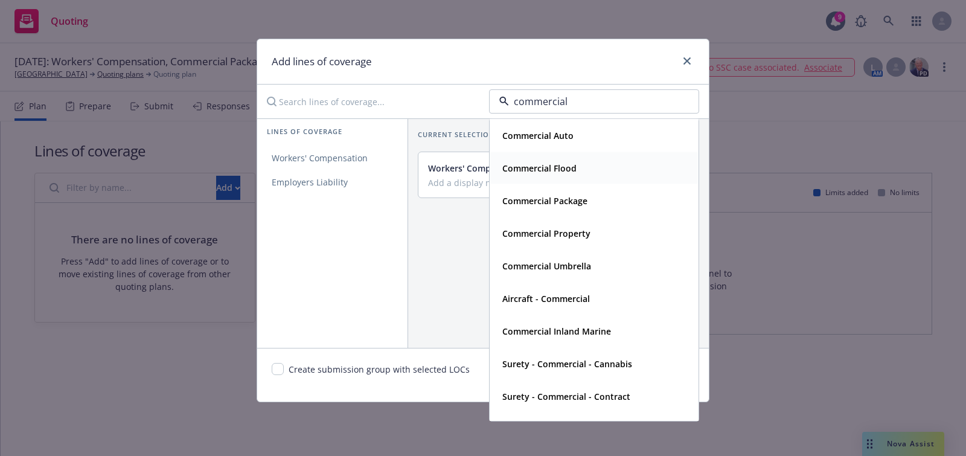
click at [562, 160] on div "Commercial Flood" at bounding box center [539, 168] width 82 height 18
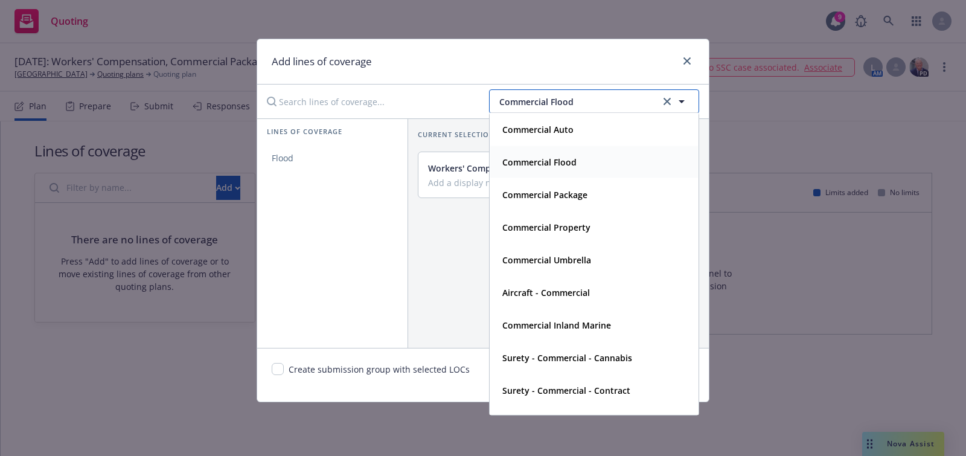
click at [569, 108] on button "Commercial Flood" at bounding box center [594, 101] width 210 height 24
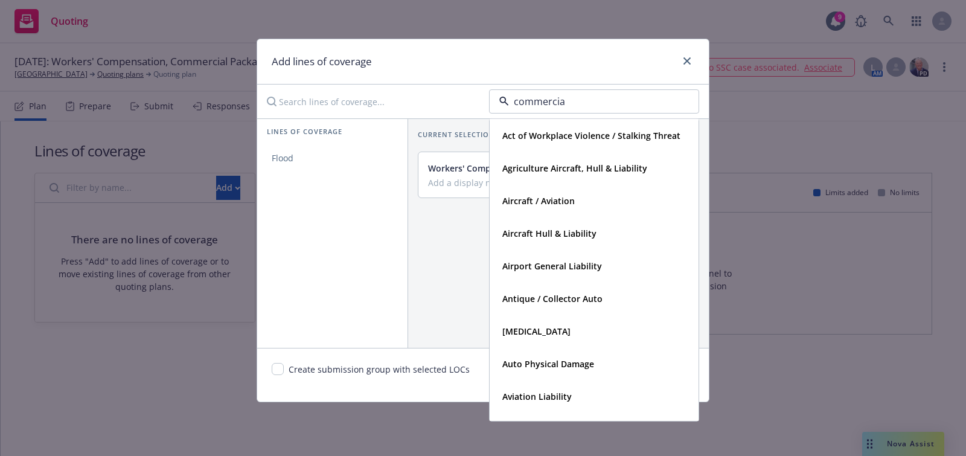
type input "commercial"
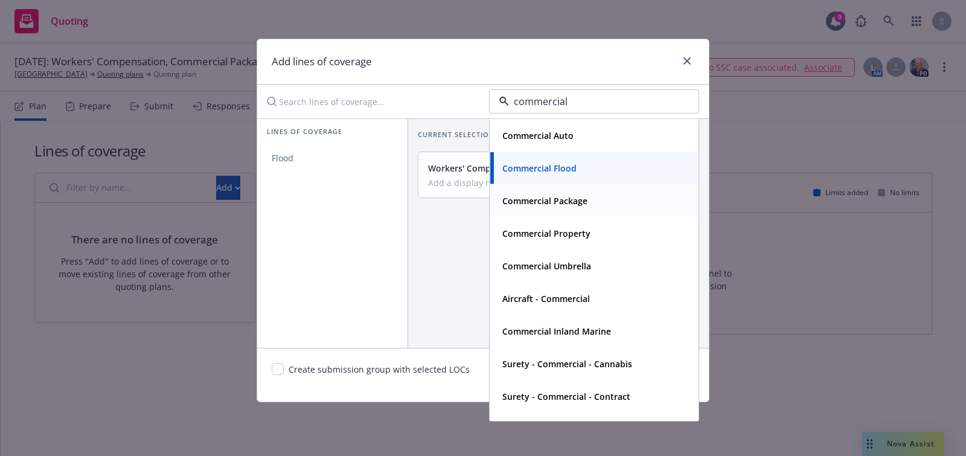
click at [576, 199] on strong "Commercial Package" at bounding box center [545, 200] width 85 height 11
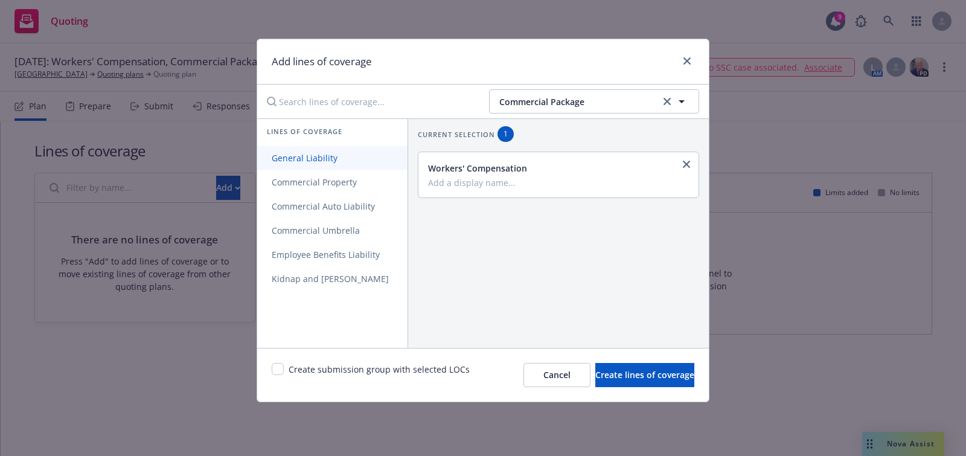
click at [356, 153] on link "General Liability" at bounding box center [332, 158] width 150 height 24
click at [356, 176] on span "Commercial Property" at bounding box center [314, 181] width 114 height 11
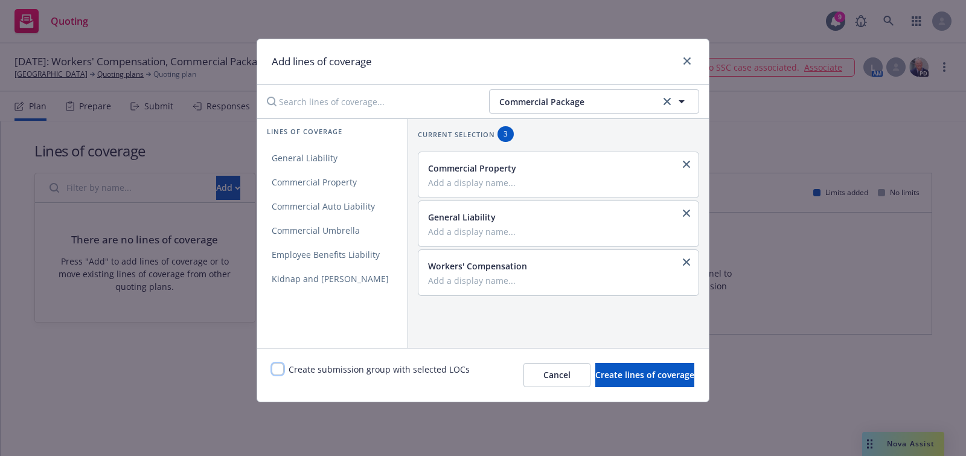
click at [277, 373] on input "checkbox" at bounding box center [278, 369] width 12 height 12
checkbox input "true"
click at [600, 373] on span "Create lines of coverage" at bounding box center [645, 374] width 99 height 11
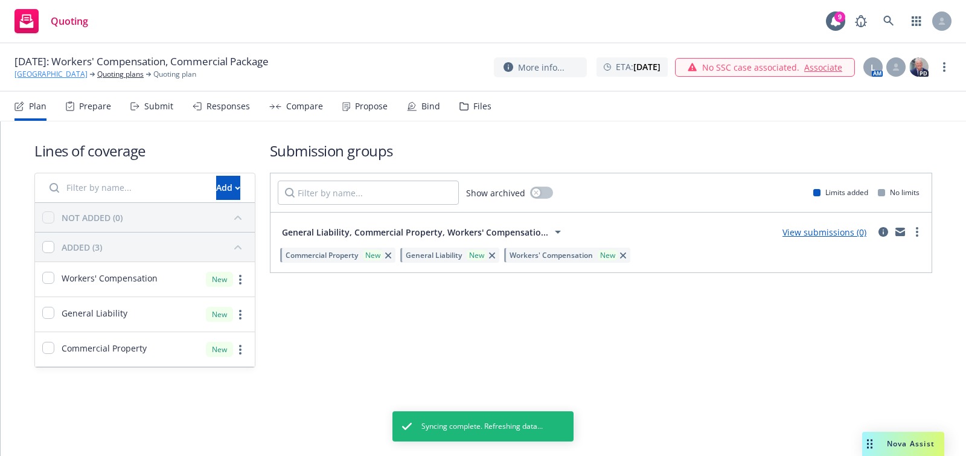
click at [30, 76] on link "[GEOGRAPHIC_DATA]" at bounding box center [50, 74] width 73 height 11
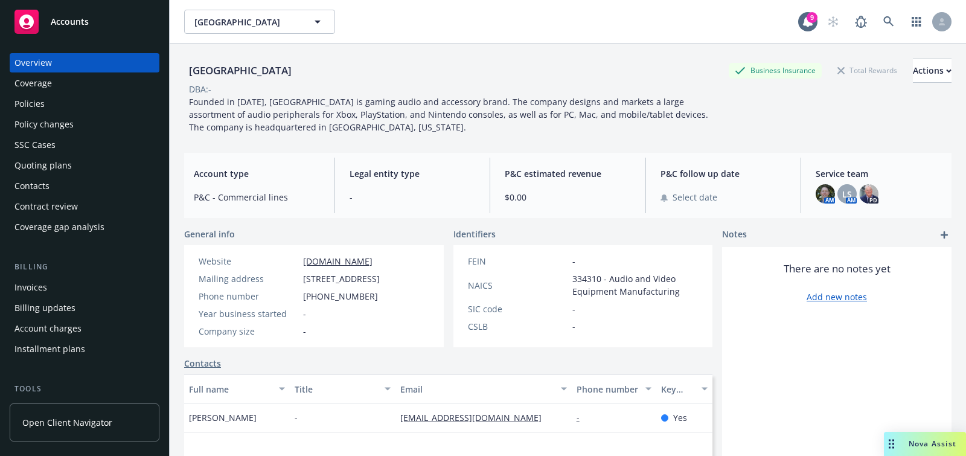
click at [82, 168] on div "Quoting plans" at bounding box center [84, 165] width 140 height 19
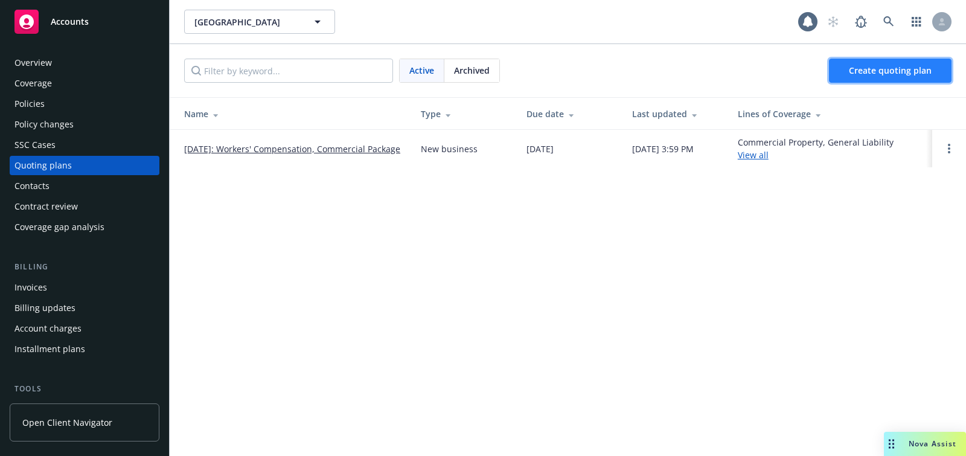
click at [854, 72] on span "Create quoting plan" at bounding box center [890, 70] width 83 height 11
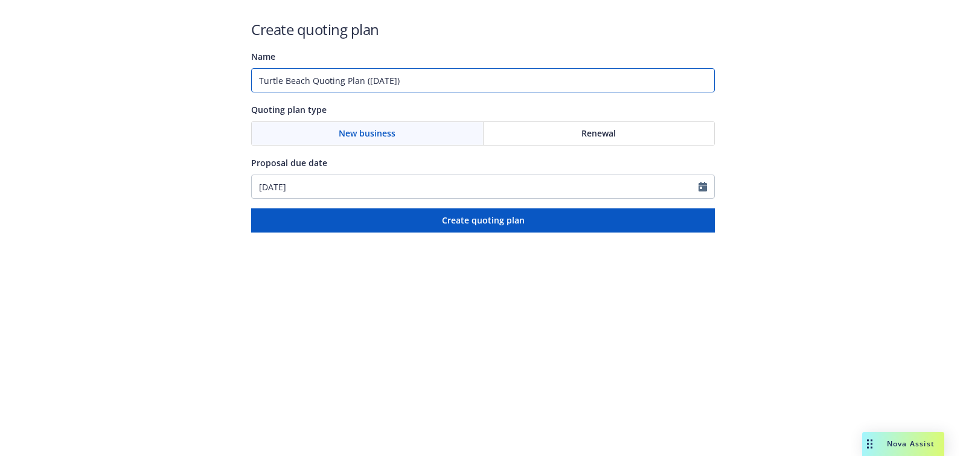
click at [471, 77] on input "Turtle Beach Quoting Plan ([DATE])" at bounding box center [483, 80] width 464 height 24
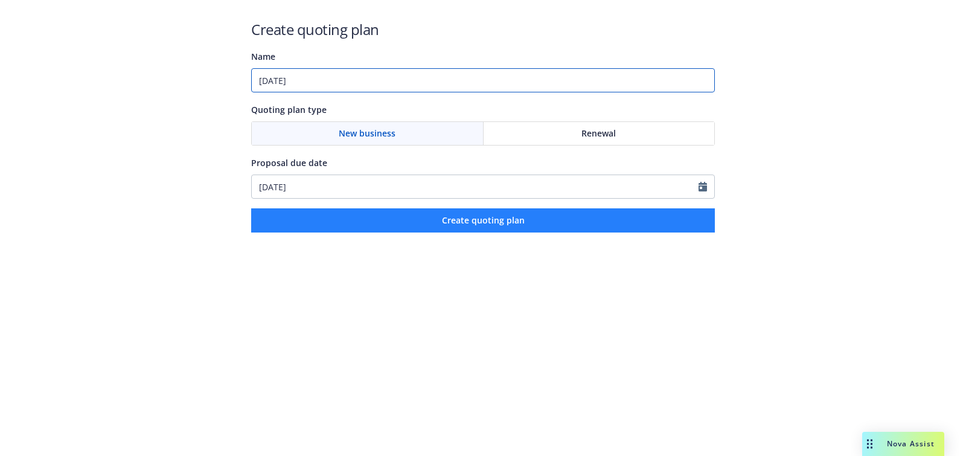
type input "01/15/2026"
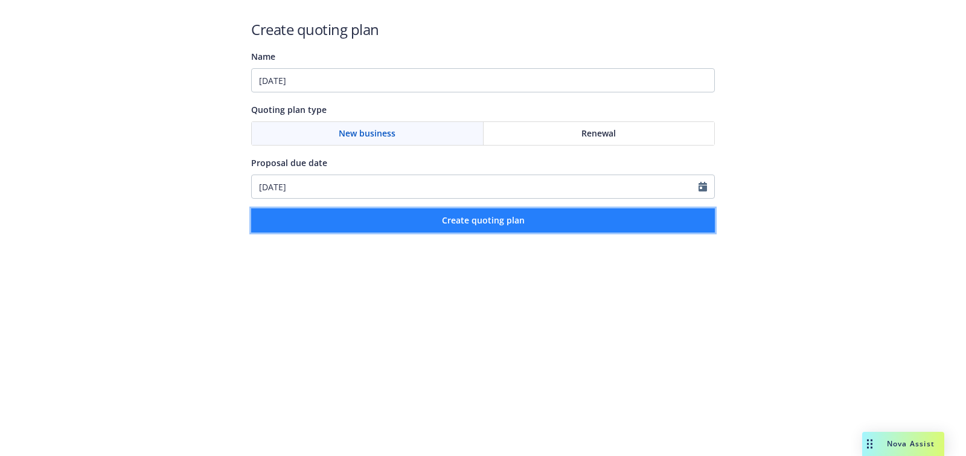
click at [332, 210] on button "Create quoting plan" at bounding box center [483, 220] width 464 height 24
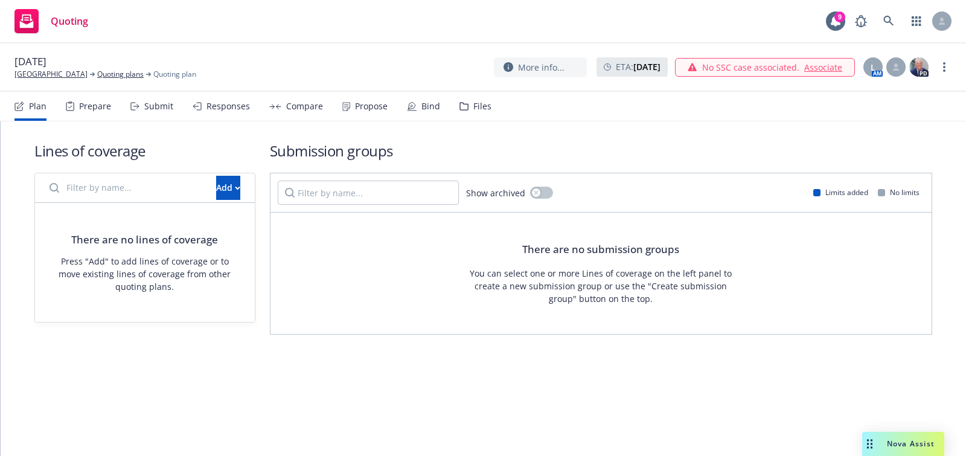
click at [952, 69] on div "01/15/2026 Turtle Beach Quoting plans Quoting plan More info... ETA : October 1…" at bounding box center [483, 67] width 966 height 48
click at [940, 69] on link "more" at bounding box center [944, 67] width 14 height 14
click at [856, 118] on link "Rename quoting plan" at bounding box center [884, 116] width 135 height 24
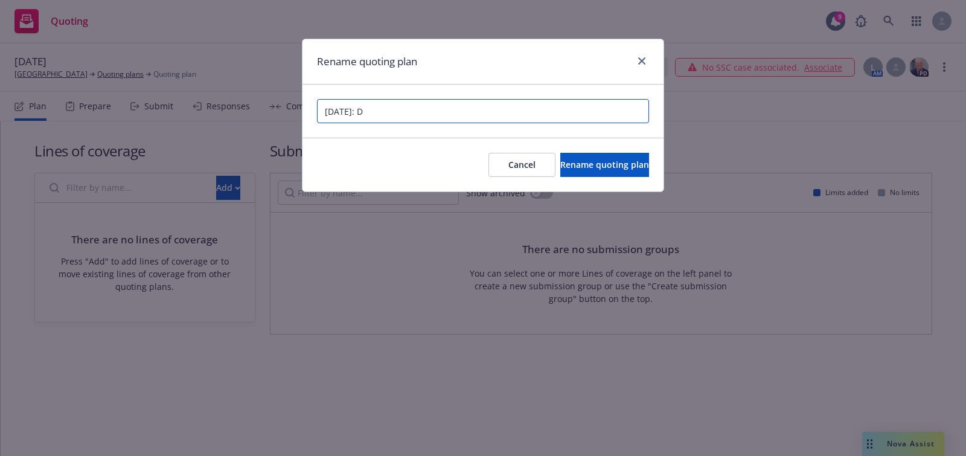
paste input "irectors and Officers"
type input "[DATE]: Directors and Officers"
click at [583, 162] on span "Rename quoting plan" at bounding box center [605, 164] width 89 height 11
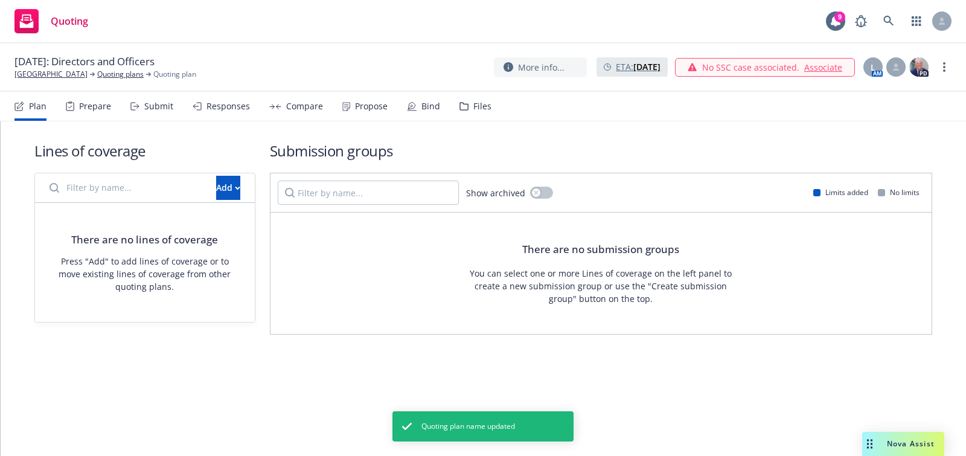
click at [634, 69] on strong "October 13, 2025" at bounding box center [647, 66] width 27 height 11
select select "October"
select select "2025"
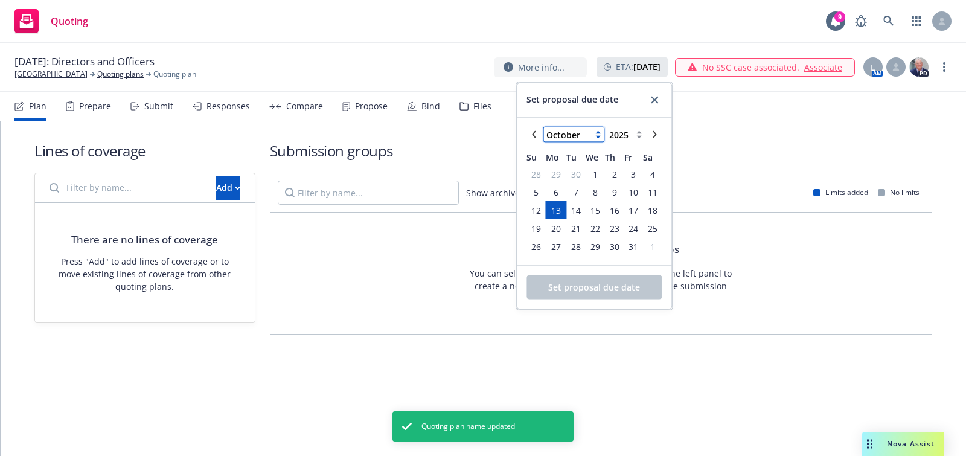
click at [591, 135] on select "January February March April May June July August September October November De…" at bounding box center [574, 134] width 60 height 14
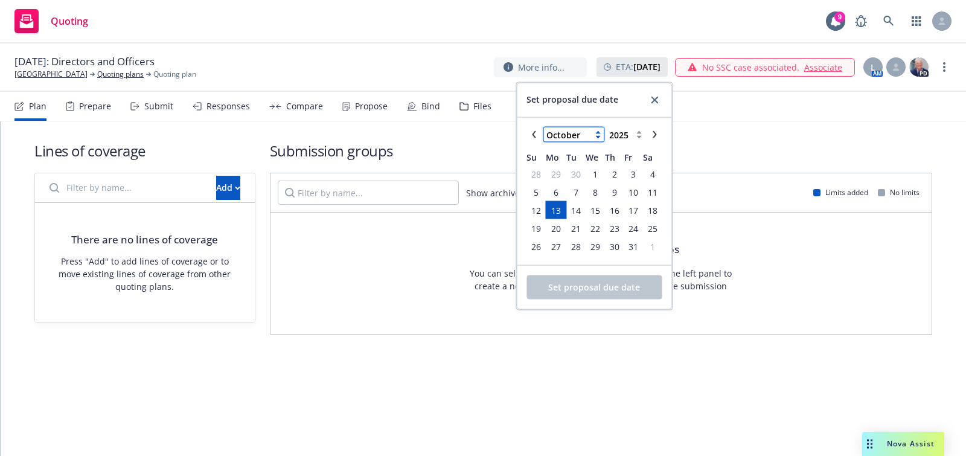
select select "January"
click at [544, 127] on select "January February March April May June July August September October November De…" at bounding box center [574, 134] width 60 height 14
click at [621, 139] on select "2125 2124 2123 2122 2121 2120 2119 2118 2117 2116 2115 2114 2113 2112 2111 2110…" at bounding box center [625, 134] width 39 height 14
select select "2026"
click at [607, 127] on select "2125 2124 2123 2122 2121 2120 2119 2118 2117 2116 2115 2114 2113 2112 2111 2110…" at bounding box center [625, 134] width 39 height 14
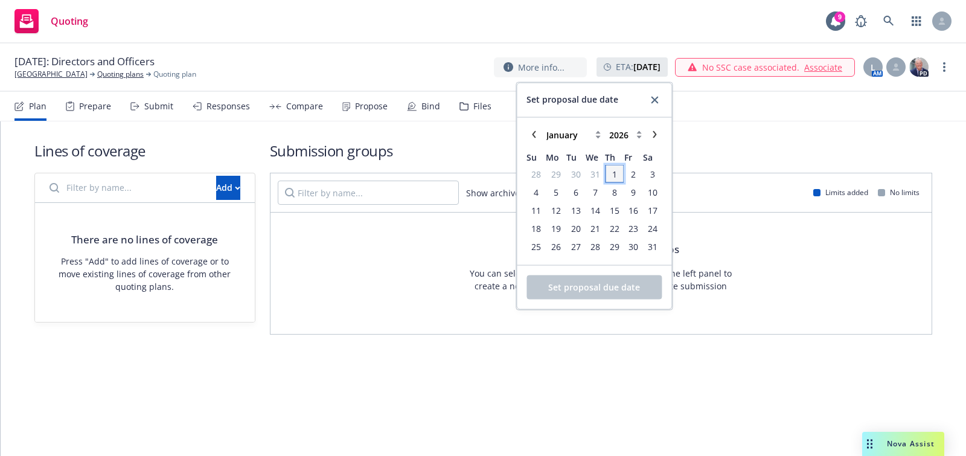
click at [615, 170] on span "1" at bounding box center [614, 173] width 5 height 13
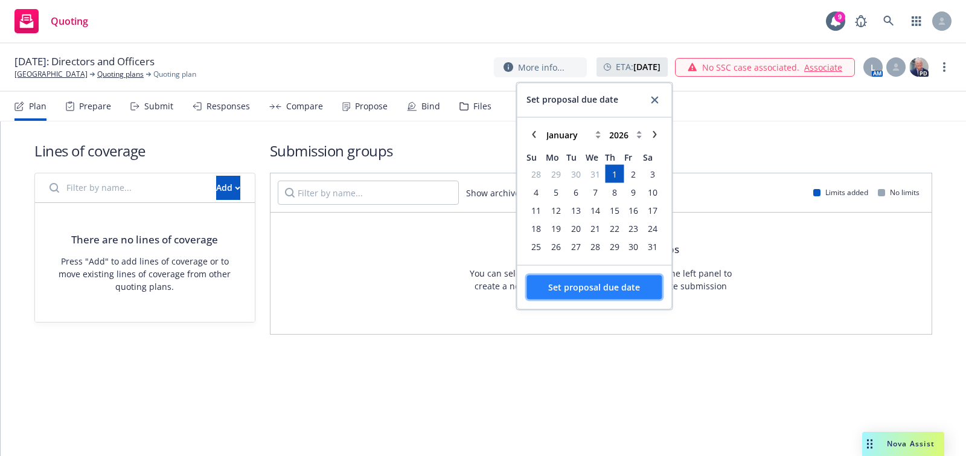
click at [611, 283] on span "Set proposal due date" at bounding box center [594, 286] width 92 height 11
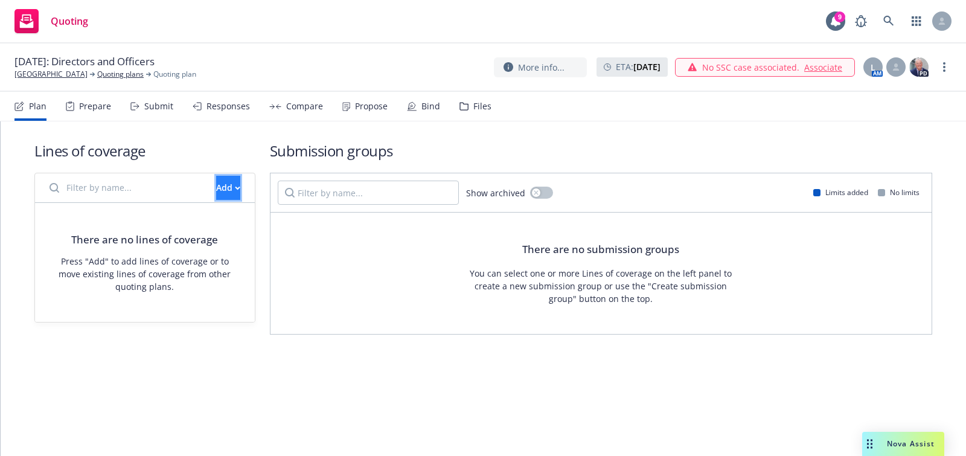
drag, startPoint x: 228, startPoint y: 189, endPoint x: 234, endPoint y: 192, distance: 6.8
click at [228, 189] on button "Add" at bounding box center [228, 188] width 24 height 24
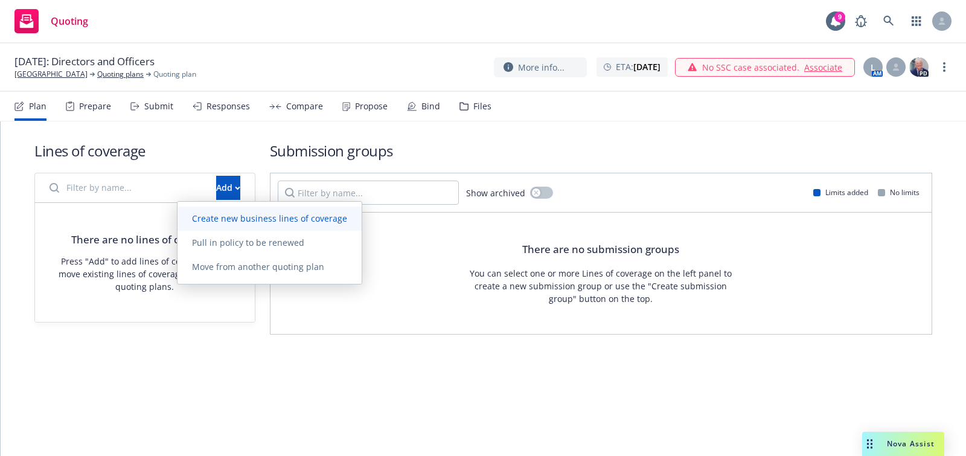
click at [324, 214] on span "Create new business lines of coverage" at bounding box center [270, 218] width 184 height 11
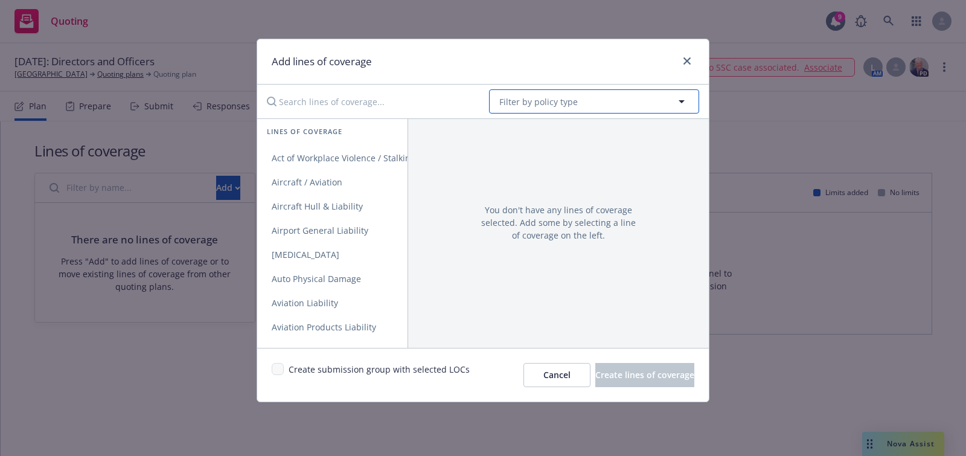
click at [570, 99] on span "Filter by policy type" at bounding box center [539, 101] width 79 height 13
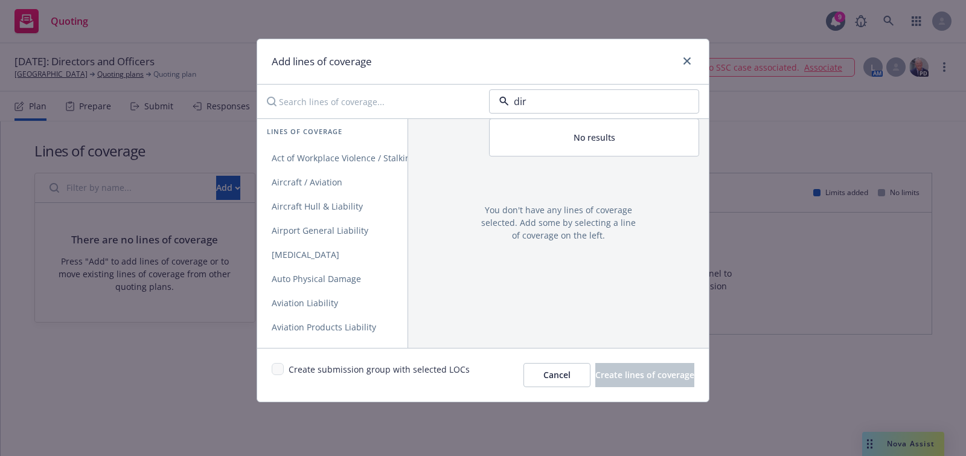
type input "dire"
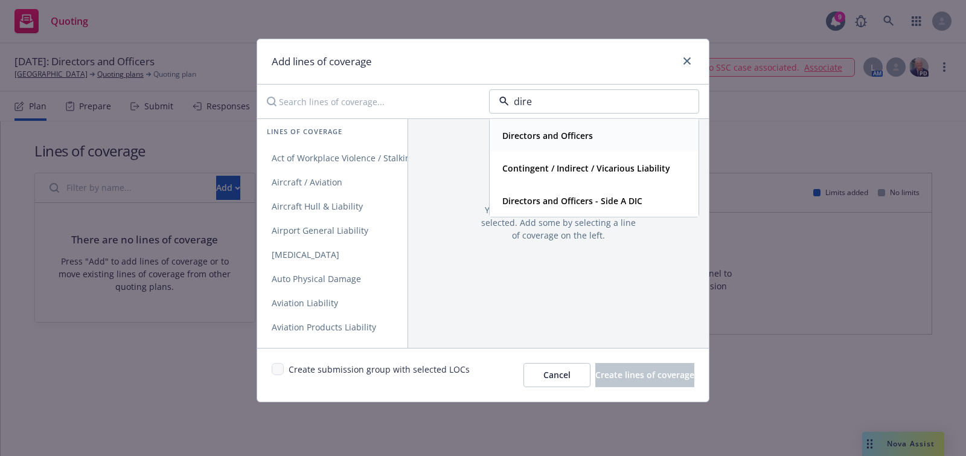
click at [561, 130] on strong "Directors and Officers" at bounding box center [548, 135] width 91 height 11
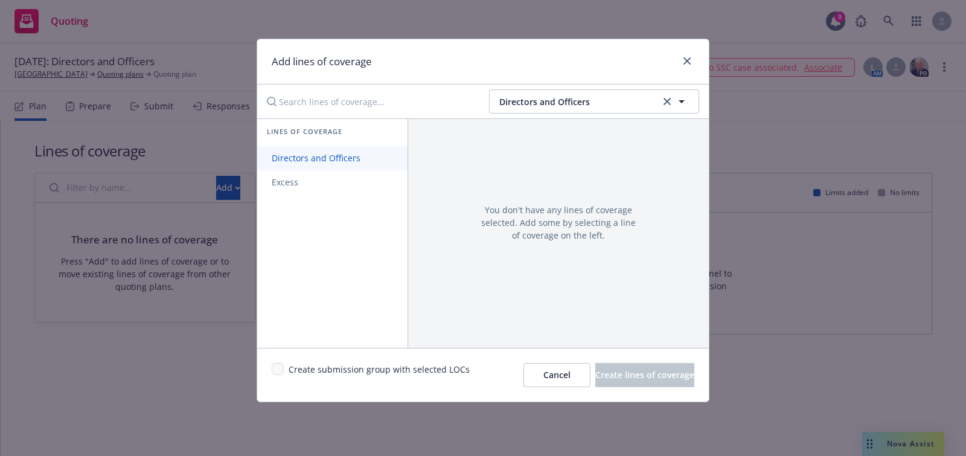
click at [364, 167] on link "Directors and Officers" at bounding box center [332, 158] width 150 height 24
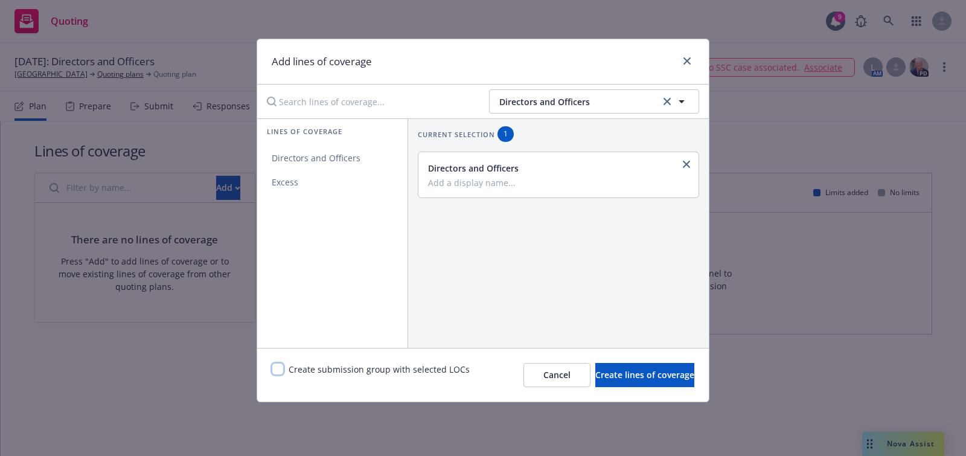
click at [282, 368] on input "checkbox" at bounding box center [278, 369] width 12 height 12
checkbox input "true"
click at [635, 377] on span "Create lines of coverage" at bounding box center [645, 374] width 99 height 11
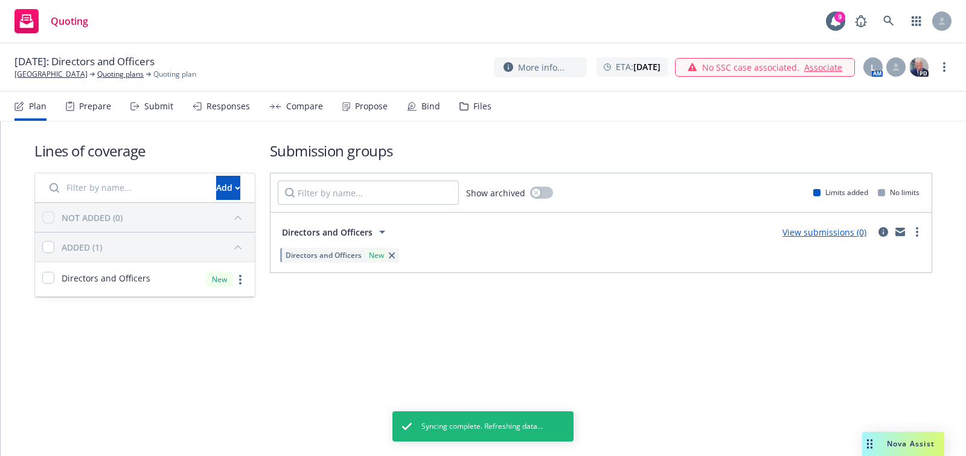
click at [876, 72] on div "L" at bounding box center [873, 66] width 19 height 19
click at [756, 152] on div "Switch account manager" at bounding box center [775, 161] width 211 height 37
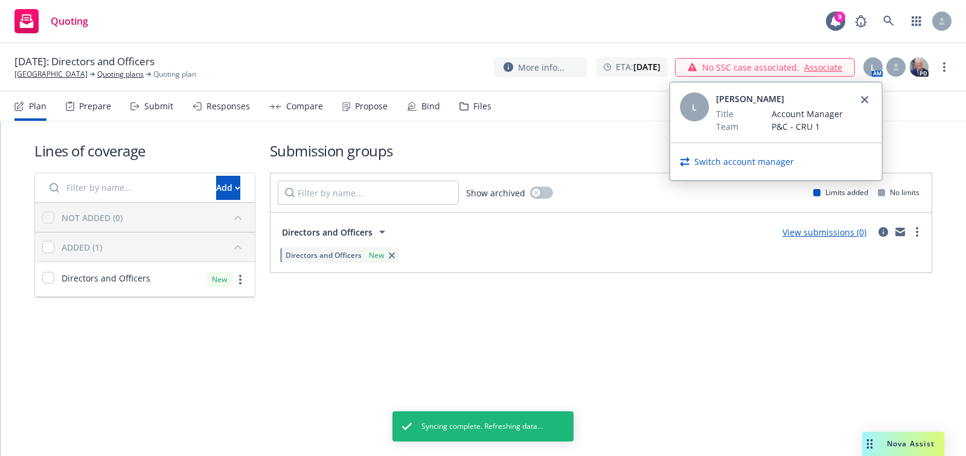
click at [749, 158] on link "Switch account manager" at bounding box center [745, 161] width 100 height 13
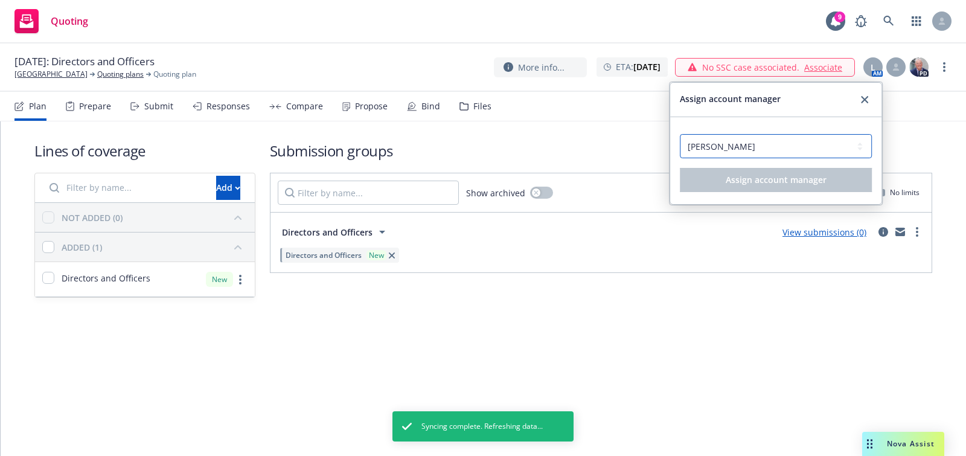
click at [744, 150] on select "Select an account manager... Dan Lindell Lila Smith" at bounding box center [776, 146] width 192 height 24
select select "35f30f22-c7a8-4d50-982c-8d5b95f3f23c"
click at [680, 134] on select "Select an account manager... Dan Lindell Lila Smith" at bounding box center [776, 146] width 192 height 24
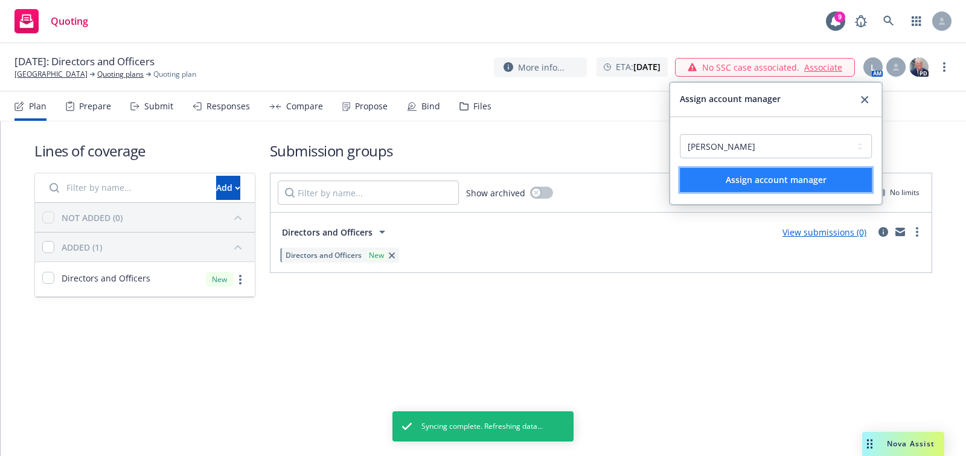
click at [738, 183] on span "Assign account manager" at bounding box center [776, 179] width 101 height 11
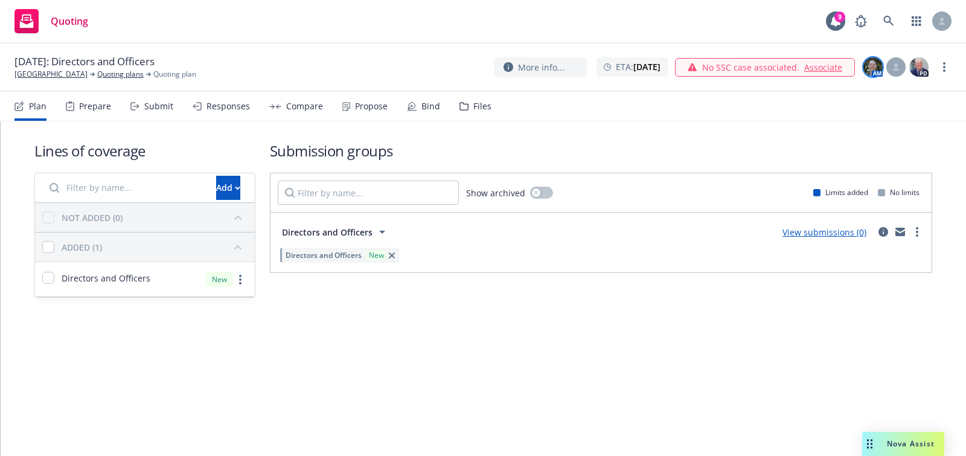
click at [870, 65] on img at bounding box center [873, 66] width 19 height 19
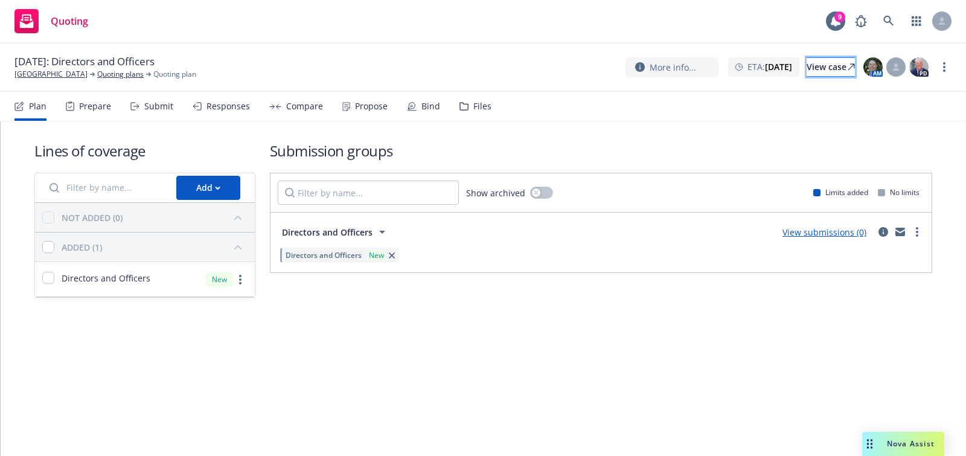
click at [807, 69] on link "View case" at bounding box center [831, 66] width 48 height 19
click at [884, 60] on div "AM PD" at bounding box center [897, 67] width 68 height 22
click at [880, 61] on img at bounding box center [873, 66] width 19 height 19
click at [880, 60] on img at bounding box center [873, 66] width 19 height 19
click at [34, 74] on link "[GEOGRAPHIC_DATA]" at bounding box center [50, 74] width 73 height 11
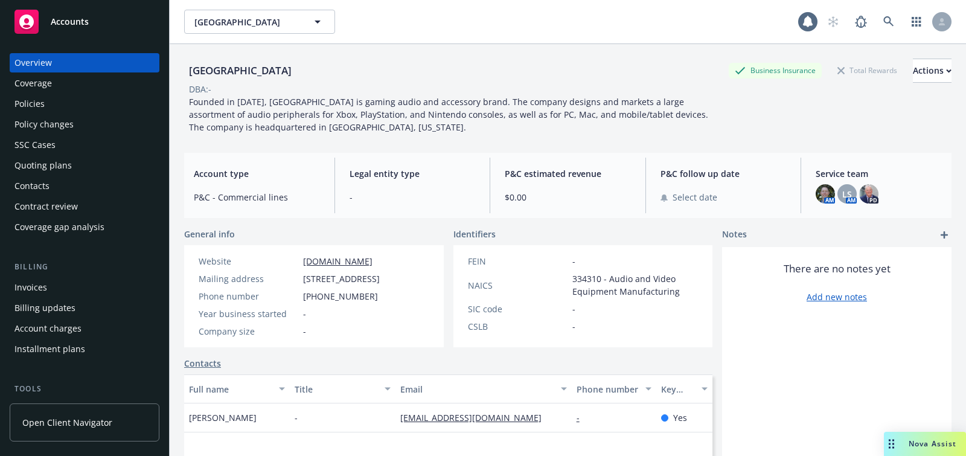
click at [83, 159] on div "Quoting plans" at bounding box center [84, 165] width 140 height 19
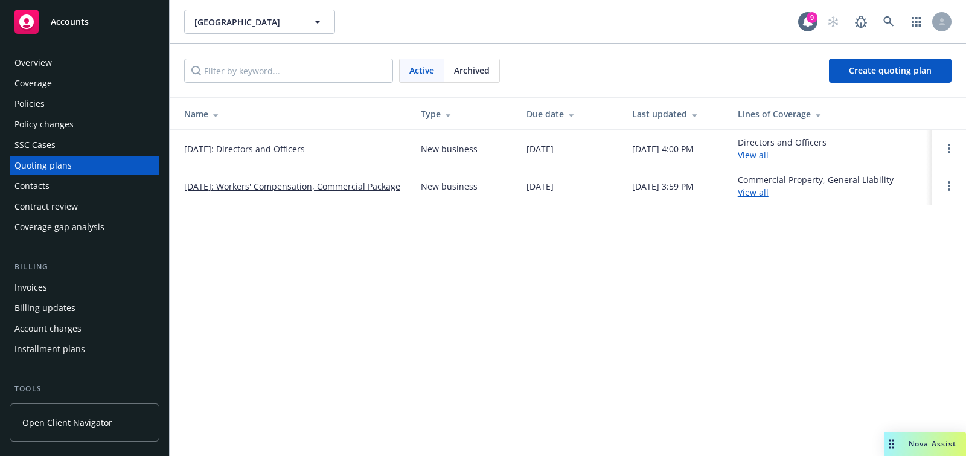
click at [280, 147] on link "[DATE]: Directors and Officers" at bounding box center [244, 149] width 121 height 13
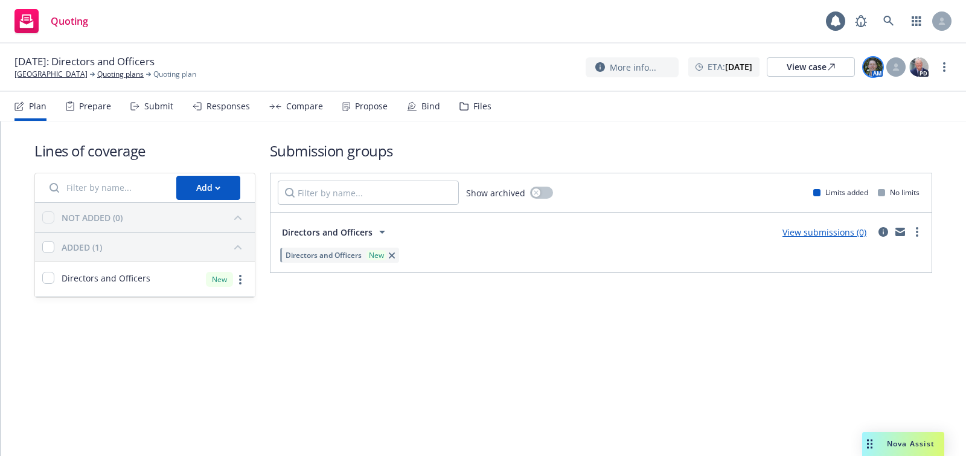
click at [872, 71] on img at bounding box center [873, 66] width 19 height 19
